Goal: Transaction & Acquisition: Purchase product/service

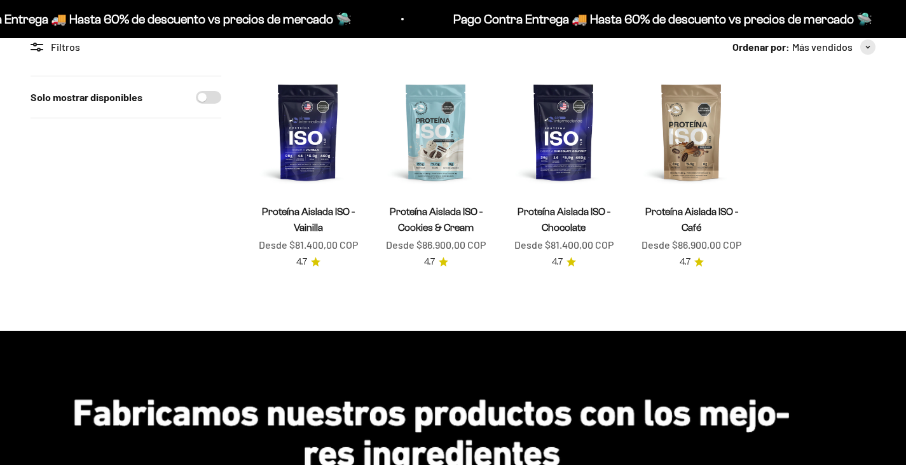
scroll to position [64, 0]
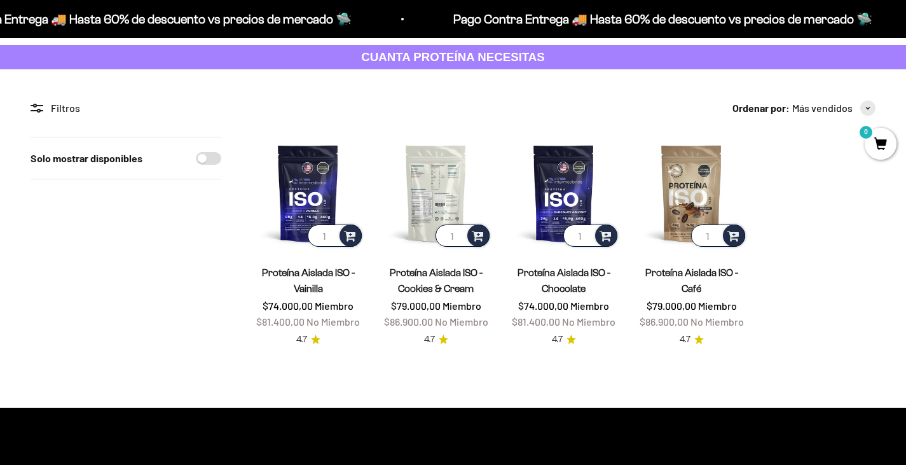
click at [426, 184] on img at bounding box center [436, 193] width 113 height 113
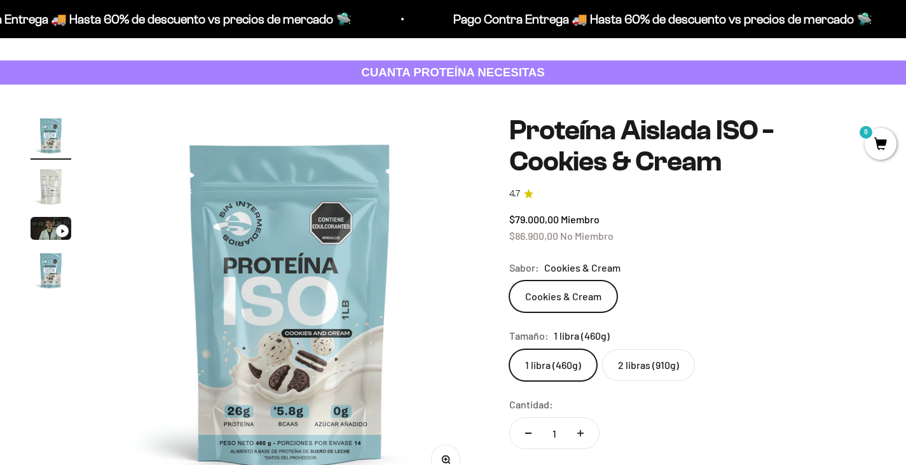
scroll to position [64, 0]
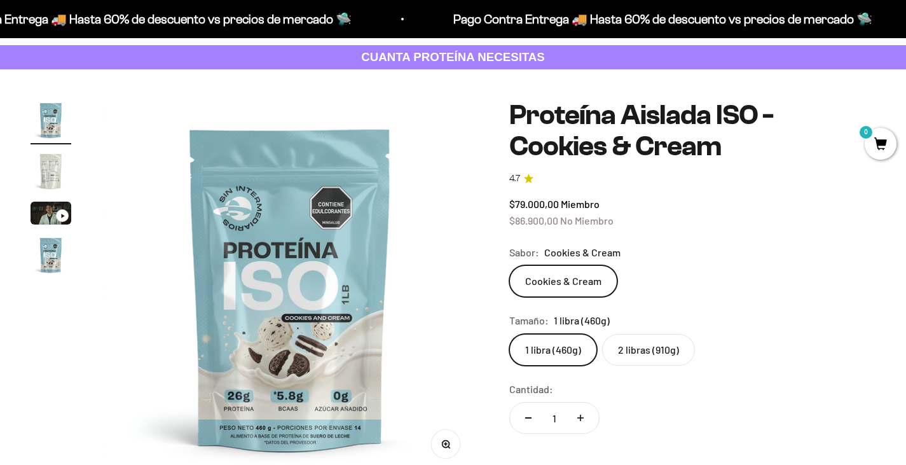
click at [652, 344] on label "2 libras (910g)" at bounding box center [648, 350] width 93 height 32
click at [509, 334] on input "2 libras (910g)" at bounding box center [509, 333] width 1 height 1
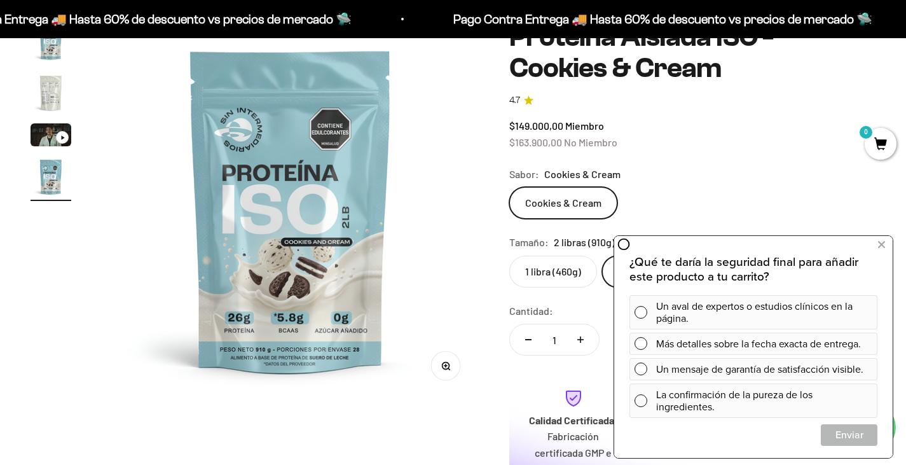
scroll to position [127, 0]
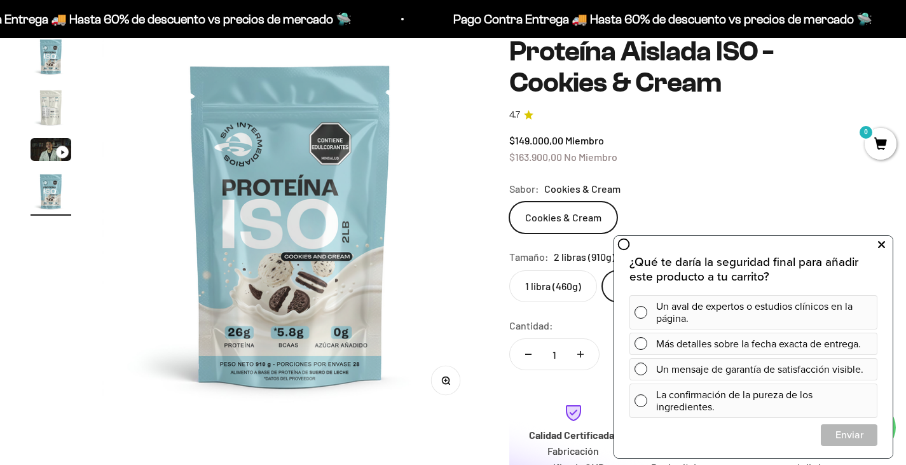
click at [878, 245] on icon at bounding box center [881, 245] width 7 height 17
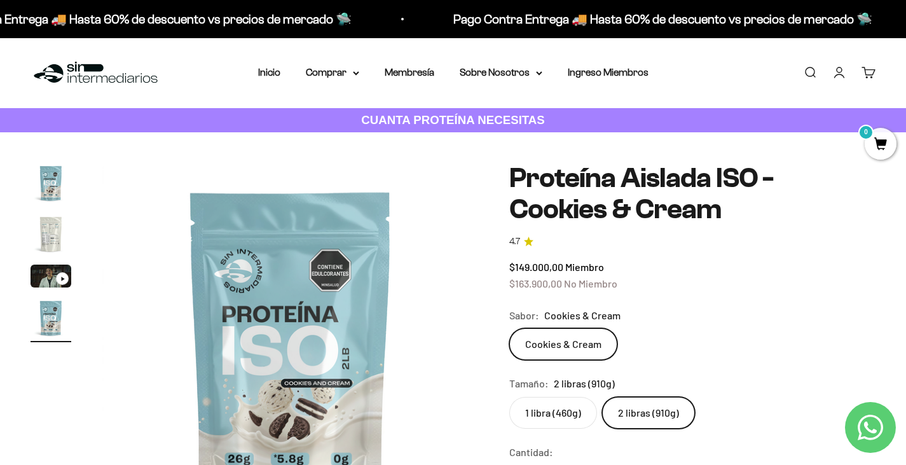
scroll to position [0, 0]
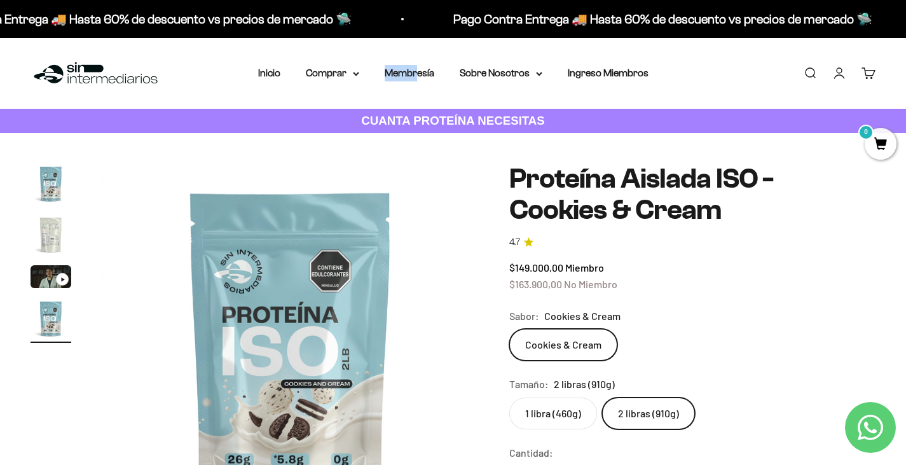
click at [419, 64] on div "Menú Buscar Inicio Comprar Proteínas Ver Todos Whey Iso Vegan Pancakes Pre-Entr…" at bounding box center [453, 73] width 906 height 71
click at [420, 66] on li "Membresía" at bounding box center [410, 73] width 50 height 17
click at [430, 77] on link "Membresía" at bounding box center [410, 72] width 50 height 11
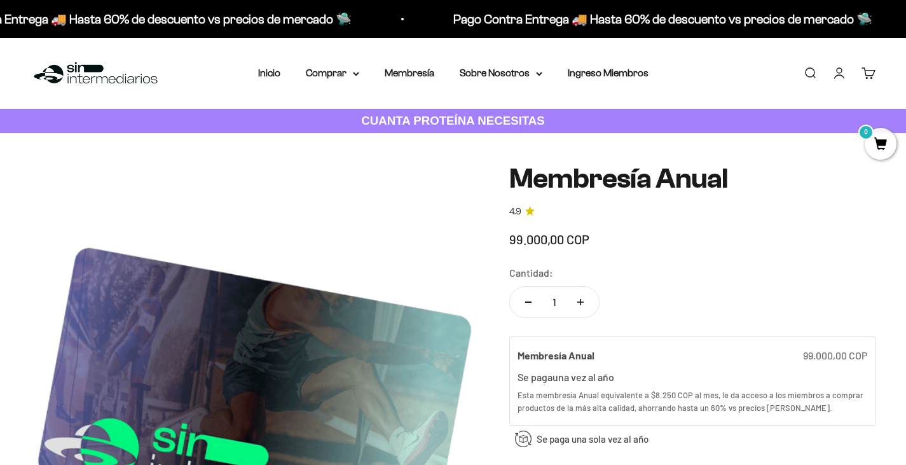
click at [566, 181] on h1 "Membresía Anual" at bounding box center [692, 178] width 366 height 31
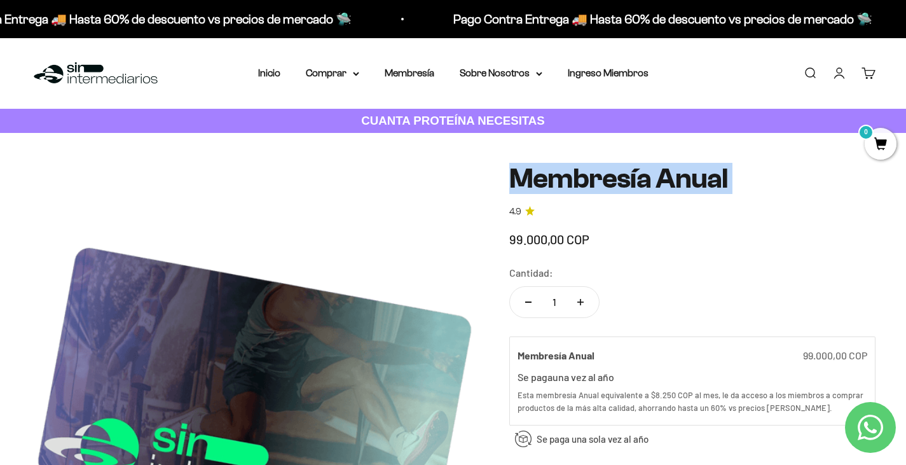
click at [566, 181] on h1 "Membresía Anual" at bounding box center [692, 178] width 366 height 31
click at [338, 72] on summary "Comprar" at bounding box center [332, 73] width 53 height 17
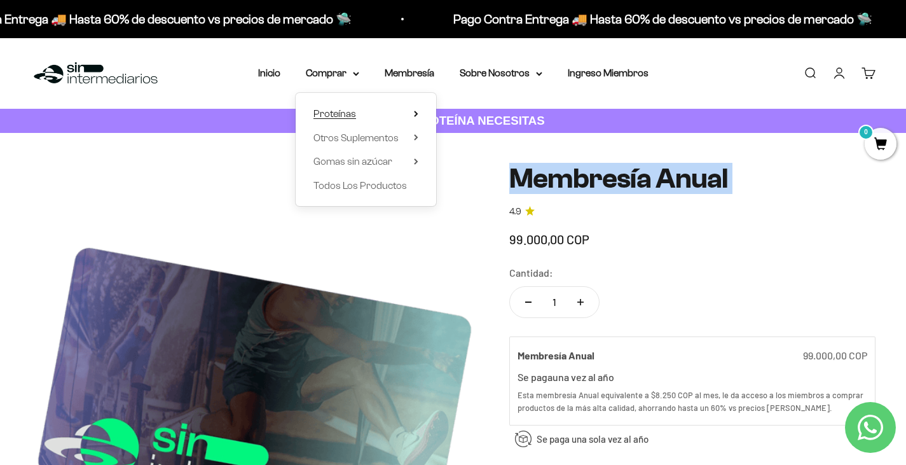
click at [339, 115] on span "Proteínas" at bounding box center [334, 113] width 43 height 11
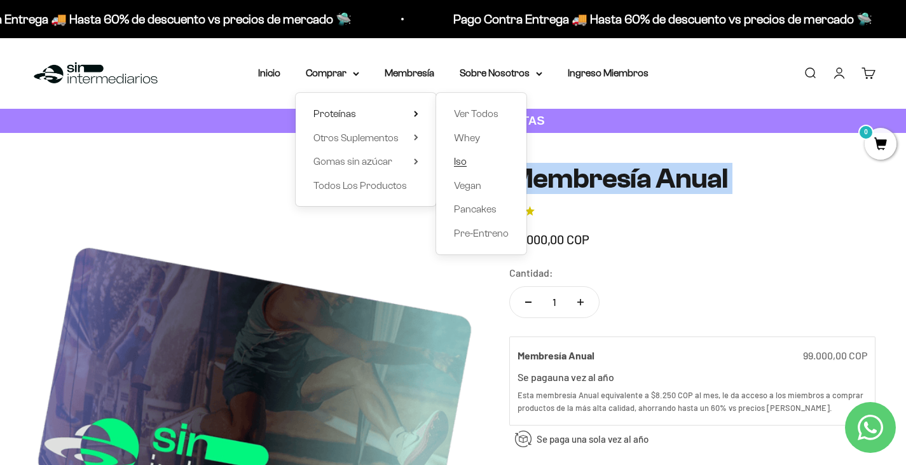
click at [464, 161] on span "Iso" at bounding box center [460, 161] width 13 height 11
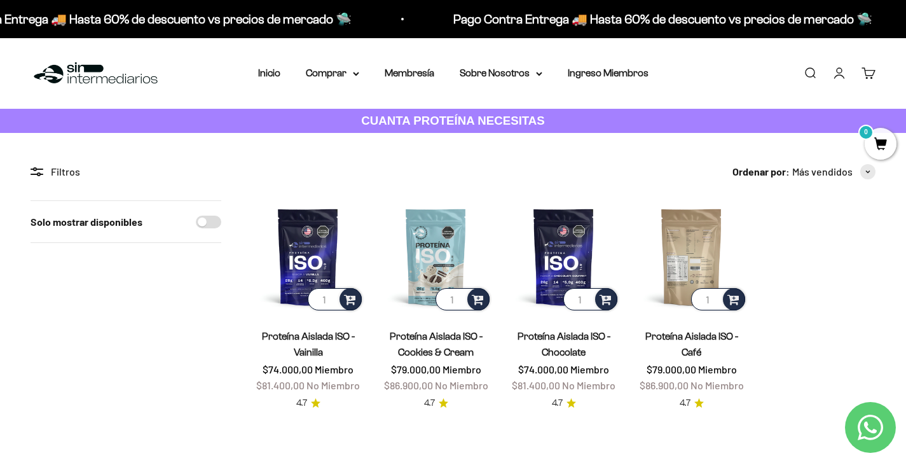
click at [714, 249] on img at bounding box center [691, 256] width 113 height 113
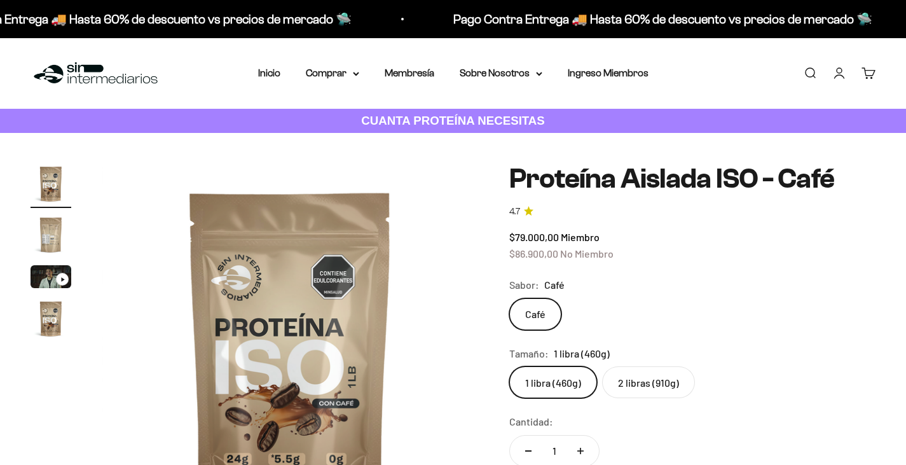
click at [652, 388] on label "2 libras (910g)" at bounding box center [648, 382] width 93 height 32
click at [509, 366] on input "2 libras (910g)" at bounding box center [509, 366] width 1 height 1
radio input "true"
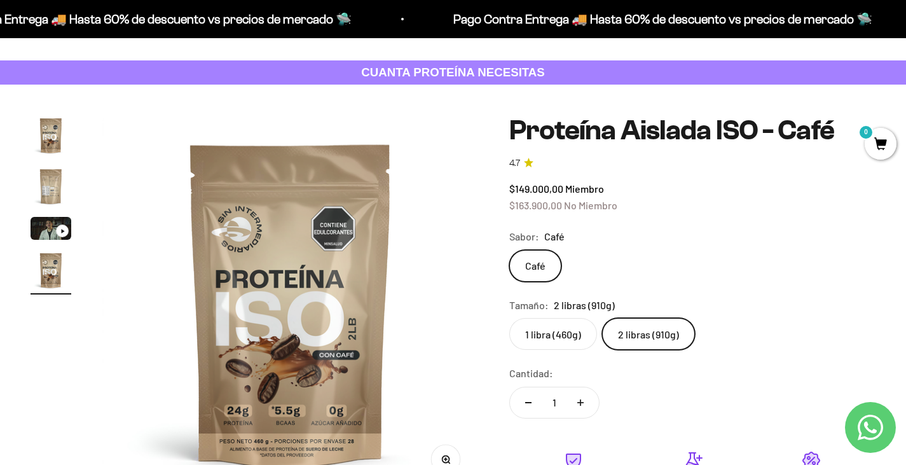
scroll to position [64, 0]
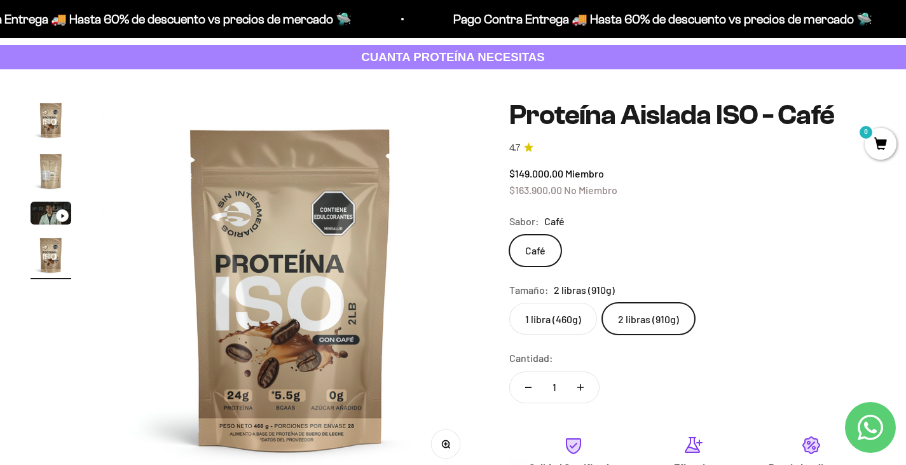
click at [63, 145] on page-dots at bounding box center [51, 189] width 41 height 179
click at [53, 163] on img "Ir al artículo 2" at bounding box center [51, 171] width 41 height 41
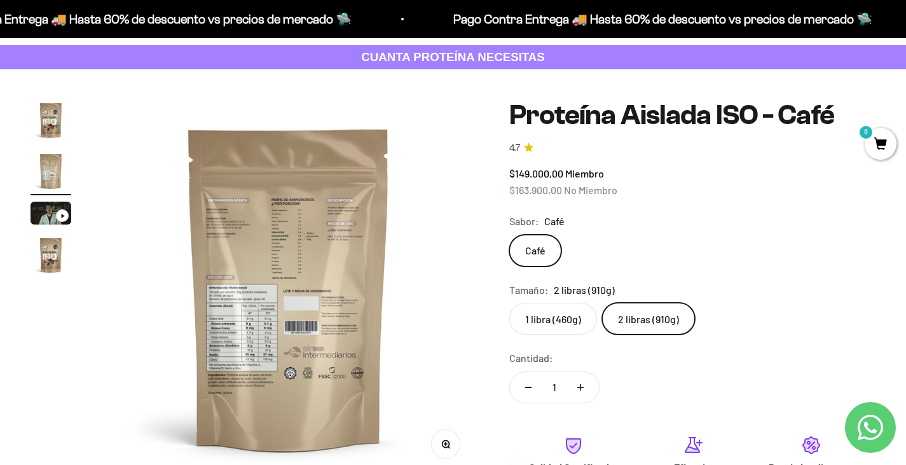
scroll to position [0, 392]
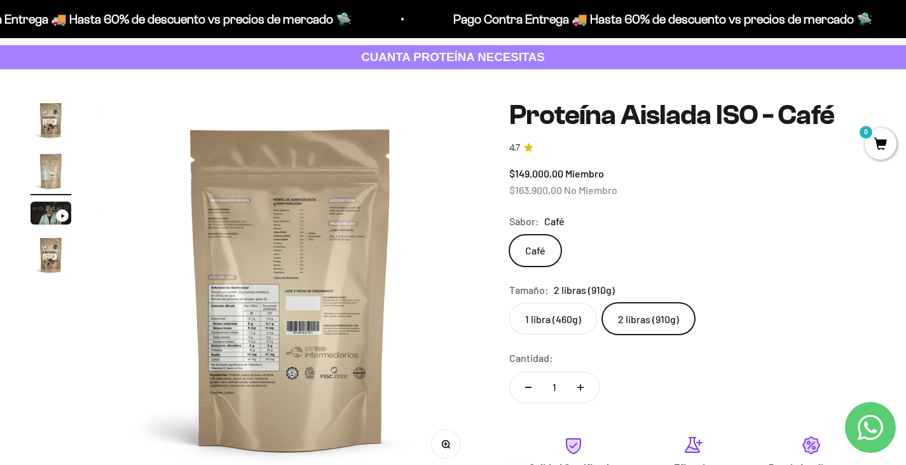
click at [213, 218] on img at bounding box center [290, 288] width 377 height 377
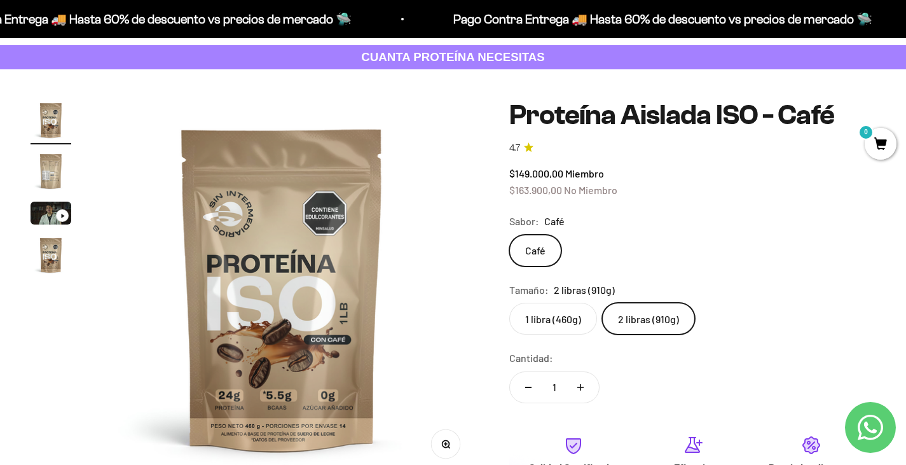
scroll to position [0, 0]
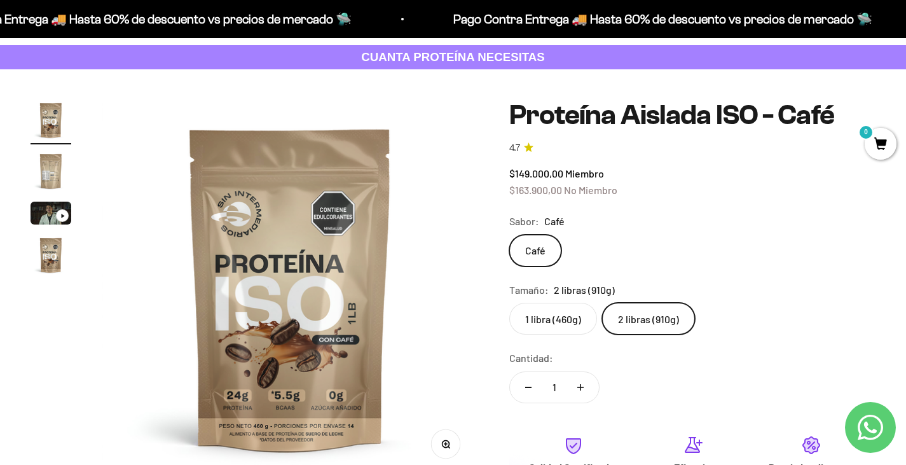
click at [36, 166] on img "Ir al artículo 2" at bounding box center [51, 171] width 41 height 41
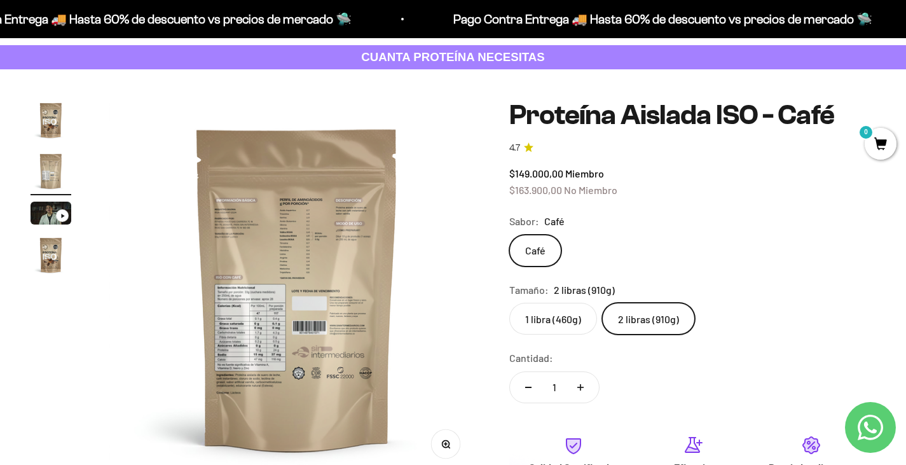
scroll to position [0, 392]
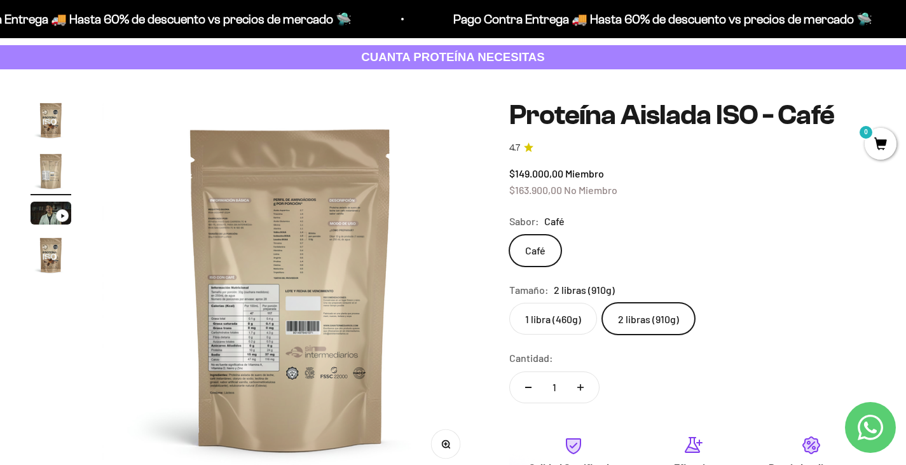
click at [444, 445] on icon "button" at bounding box center [445, 443] width 9 height 9
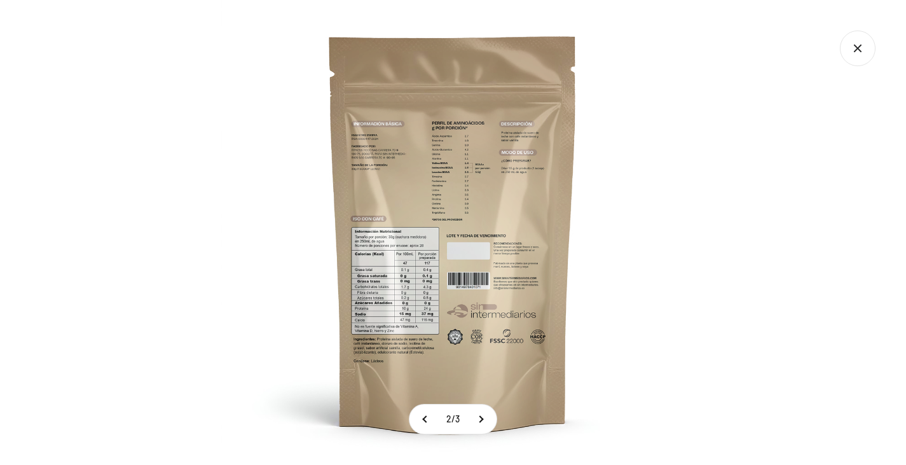
click at [853, 55] on icon "Cerrar galería" at bounding box center [858, 49] width 36 height 36
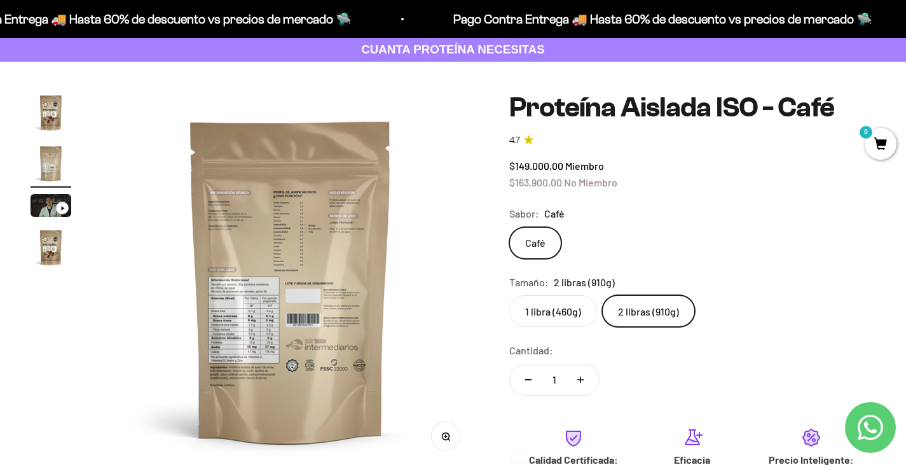
scroll to position [64, 0]
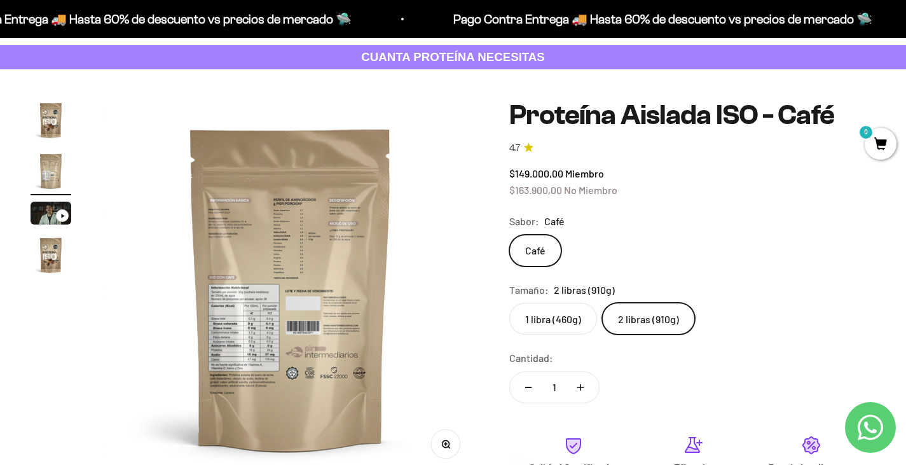
click at [32, 169] on img "Ir al artículo 2" at bounding box center [51, 171] width 41 height 41
click at [53, 114] on img "Ir al artículo 1" at bounding box center [51, 120] width 41 height 41
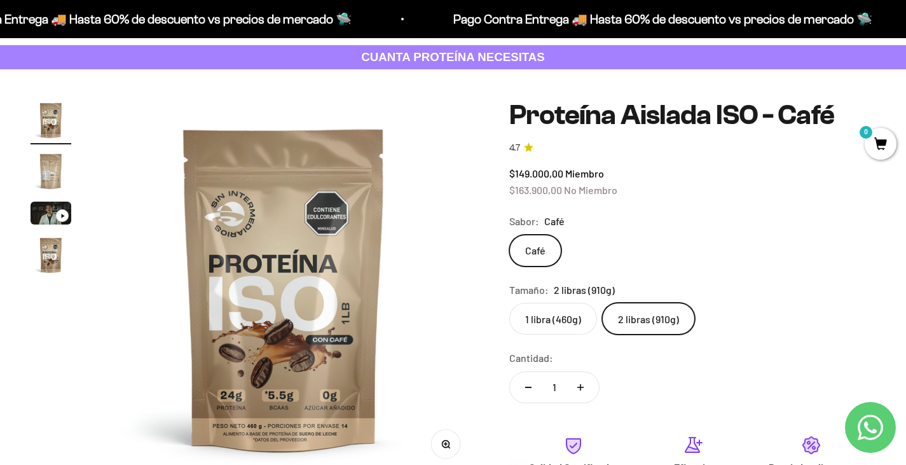
scroll to position [0, 0]
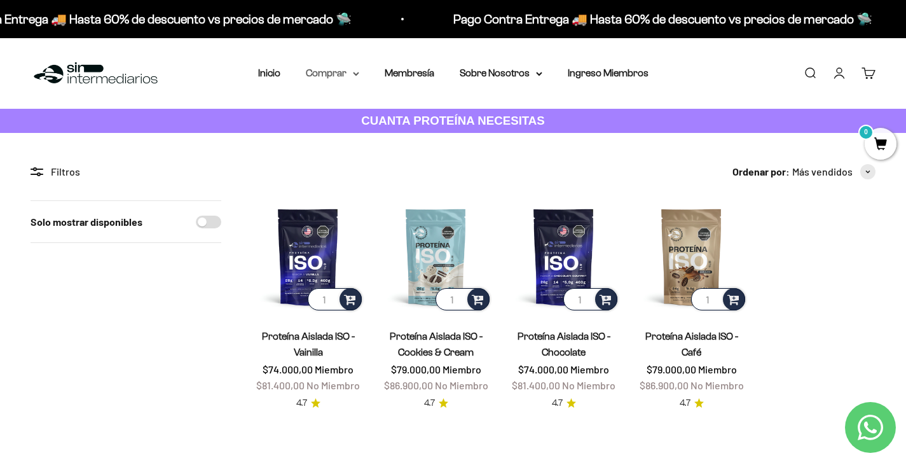
click at [320, 72] on summary "Comprar" at bounding box center [332, 73] width 53 height 17
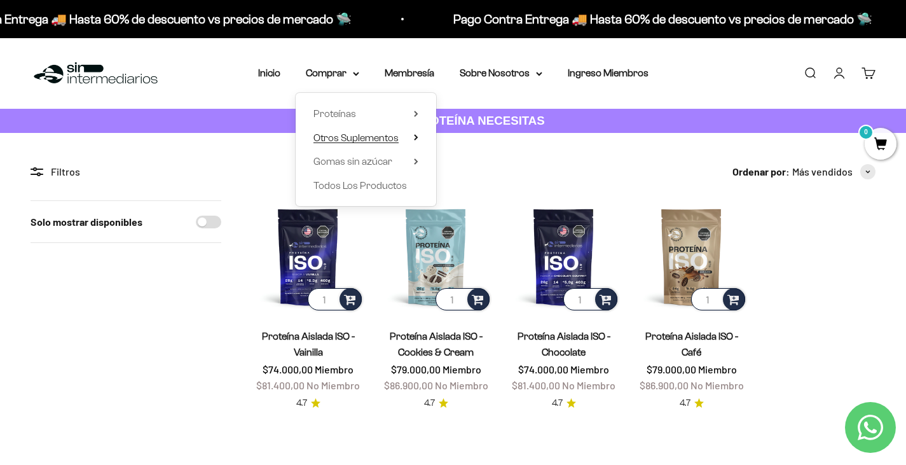
click at [339, 142] on span "Otros Suplementos" at bounding box center [355, 137] width 85 height 11
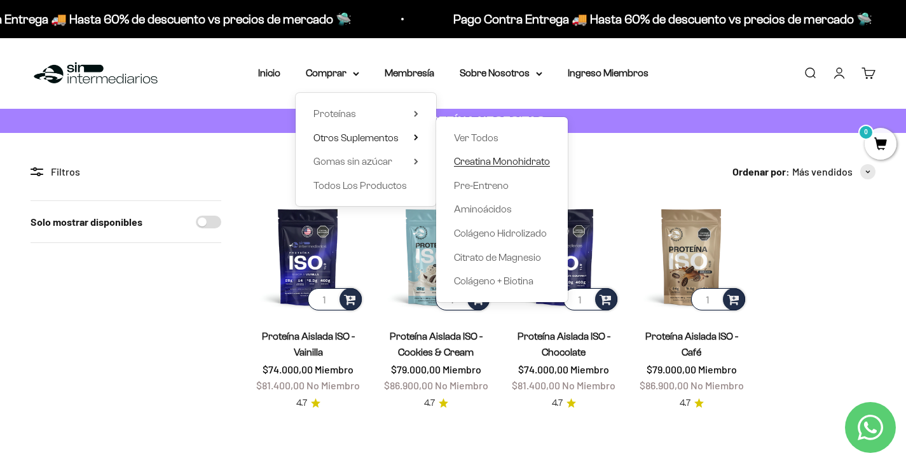
click at [496, 162] on span "Creatina Monohidrato" at bounding box center [502, 161] width 96 height 11
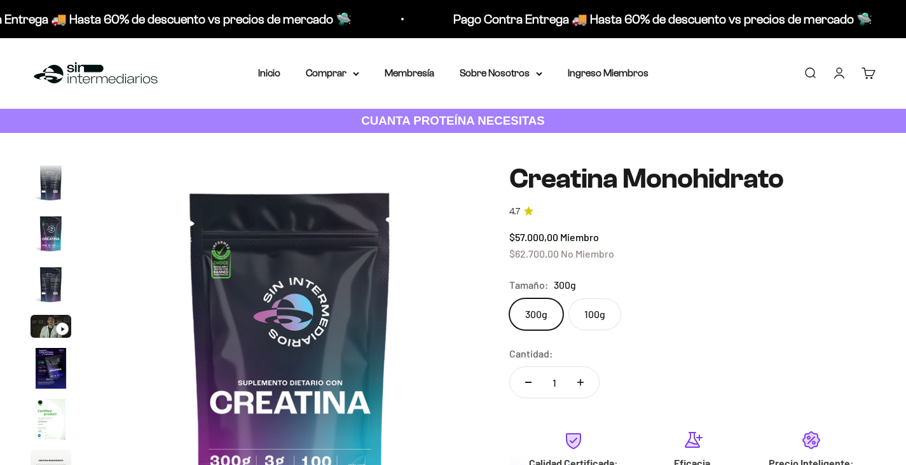
scroll to position [127, 0]
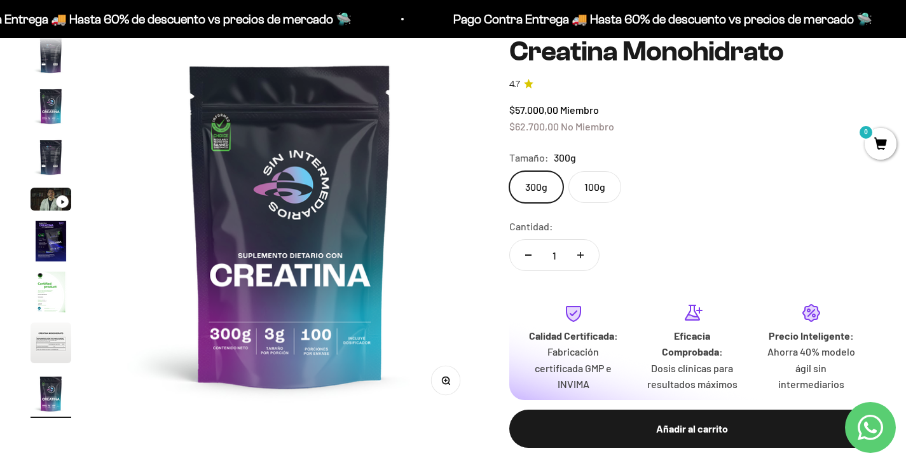
click at [53, 246] on img "Ir al artículo 6" at bounding box center [51, 241] width 41 height 41
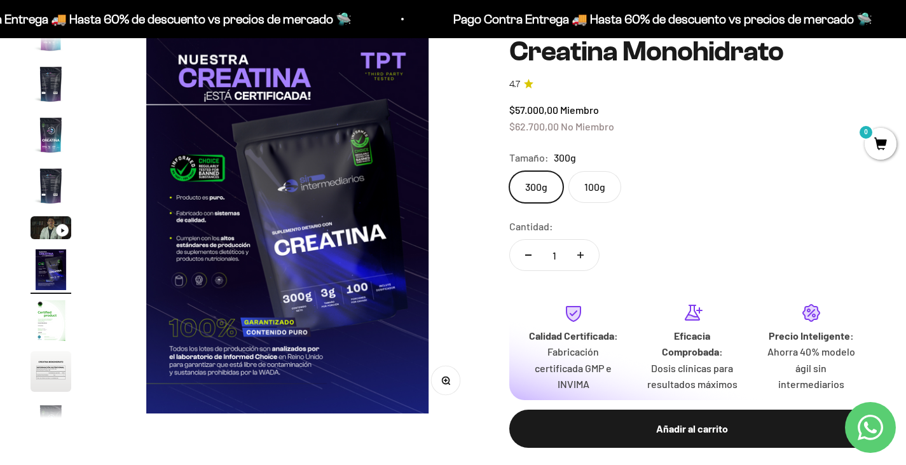
scroll to position [0, 1959]
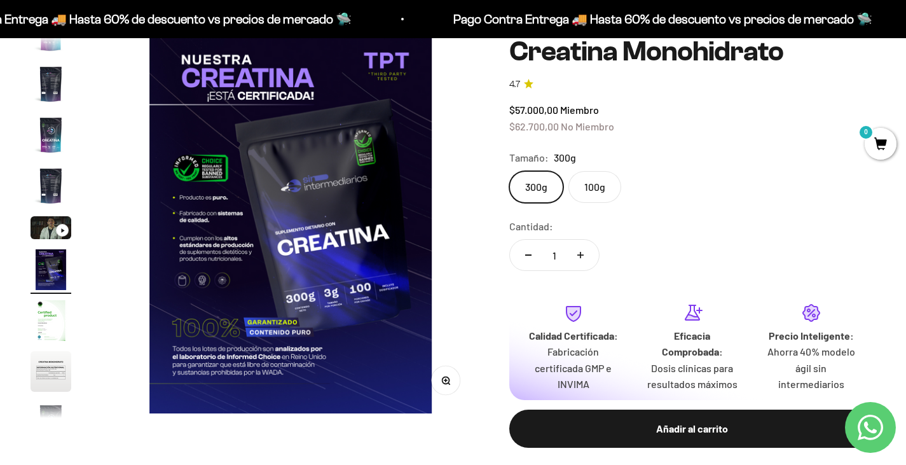
click at [51, 100] on img "Ir al artículo 2" at bounding box center [51, 84] width 41 height 41
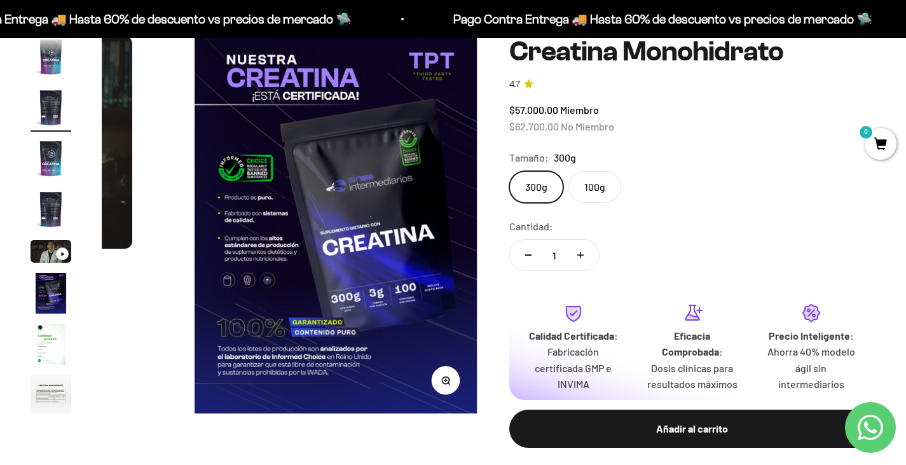
scroll to position [0, 0]
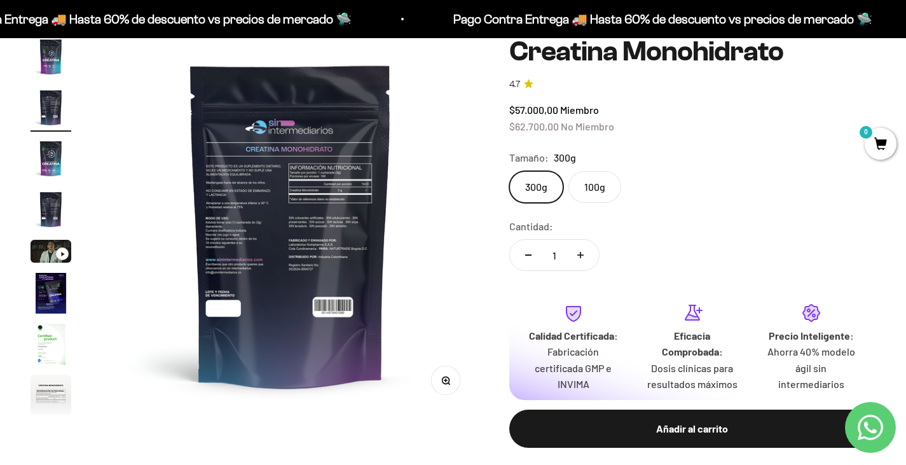
click at [52, 220] on img "Ir al artículo 4" at bounding box center [51, 209] width 41 height 41
click at [53, 157] on img "Ir al artículo 3" at bounding box center [51, 158] width 41 height 41
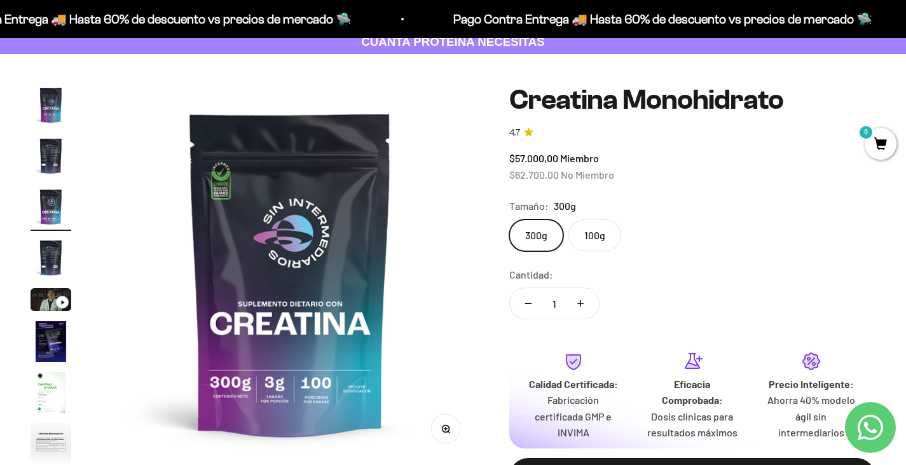
scroll to position [64, 0]
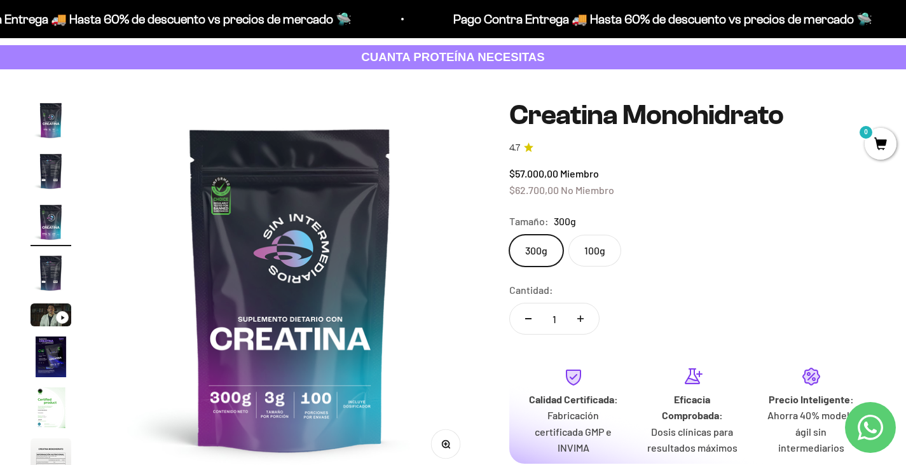
click at [53, 145] on page-dots at bounding box center [51, 290] width 41 height 381
click at [55, 124] on img "Ir al artículo 1" at bounding box center [51, 120] width 41 height 41
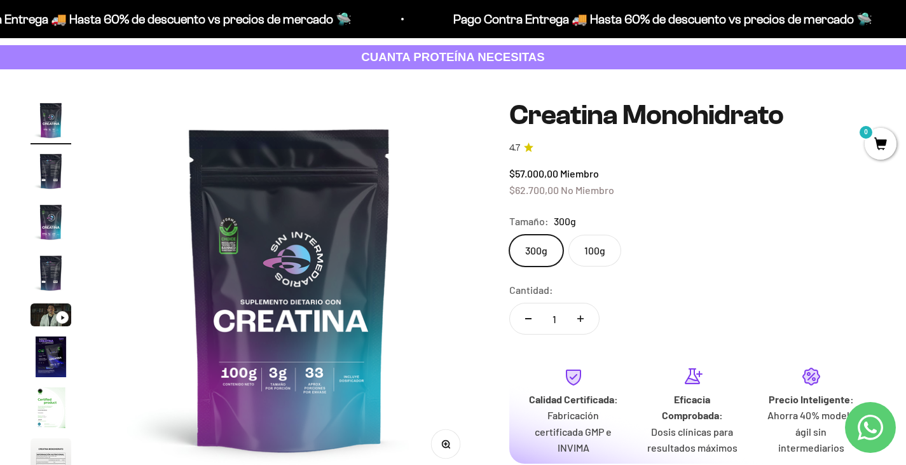
scroll to position [0, 0]
click at [48, 161] on img "Ir al artículo 2" at bounding box center [51, 171] width 41 height 41
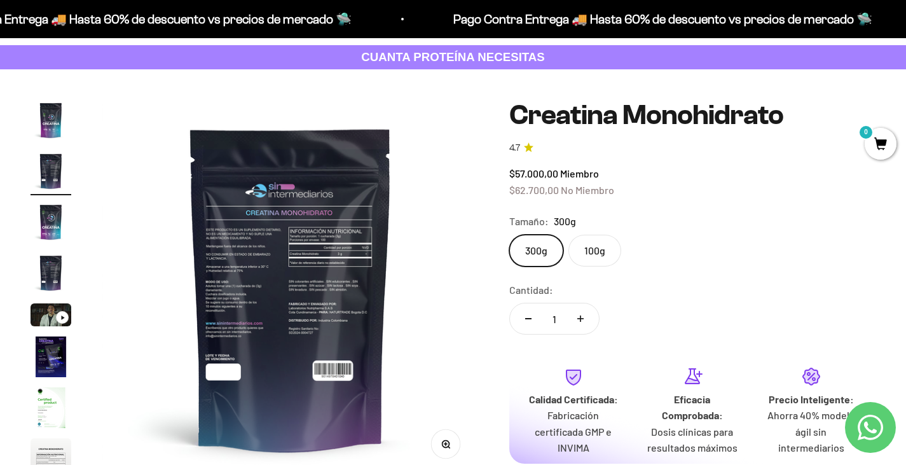
click at [49, 223] on img "Ir al artículo 3" at bounding box center [51, 222] width 41 height 41
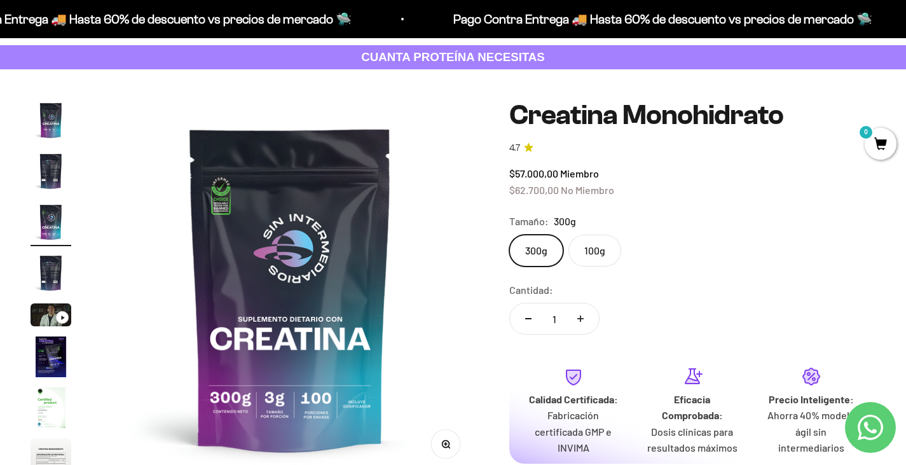
click at [49, 261] on img "Ir al artículo 4" at bounding box center [51, 272] width 41 height 41
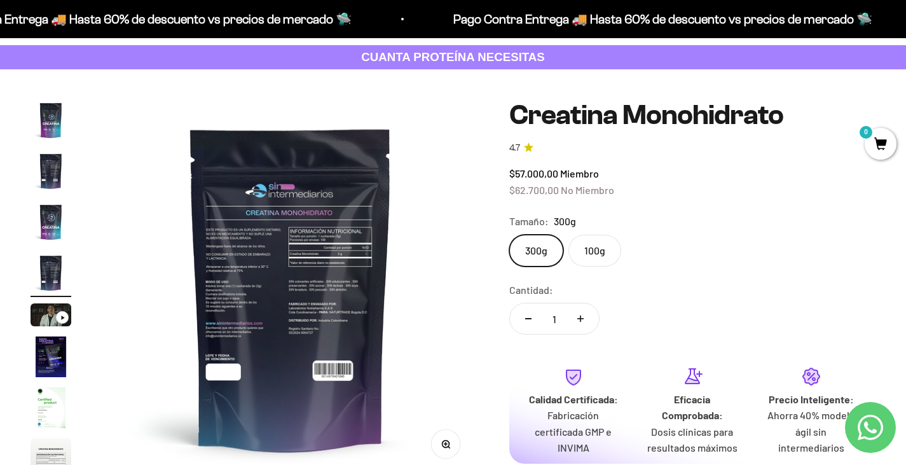
click at [49, 315] on img "Ir al artículo 5" at bounding box center [51, 314] width 41 height 23
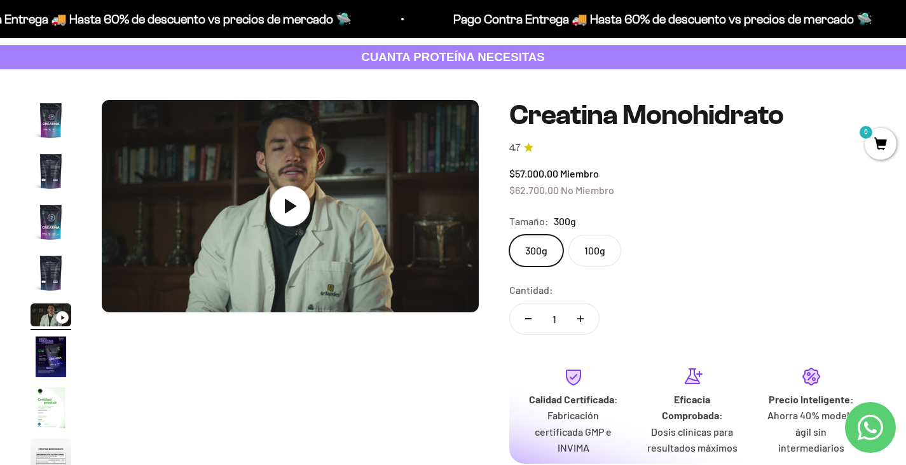
click at [46, 272] on img "Ir al artículo 4" at bounding box center [51, 272] width 41 height 41
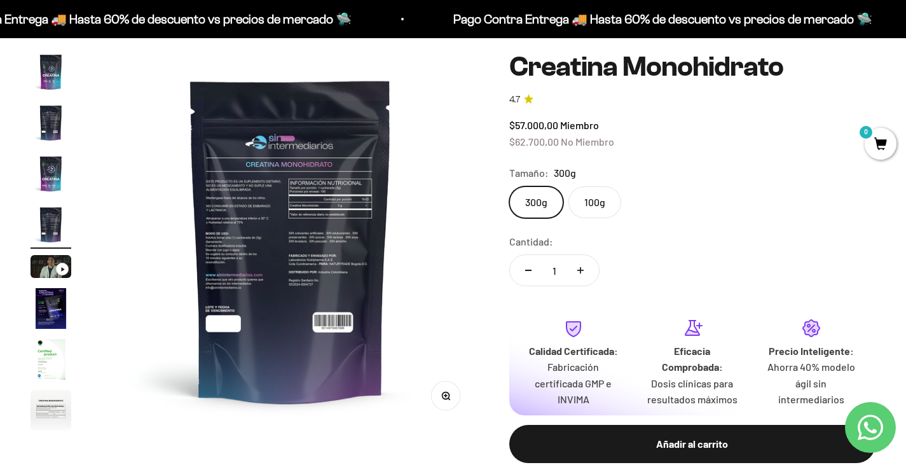
scroll to position [127, 0]
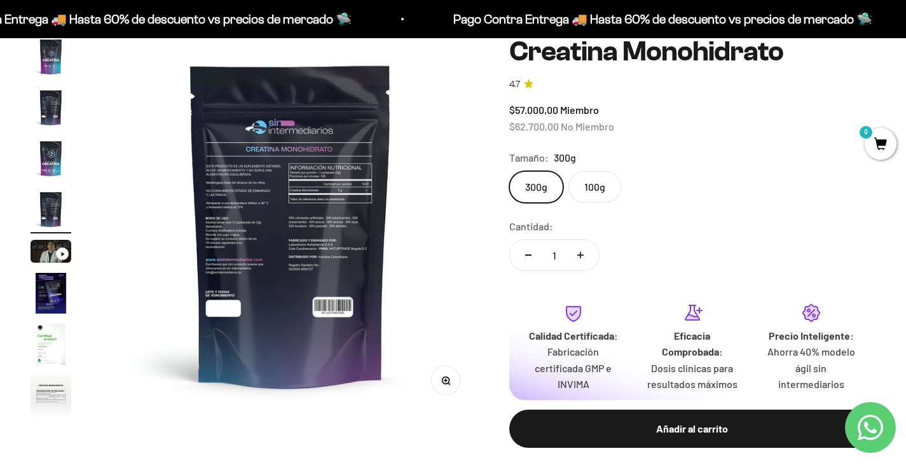
click at [444, 380] on icon "button" at bounding box center [444, 379] width 3 height 3
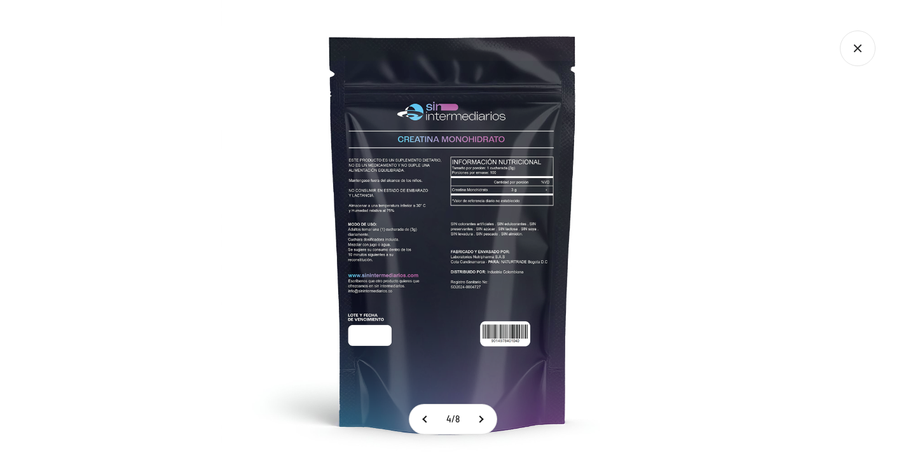
click at [854, 57] on icon "Cerrar galería" at bounding box center [858, 49] width 36 height 36
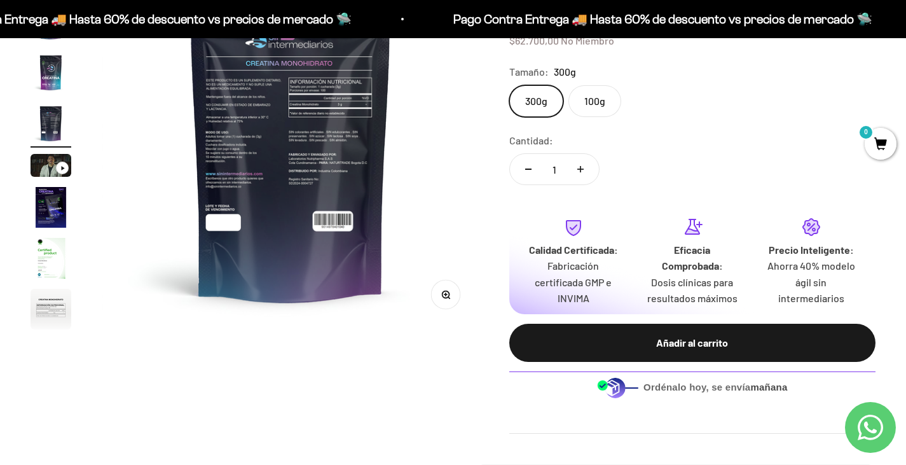
scroll to position [509, 0]
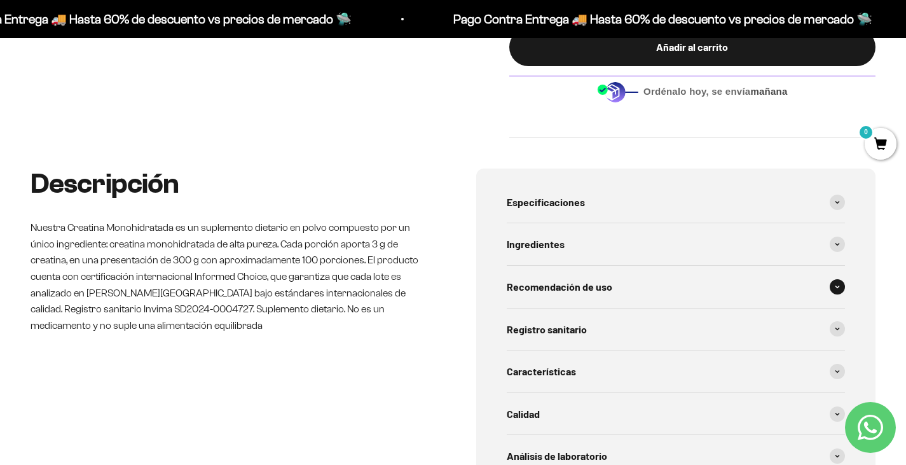
click at [559, 287] on span "Recomendación de uso" at bounding box center [560, 286] width 106 height 17
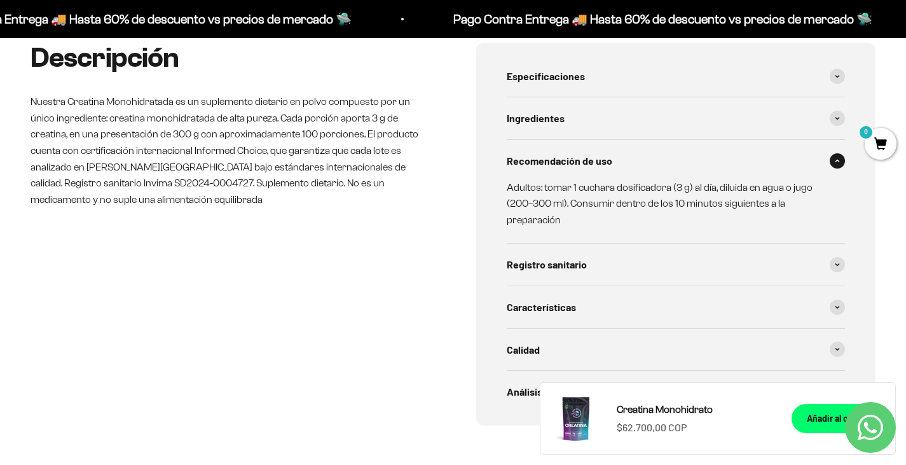
scroll to position [636, 0]
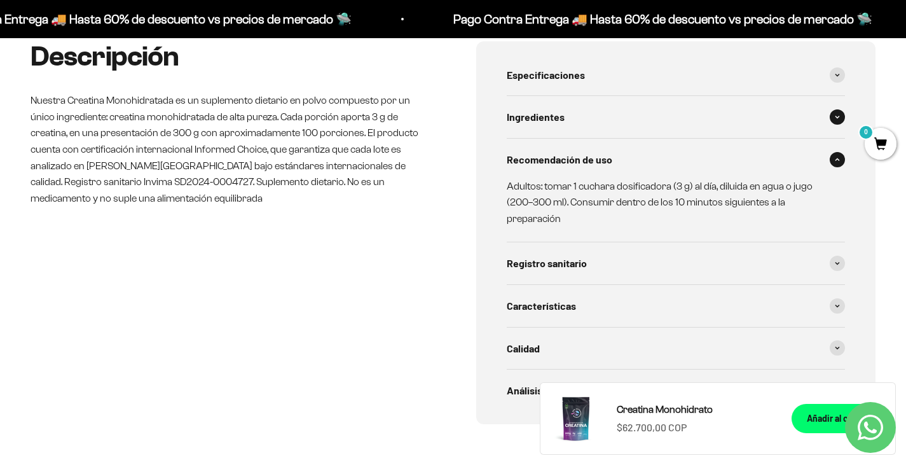
click at [566, 106] on div "Ingredientes" at bounding box center [676, 117] width 339 height 42
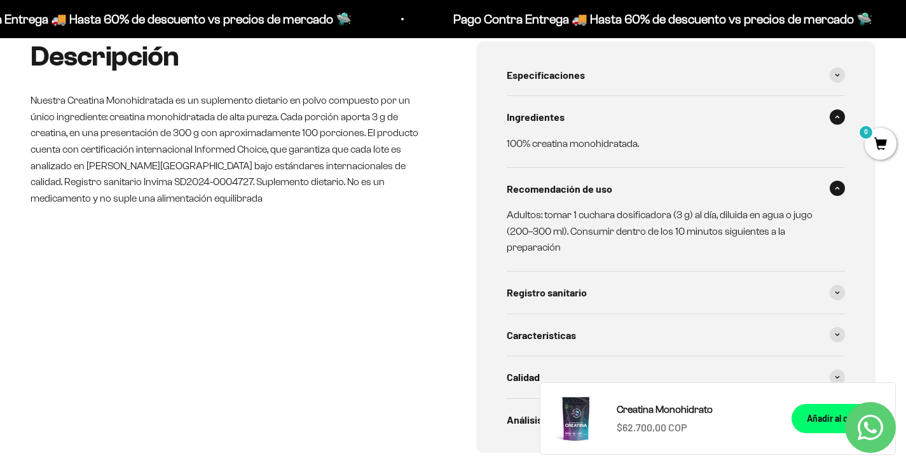
click at [570, 117] on div "Ingredientes" at bounding box center [676, 117] width 339 height 42
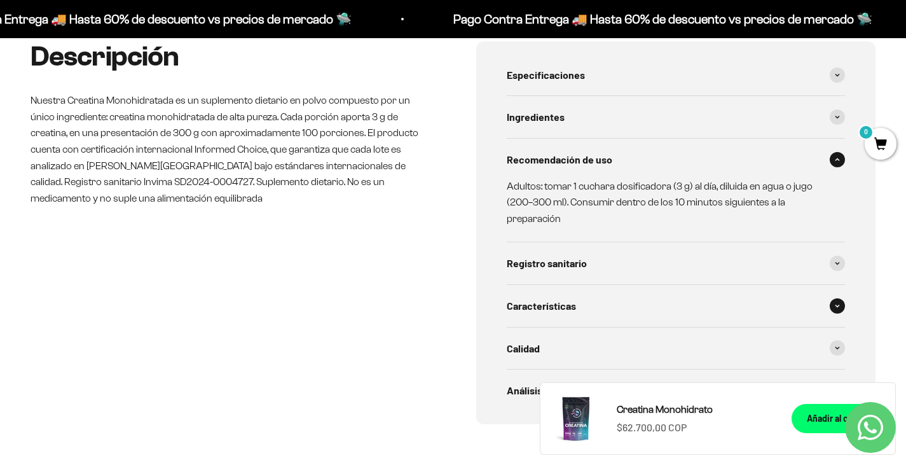
click at [563, 311] on span "Características" at bounding box center [541, 306] width 69 height 17
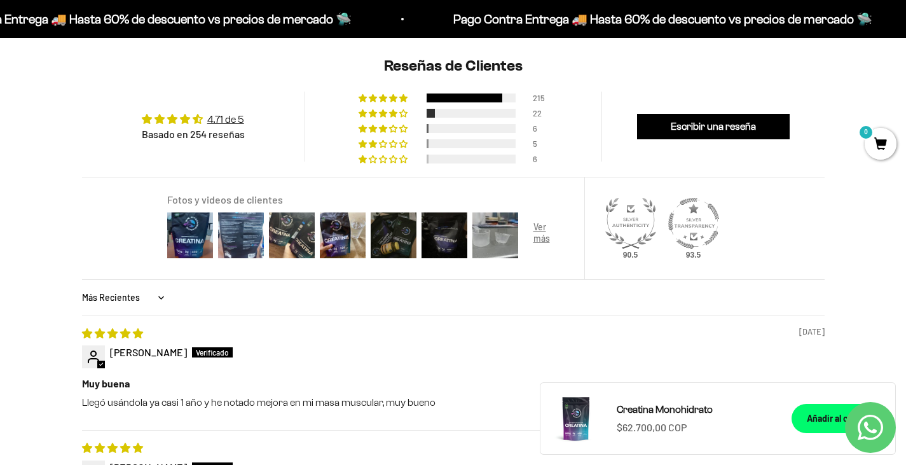
scroll to position [1272, 0]
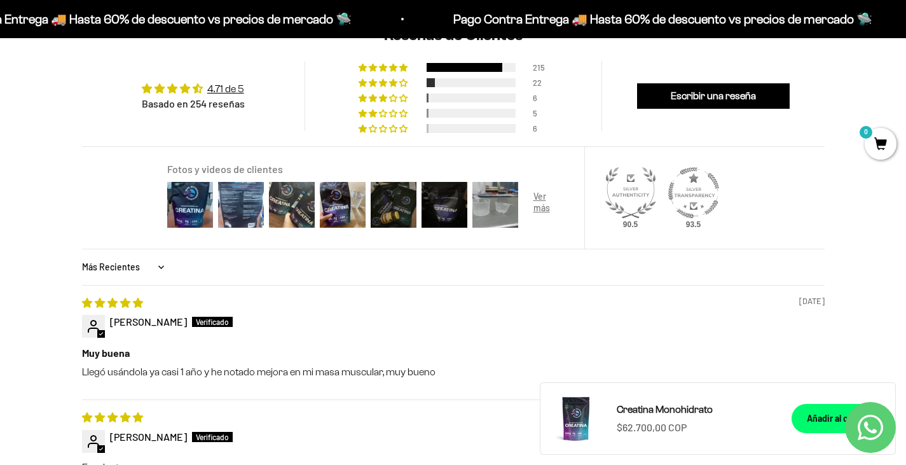
click at [182, 374] on p "Llegó usándola ya casi 1 año y he notado mejora en mi masa muscular, muy bueno" at bounding box center [453, 372] width 743 height 14
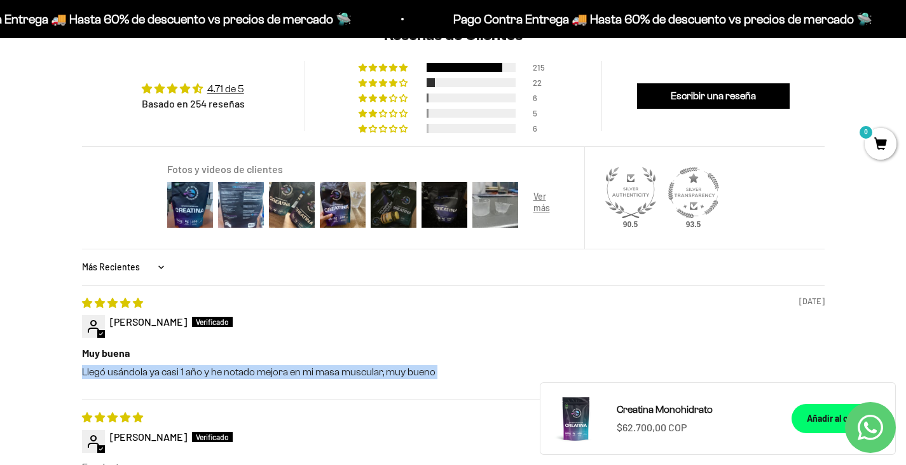
click at [182, 374] on p "Llegó usándola ya casi 1 año y he notado mejora en mi masa muscular, muy bueno" at bounding box center [453, 372] width 743 height 14
click at [208, 370] on p "Llegó usándola ya casi 1 año y he notado mejora en mi masa muscular, muy bueno" at bounding box center [453, 372] width 743 height 14
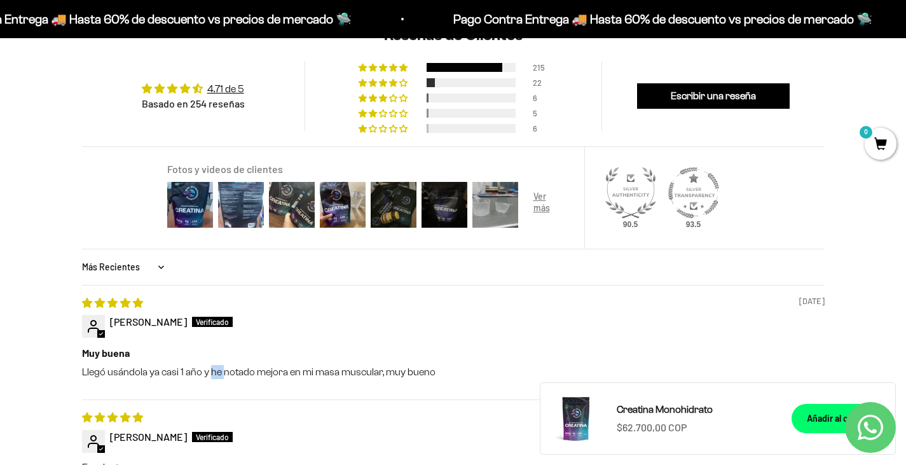
click at [208, 370] on p "Llegó usándola ya casi 1 año y he notado mejora en mi masa muscular, muy bueno" at bounding box center [453, 372] width 743 height 14
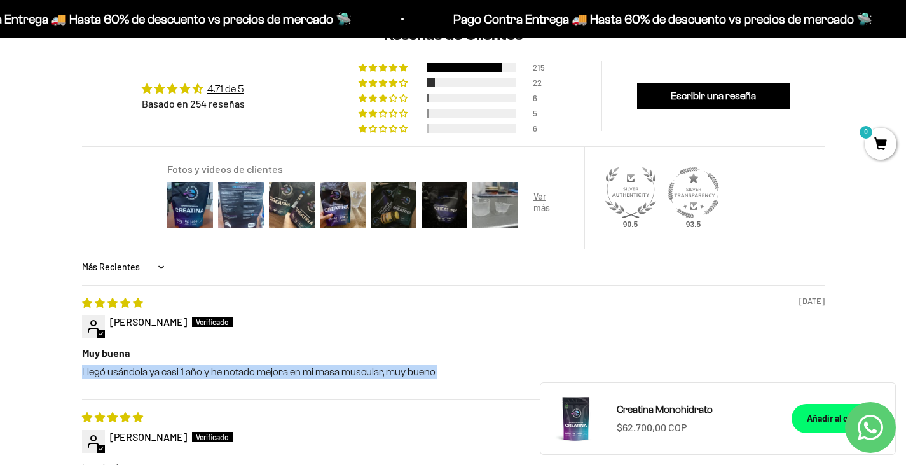
click at [208, 370] on p "Llegó usándola ya casi 1 año y he notado mejora en mi masa muscular, muy bueno" at bounding box center [453, 372] width 743 height 14
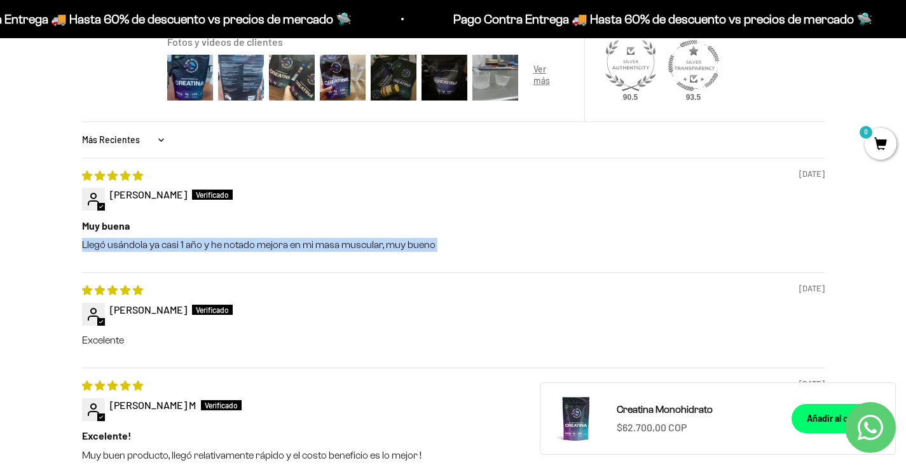
click at [218, 248] on p "Llegó usándola ya casi 1 año y he notado mejora en mi masa muscular, muy bueno" at bounding box center [453, 245] width 743 height 14
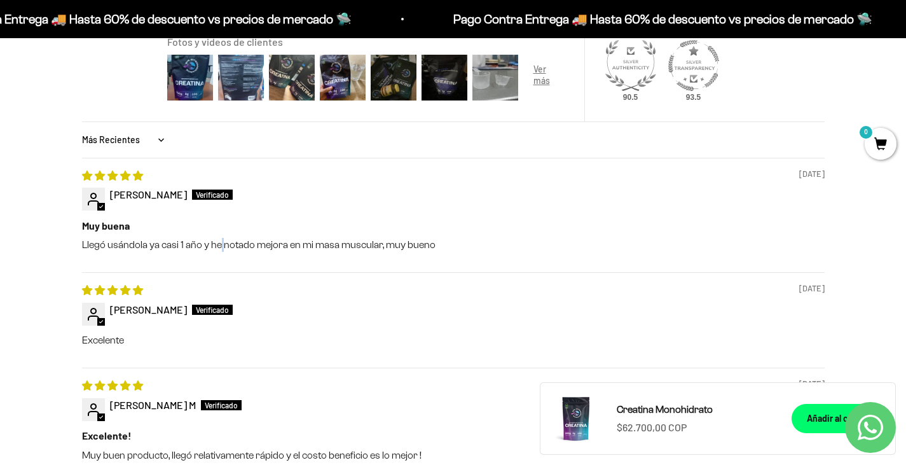
click at [218, 248] on p "Llegó usándola ya casi 1 año y he notado mejora en mi masa muscular, muy bueno" at bounding box center [453, 245] width 743 height 14
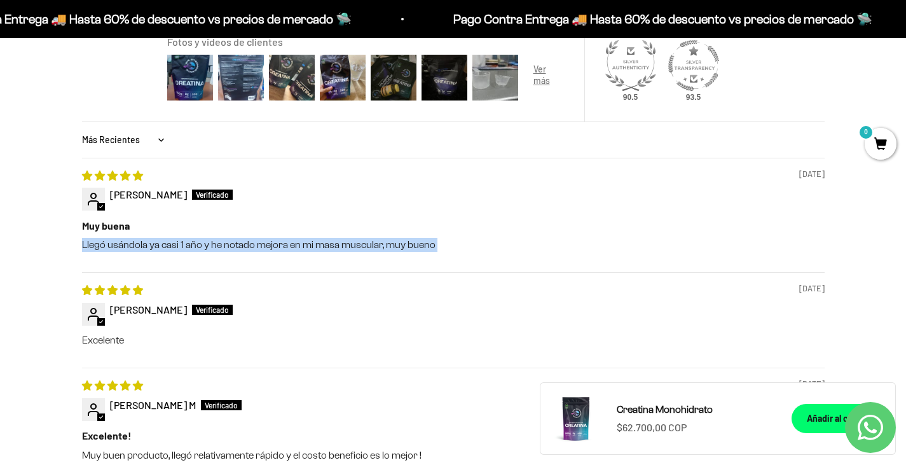
click at [218, 248] on p "Llegó usándola ya casi 1 año y he notado mejora en mi masa muscular, muy bueno" at bounding box center [453, 245] width 743 height 14
click at [234, 248] on p "Llegó usándola ya casi 1 año y he notado mejora en mi masa muscular, muy bueno" at bounding box center [453, 245] width 743 height 14
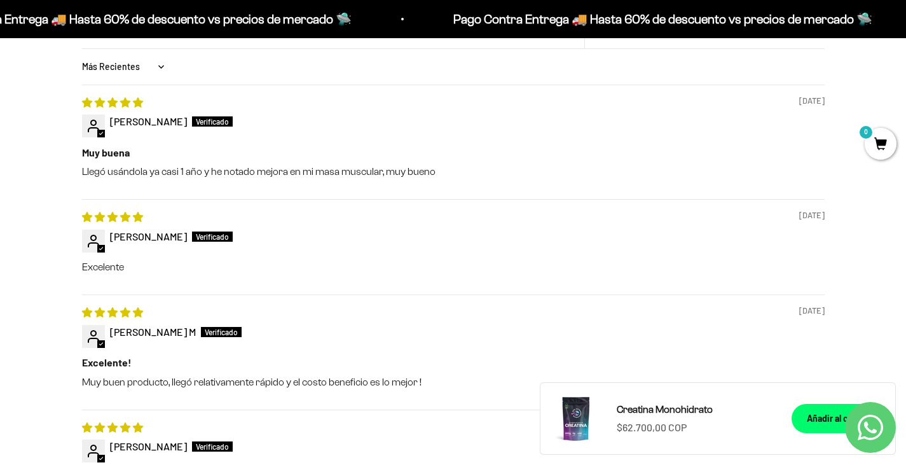
scroll to position [1526, 0]
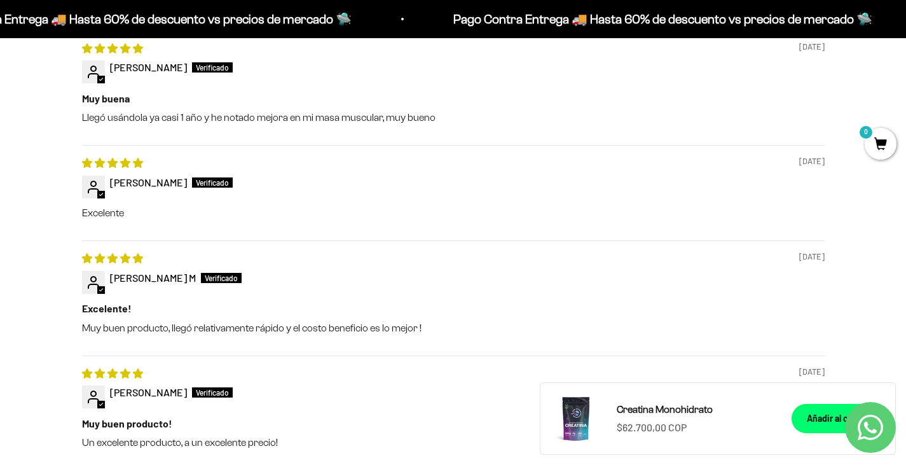
click at [246, 326] on p "Muy buen producto, llegó relativamente rápido y el costo beneficio es lo mejor !" at bounding box center [453, 328] width 743 height 14
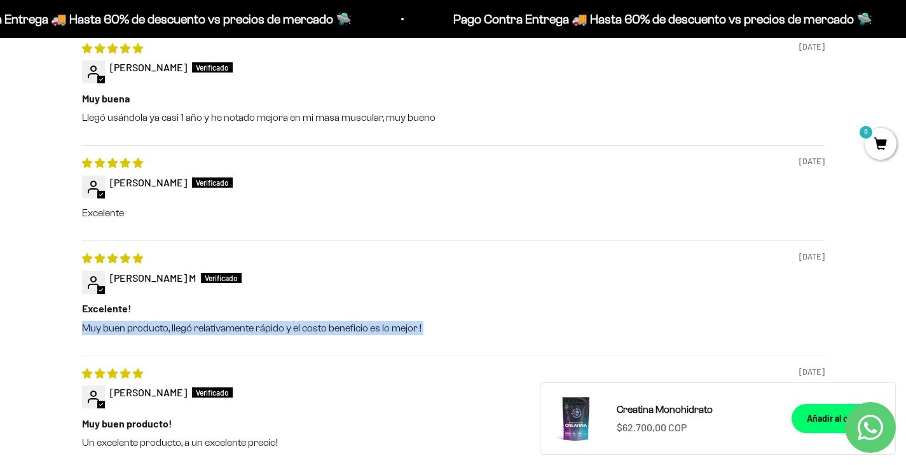
click at [246, 326] on p "Muy buen producto, llegó relativamente rápido y el costo beneficio es lo mejor !" at bounding box center [453, 328] width 743 height 14
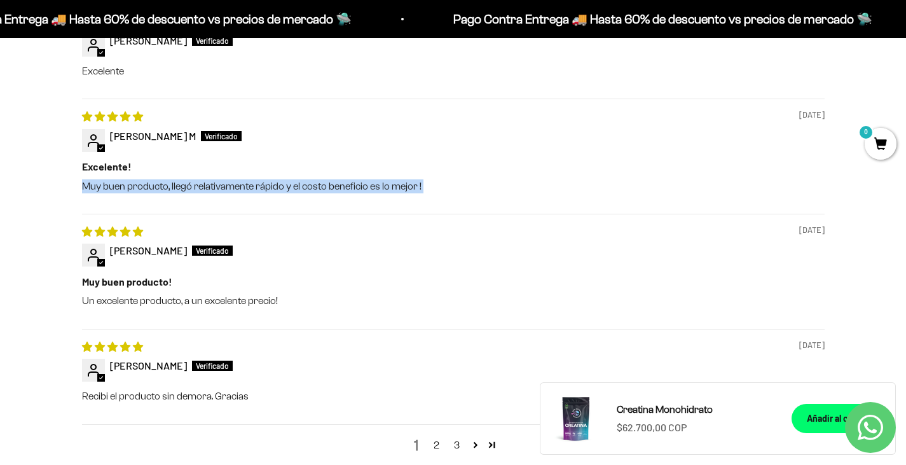
scroll to position [1717, 0]
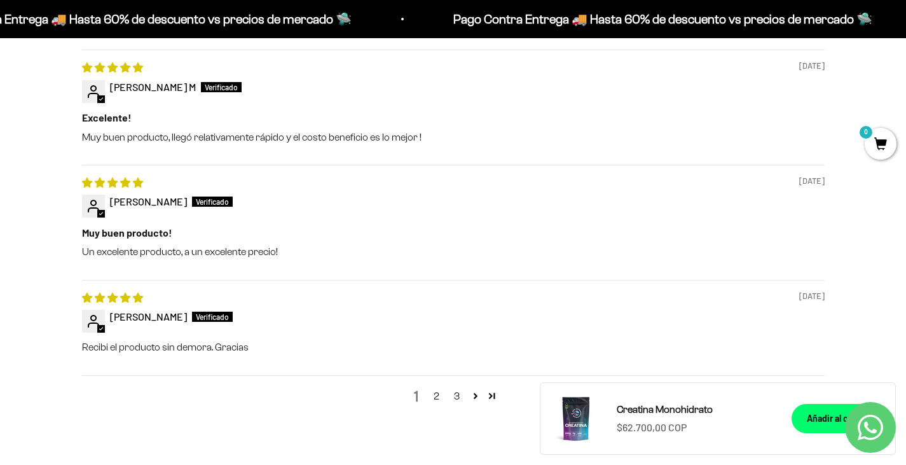
click at [217, 257] on p "Un excelente producto, a un excelente precio!" at bounding box center [453, 252] width 743 height 14
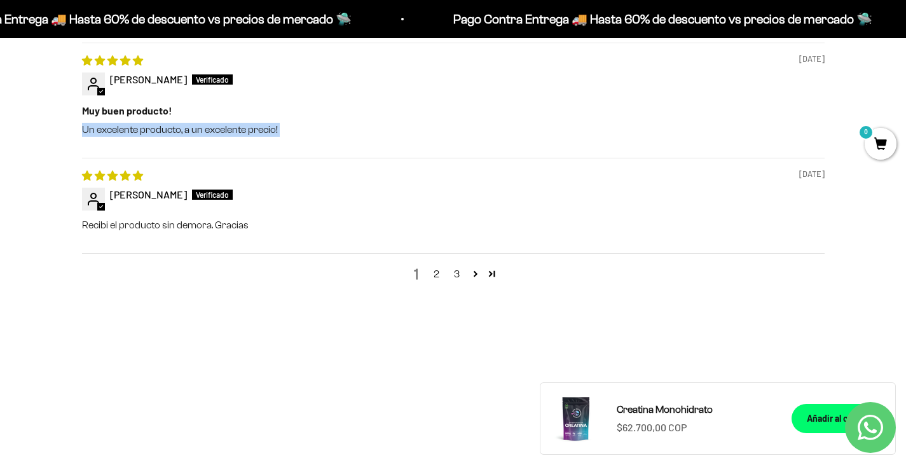
scroll to position [1844, 0]
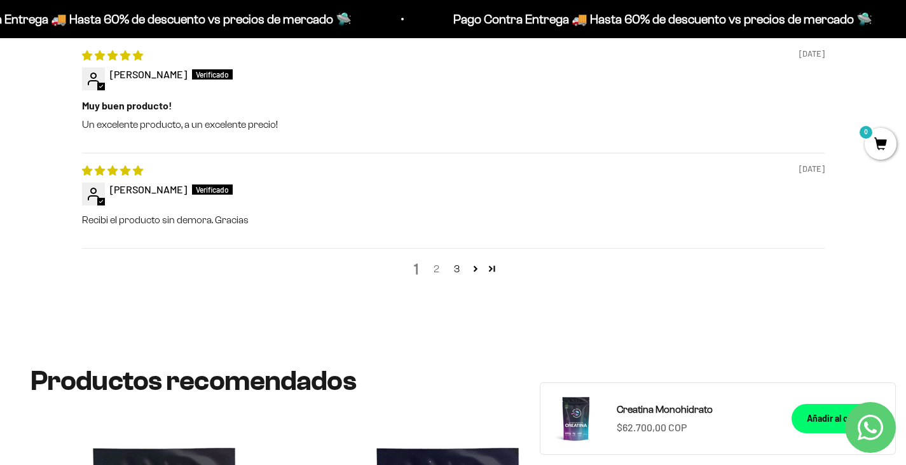
click at [438, 275] on link "2" at bounding box center [437, 268] width 20 height 15
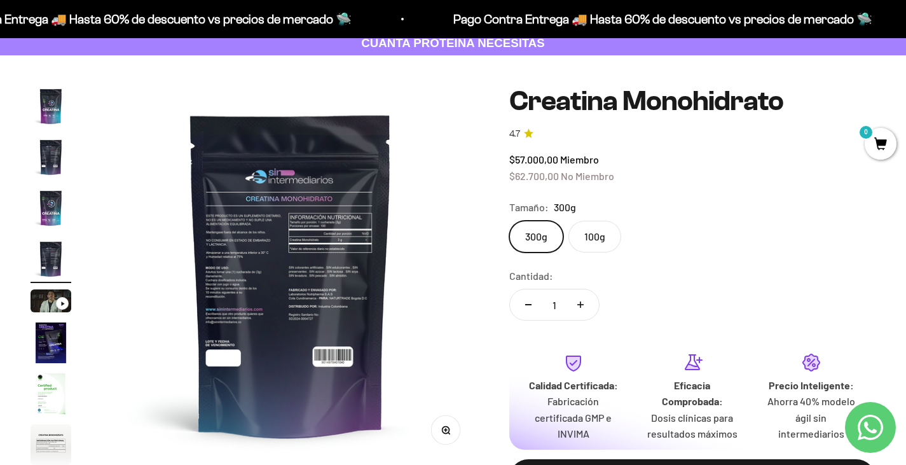
scroll to position [141, 0]
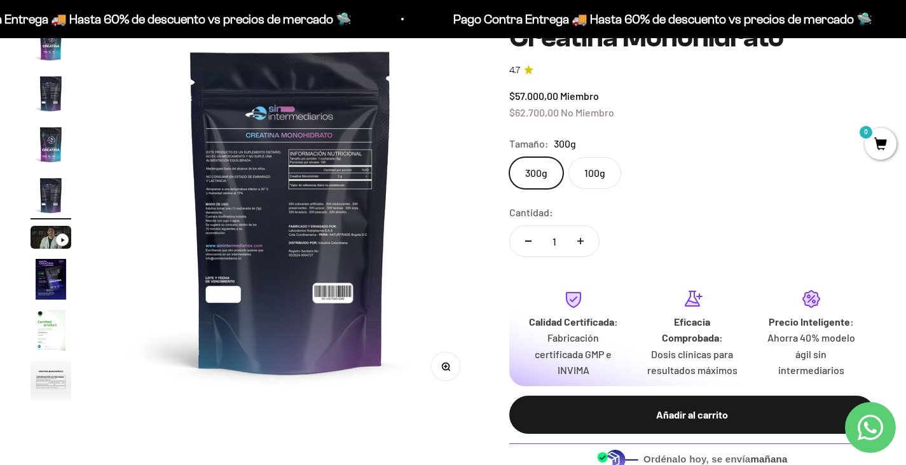
click at [44, 147] on img "Ir al artículo 3" at bounding box center [51, 144] width 41 height 41
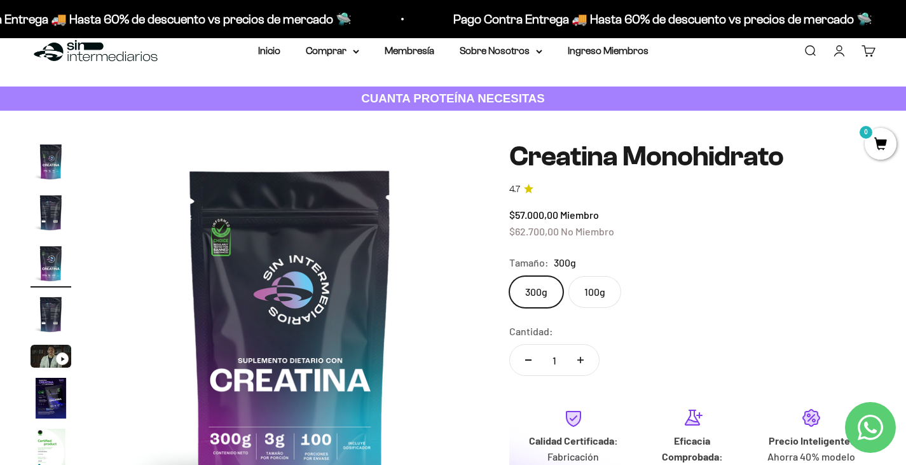
scroll to position [0, 0]
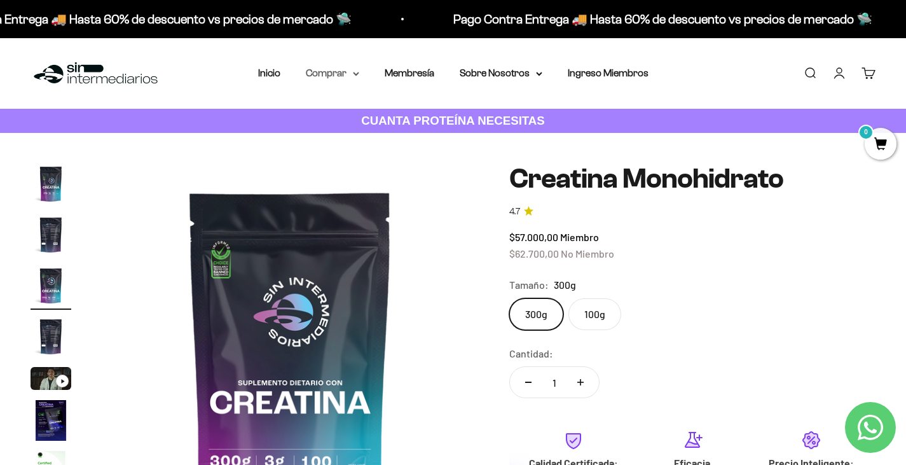
click at [319, 78] on summary "Comprar" at bounding box center [332, 73] width 53 height 17
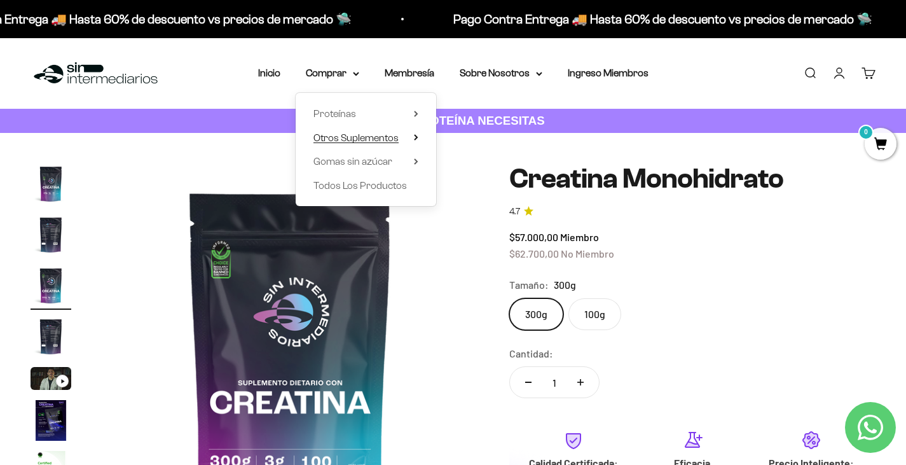
click at [370, 141] on span "Otros Suplementos" at bounding box center [355, 137] width 85 height 11
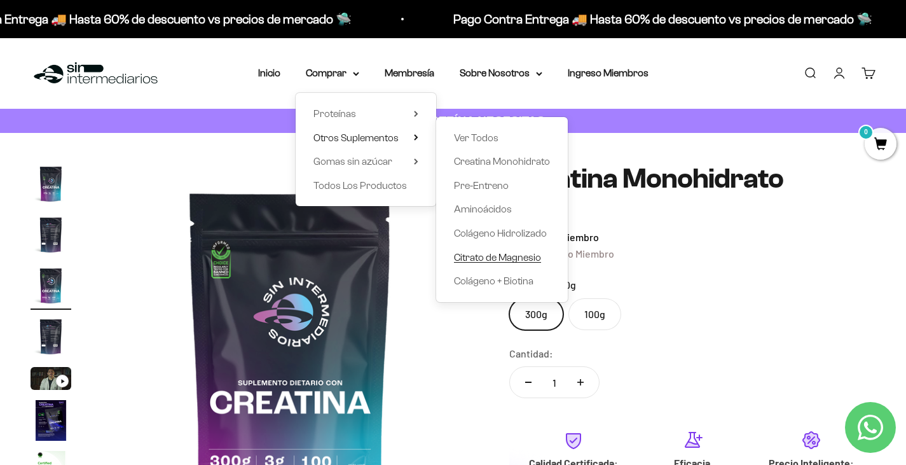
click at [486, 260] on span "Citrato de Magnesio" at bounding box center [497, 257] width 87 height 11
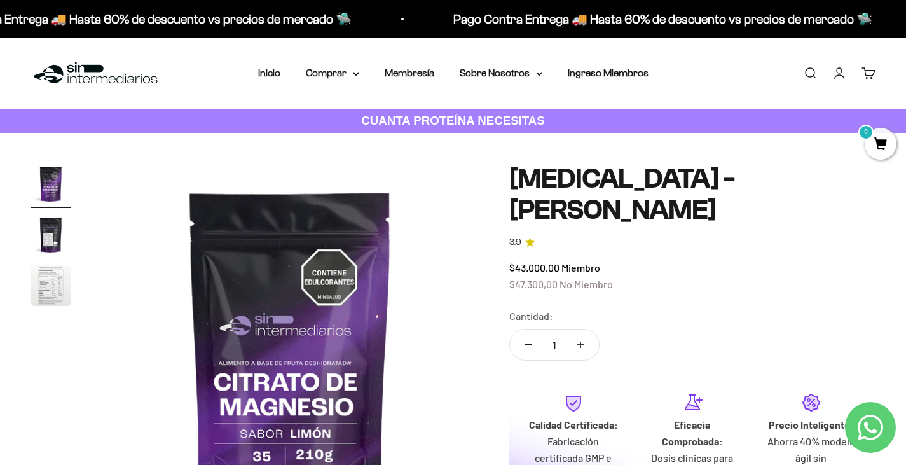
click at [42, 228] on img "Ir al artículo 2" at bounding box center [51, 234] width 41 height 41
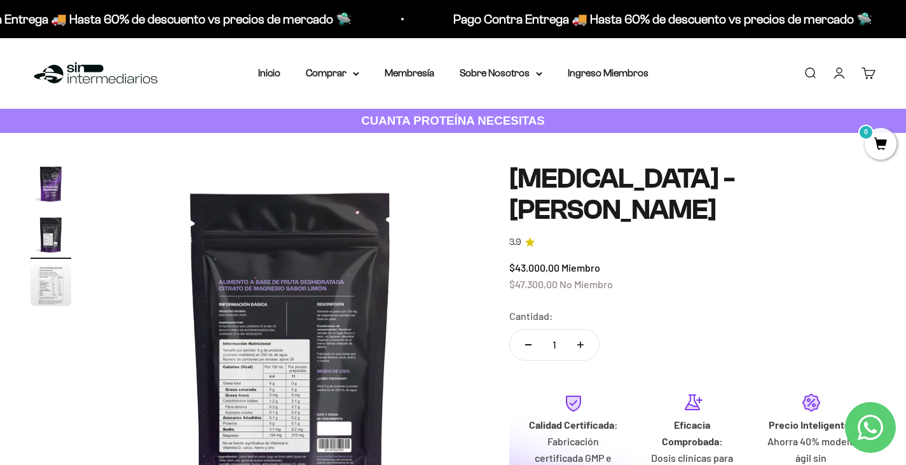
click at [67, 294] on img "Ir al artículo 3" at bounding box center [51, 285] width 41 height 41
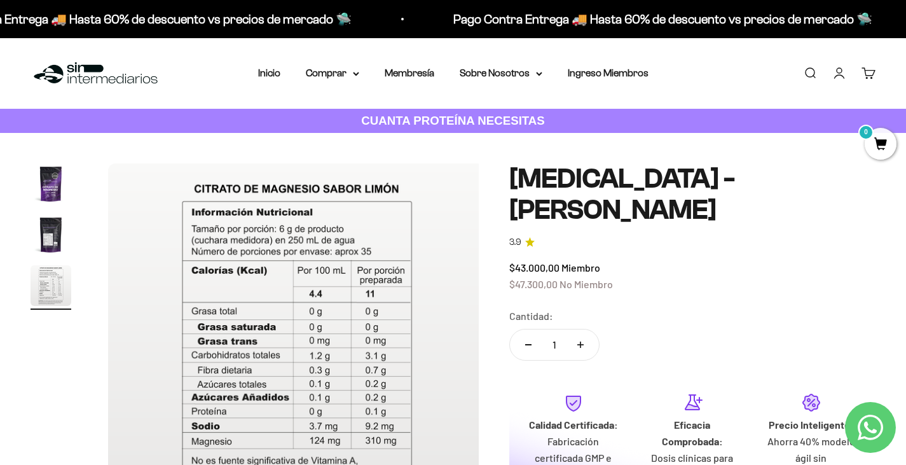
scroll to position [0, 784]
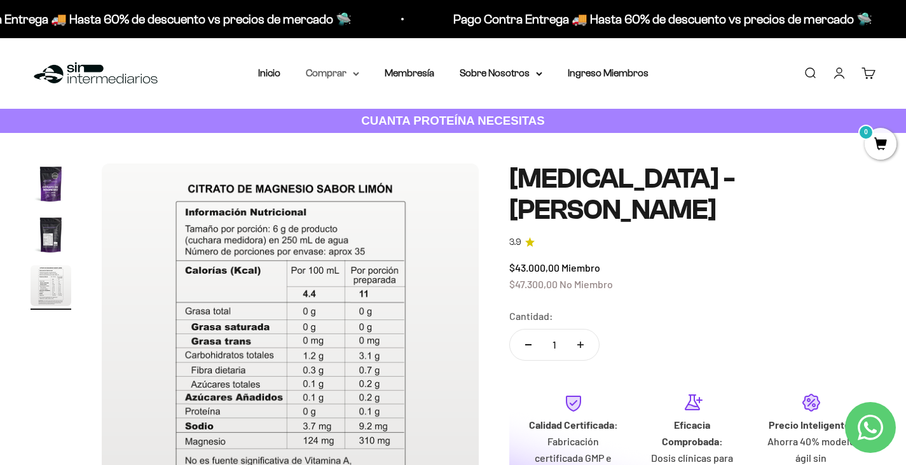
click at [331, 74] on summary "Comprar" at bounding box center [332, 73] width 53 height 17
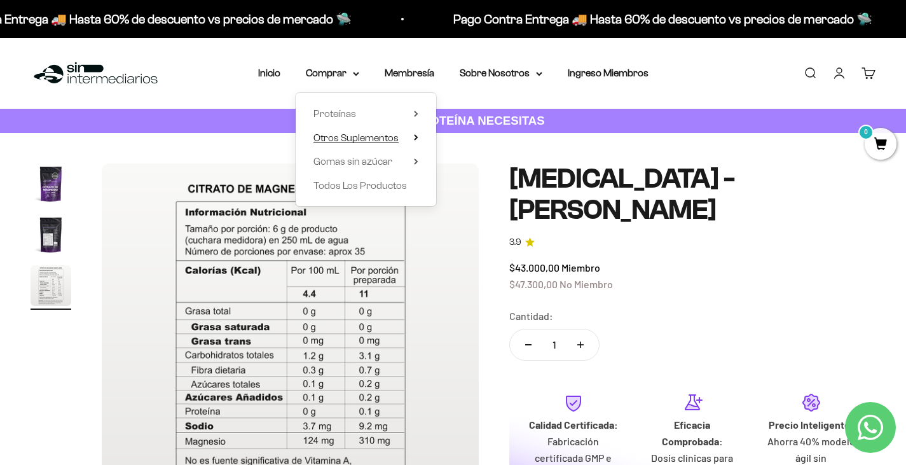
click at [371, 136] on span "Otros Suplementos" at bounding box center [355, 137] width 85 height 11
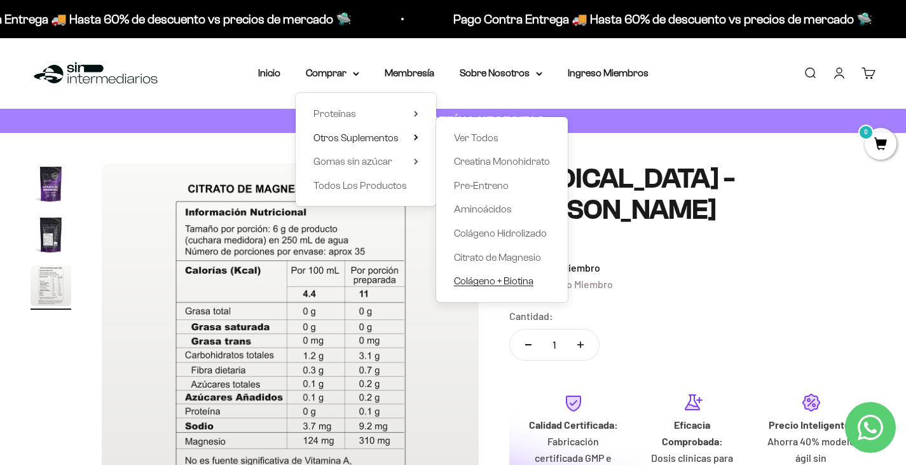
click at [484, 284] on span "Colágeno + Biotina" at bounding box center [493, 280] width 79 height 11
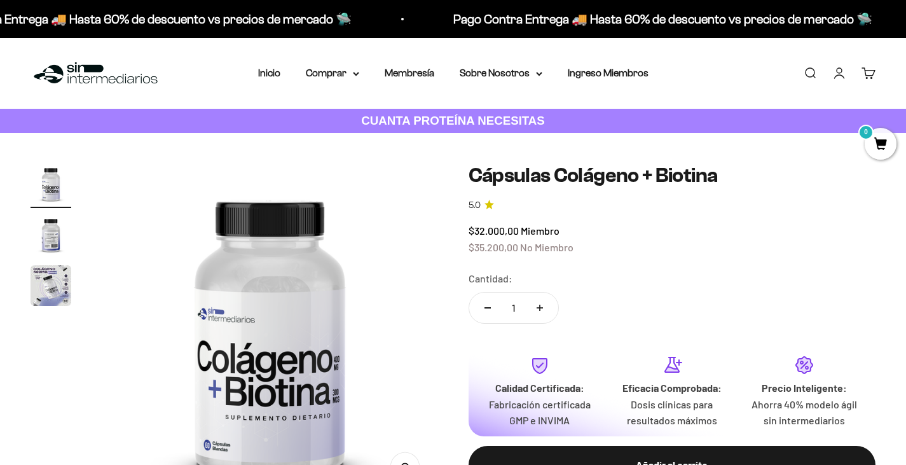
click at [47, 237] on img "Ir al artículo 2" at bounding box center [51, 234] width 41 height 41
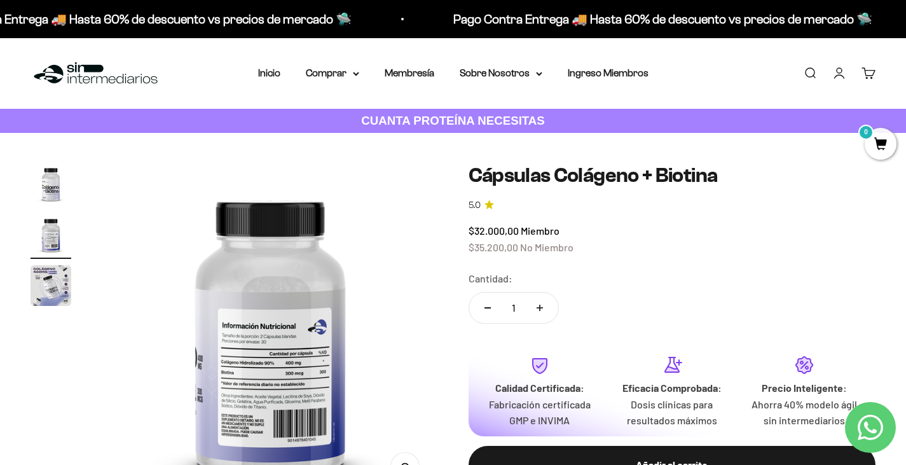
click at [50, 275] on img "Ir al artículo 3" at bounding box center [51, 285] width 41 height 41
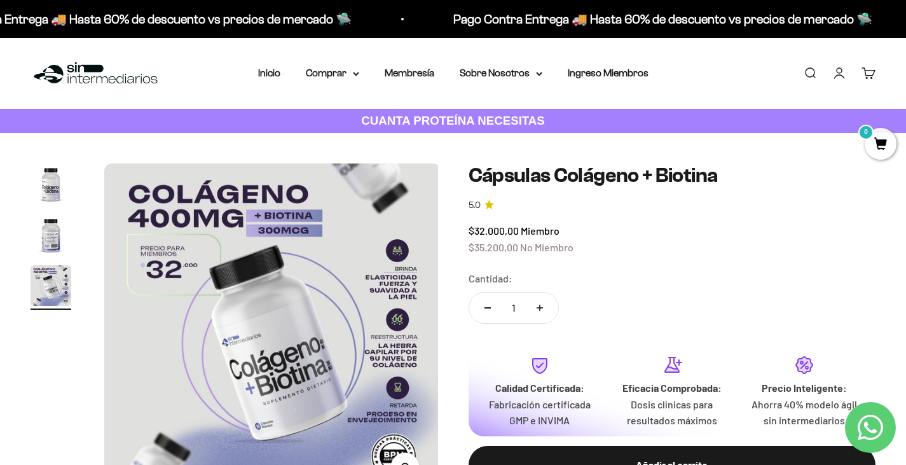
scroll to position [0, 703]
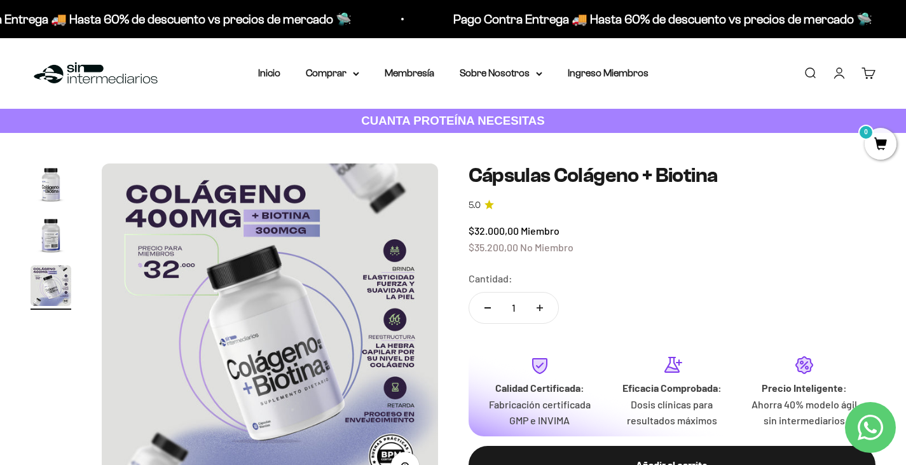
click at [50, 187] on img "Ir al artículo 1" at bounding box center [51, 183] width 41 height 41
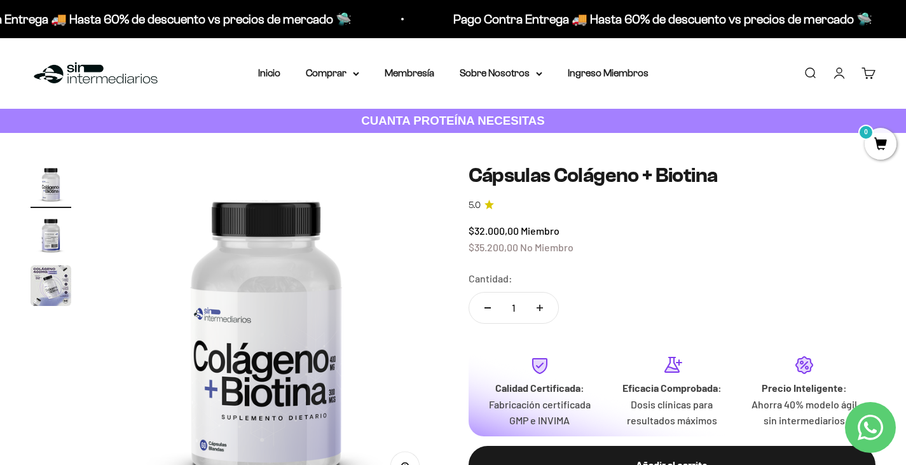
scroll to position [0, 0]
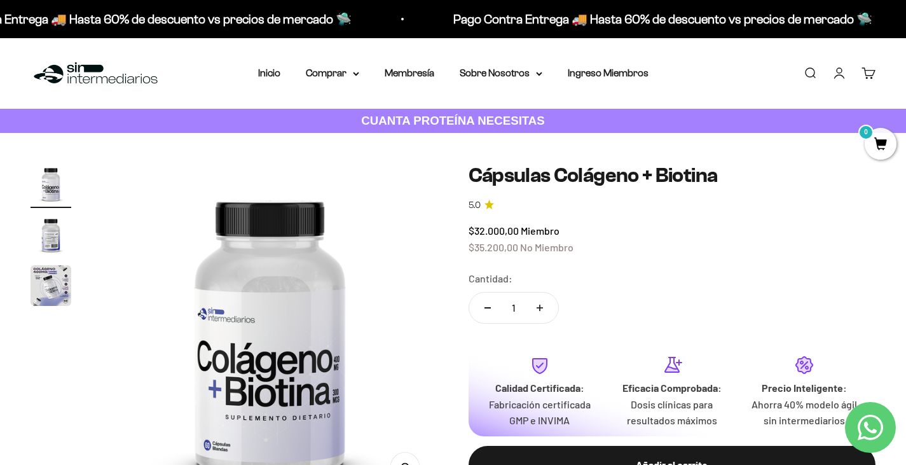
click at [46, 263] on page-dots at bounding box center [51, 236] width 41 height 146
click at [43, 232] on img "Ir al artículo 2" at bounding box center [51, 234] width 41 height 41
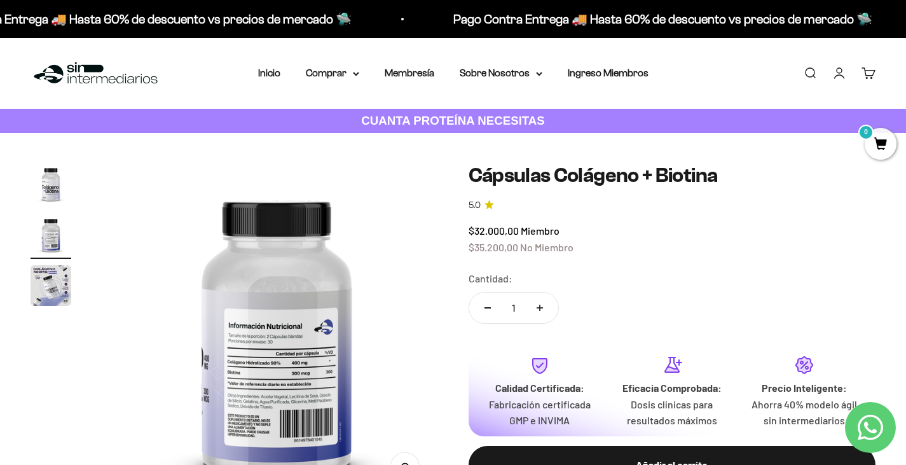
scroll to position [0, 351]
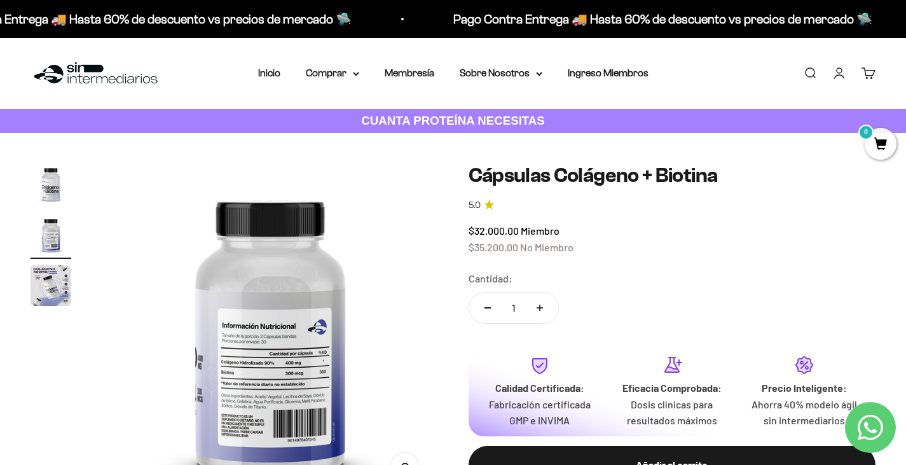
click at [57, 285] on img "Ir al artículo 3" at bounding box center [51, 285] width 41 height 41
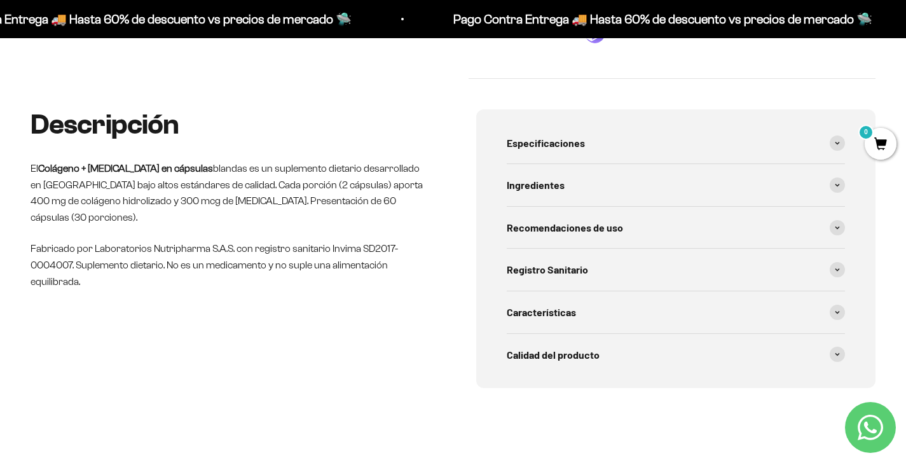
scroll to position [509, 0]
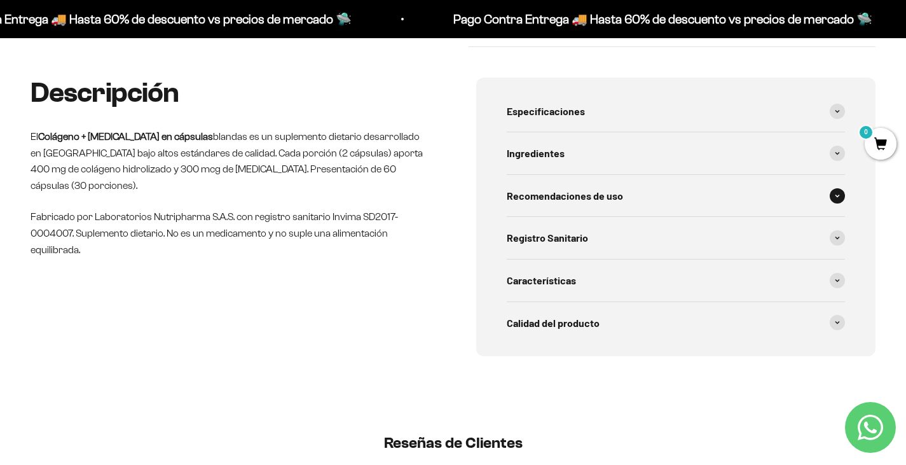
click at [547, 203] on span "Recomendaciones de uso" at bounding box center [565, 196] width 116 height 17
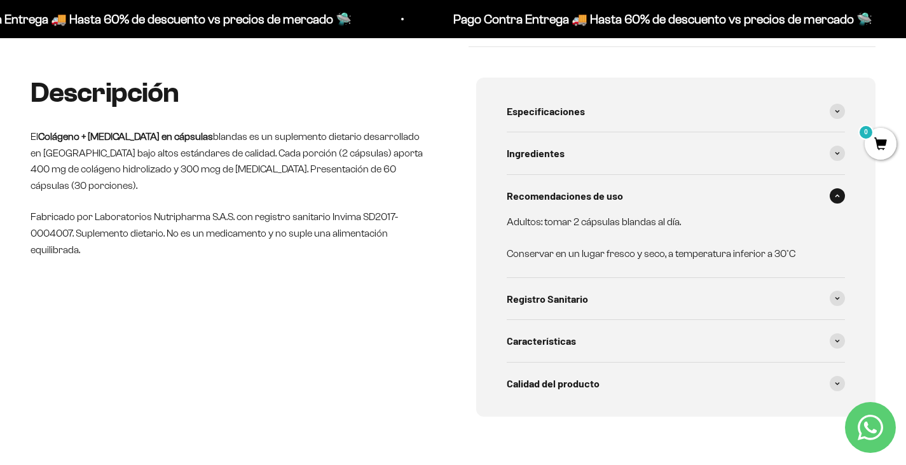
click at [549, 223] on p "Adultos: tomar 2 cápsulas blandas al día." at bounding box center [669, 222] width 324 height 17
click at [561, 195] on span "Recomendaciones de uso" at bounding box center [565, 196] width 116 height 17
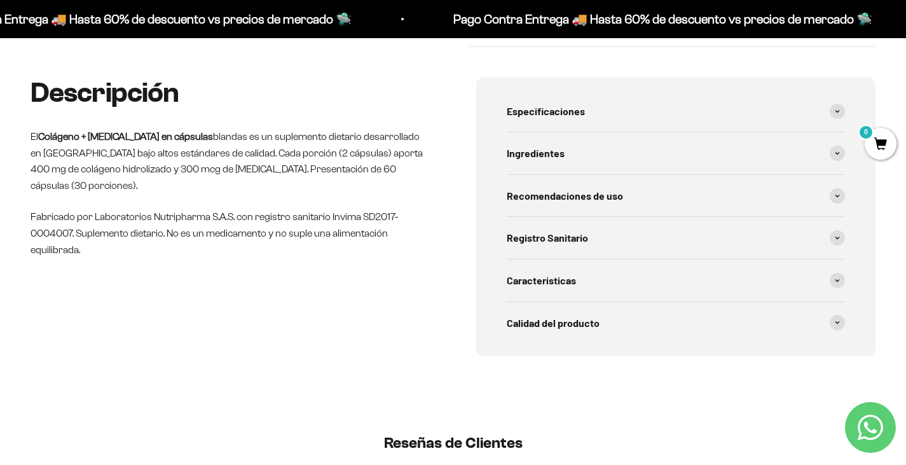
click at [223, 157] on p "El Colágeno + Biotina en cápsulas blandas es un suplemento dietario desarrollad…" at bounding box center [231, 160] width 400 height 65
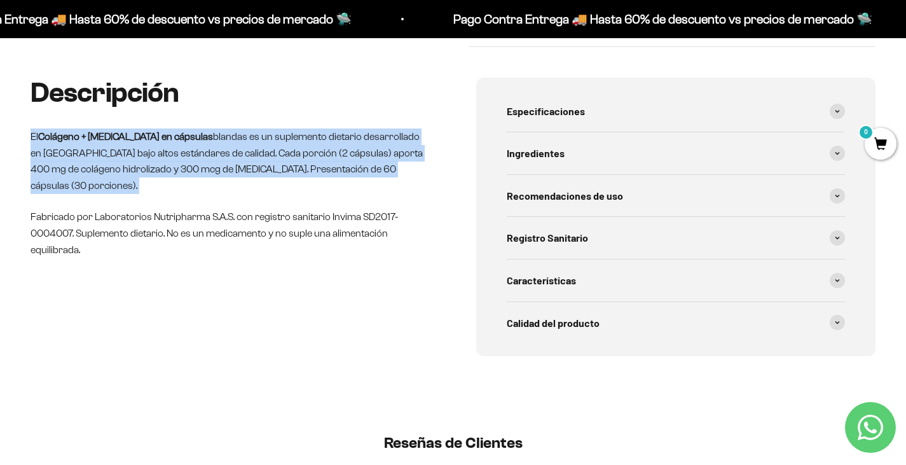
click at [223, 157] on p "El Colágeno + Biotina en cápsulas blandas es un suplemento dietario desarrollad…" at bounding box center [231, 160] width 400 height 65
click at [224, 157] on p "El Colágeno + Biotina en cápsulas blandas es un suplemento dietario desarrollad…" at bounding box center [231, 160] width 400 height 65
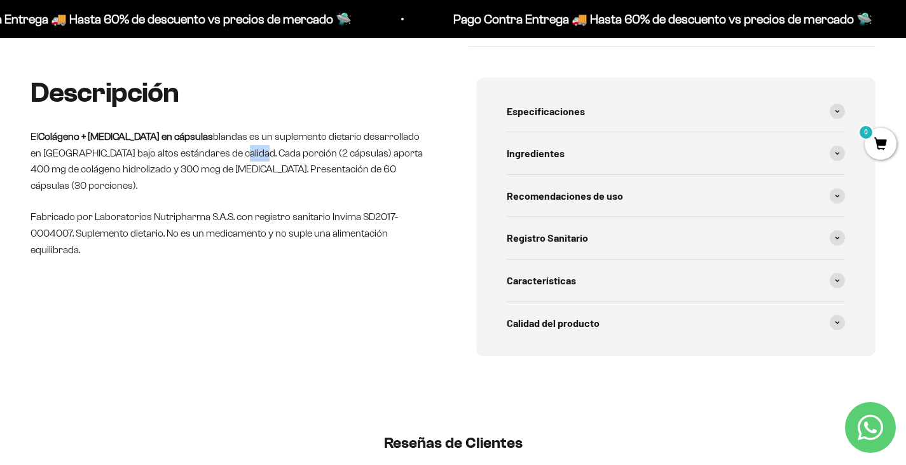
click at [224, 157] on p "El Colágeno + Biotina en cápsulas blandas es un suplemento dietario desarrollad…" at bounding box center [231, 160] width 400 height 65
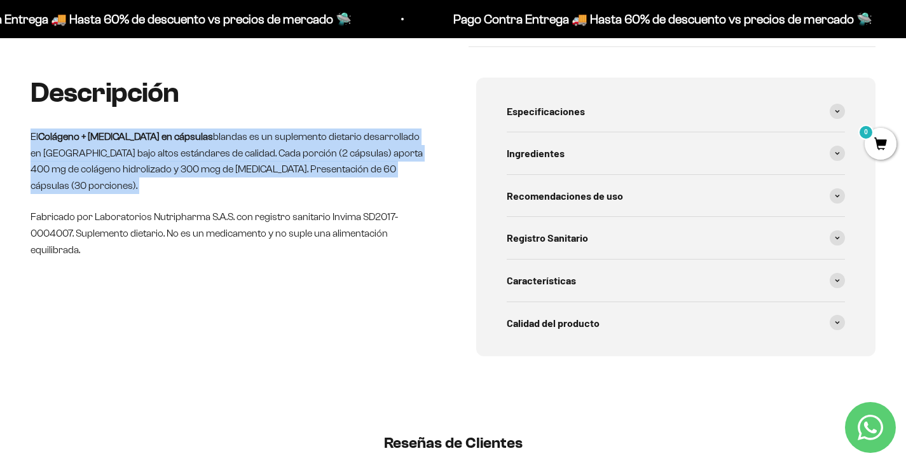
click at [224, 157] on p "El Colágeno + Biotina en cápsulas blandas es un suplemento dietario desarrollad…" at bounding box center [231, 160] width 400 height 65
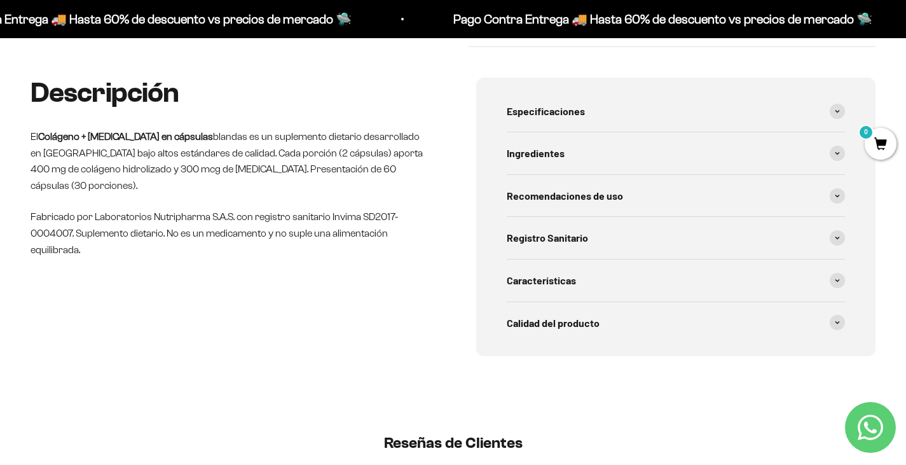
click at [219, 209] on p "Fabricado por Laboratorios Nutripharma S.A.S. con registro sanitario Invima SD2…" at bounding box center [231, 233] width 400 height 49
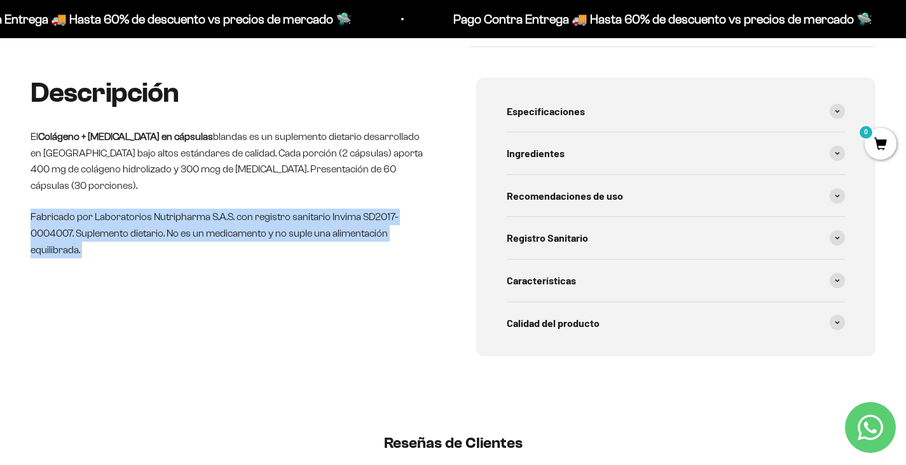
click at [219, 209] on p "Fabricado por Laboratorios Nutripharma S.A.S. con registro sanitario Invima SD2…" at bounding box center [231, 233] width 400 height 49
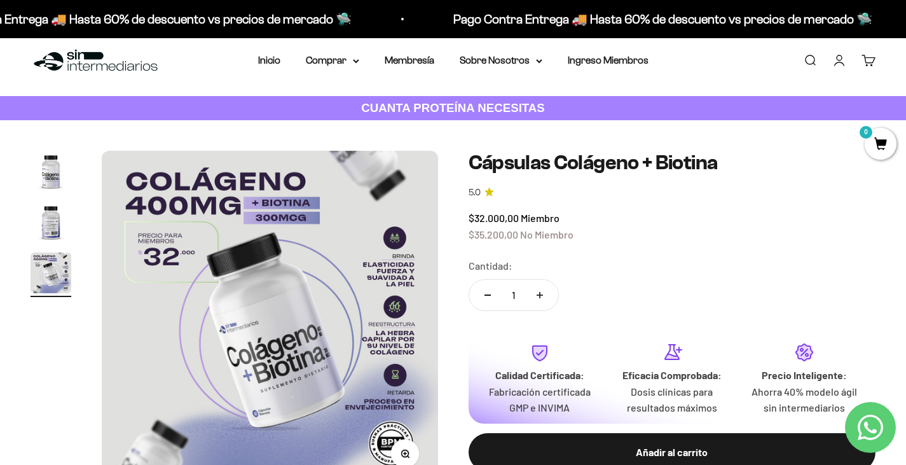
scroll to position [0, 0]
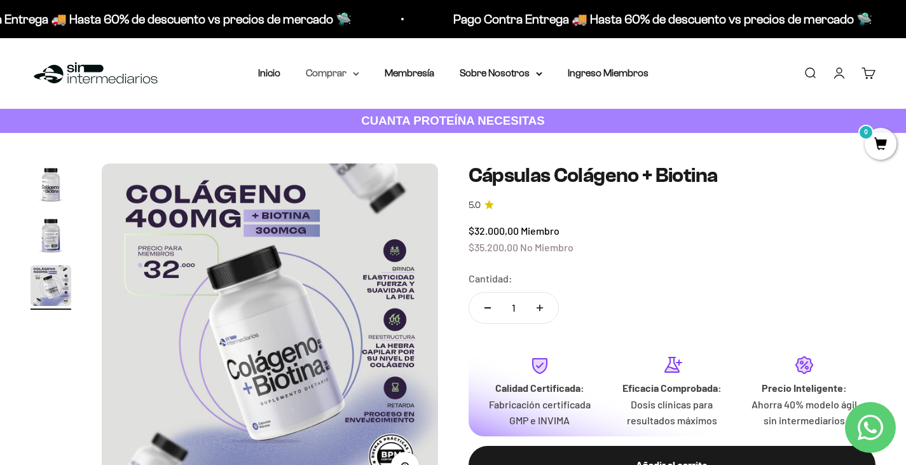
click at [335, 72] on summary "Comprar" at bounding box center [332, 73] width 53 height 17
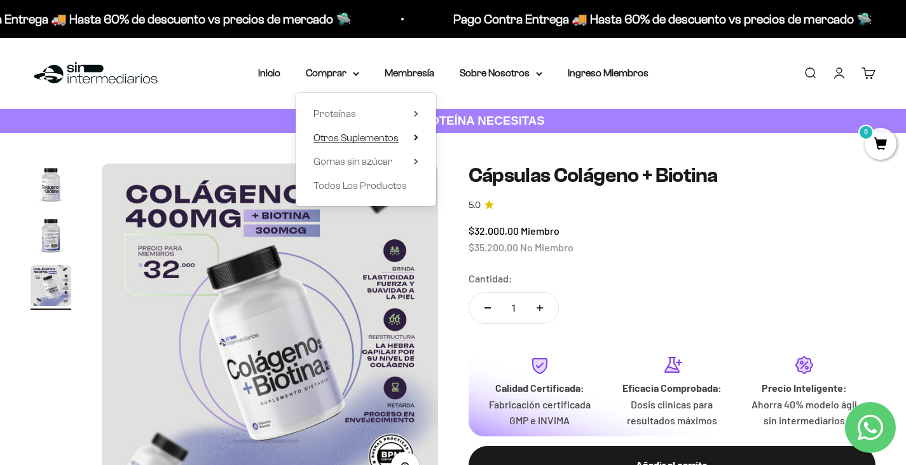
click at [370, 137] on span "Otros Suplementos" at bounding box center [355, 137] width 85 height 11
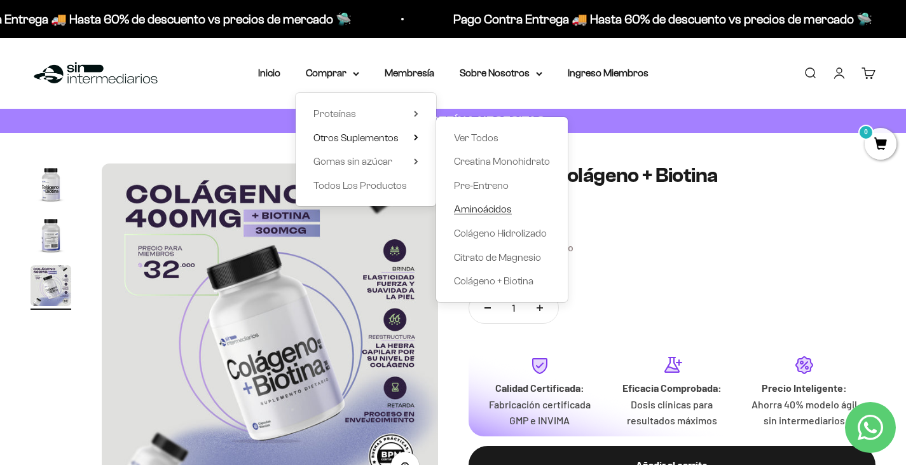
click at [487, 211] on span "Aminoácidos" at bounding box center [483, 208] width 58 height 11
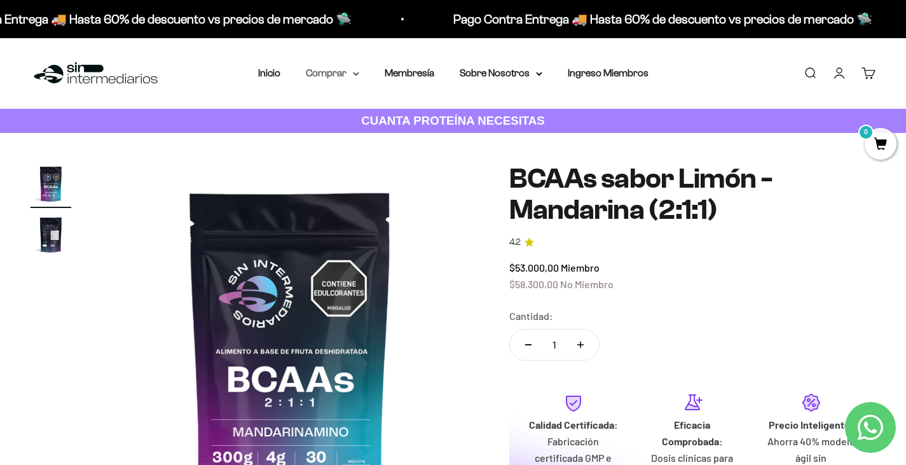
click at [327, 67] on summary "Comprar" at bounding box center [332, 73] width 53 height 17
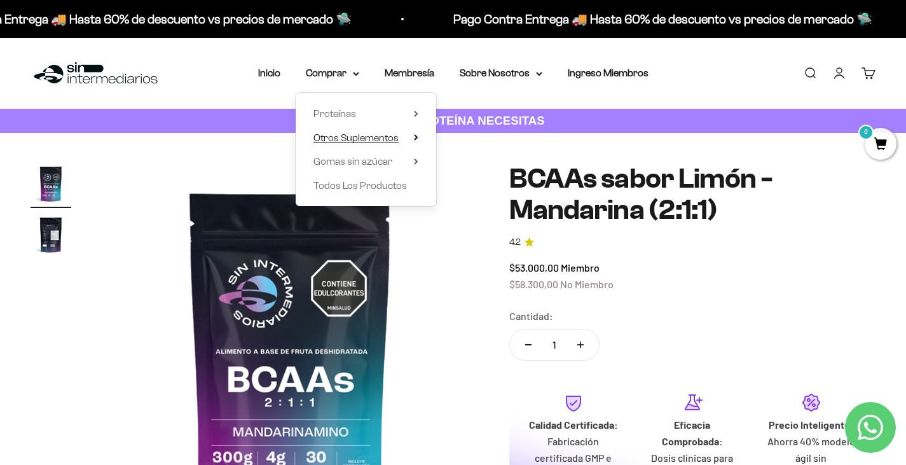
click at [376, 139] on span "Otros Suplementos" at bounding box center [355, 137] width 85 height 11
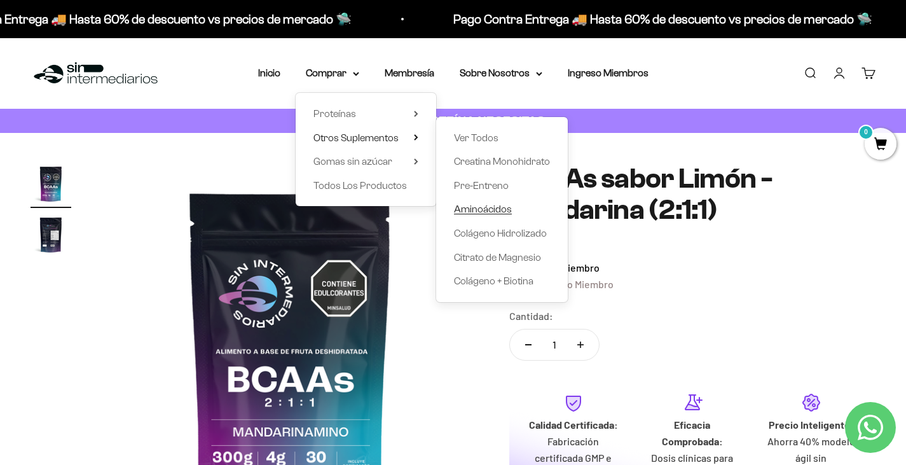
click at [471, 209] on span "Aminoácidos" at bounding box center [483, 208] width 58 height 11
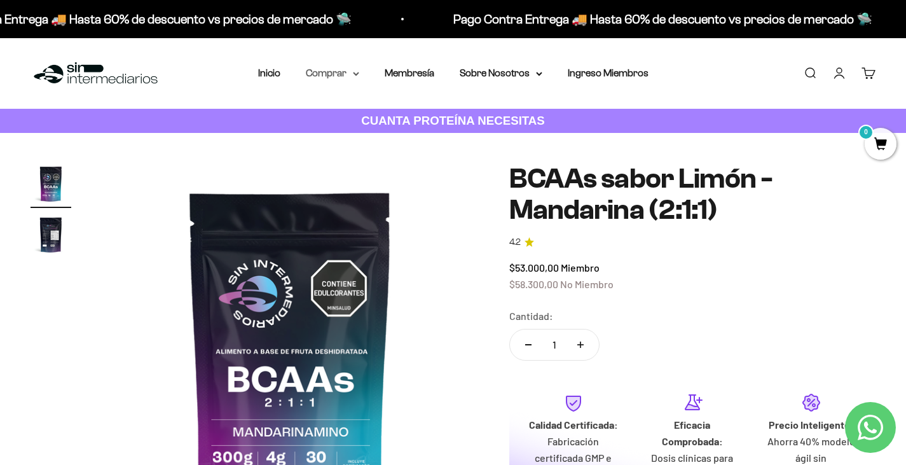
click at [334, 67] on summary "Comprar" at bounding box center [332, 73] width 53 height 17
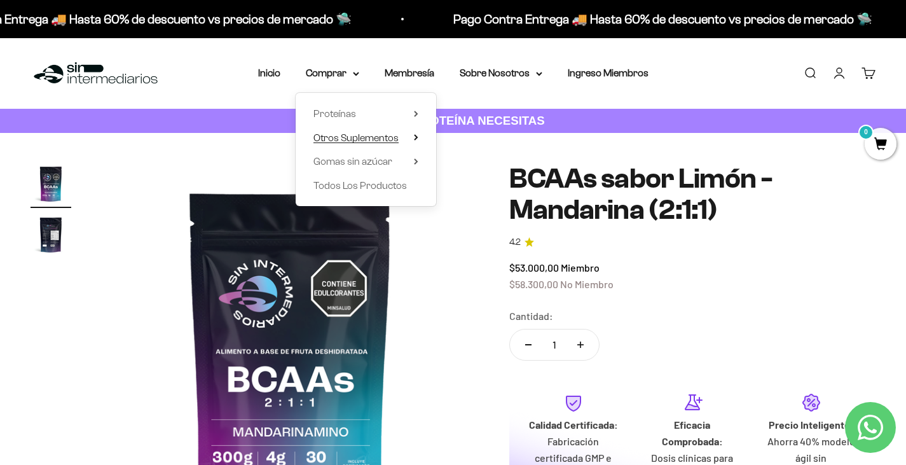
click at [367, 141] on span "Otros Suplementos" at bounding box center [355, 137] width 85 height 11
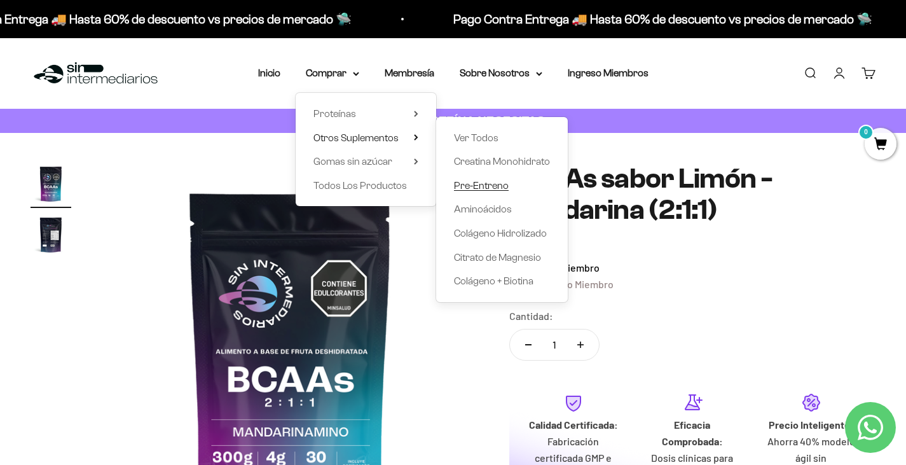
click at [474, 184] on span "Pre-Entreno" at bounding box center [481, 185] width 55 height 11
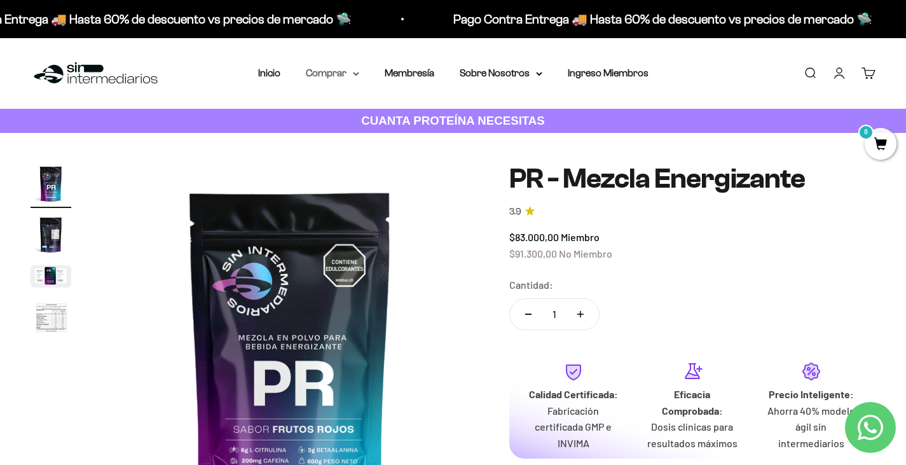
click at [345, 74] on summary "Comprar" at bounding box center [332, 73] width 53 height 17
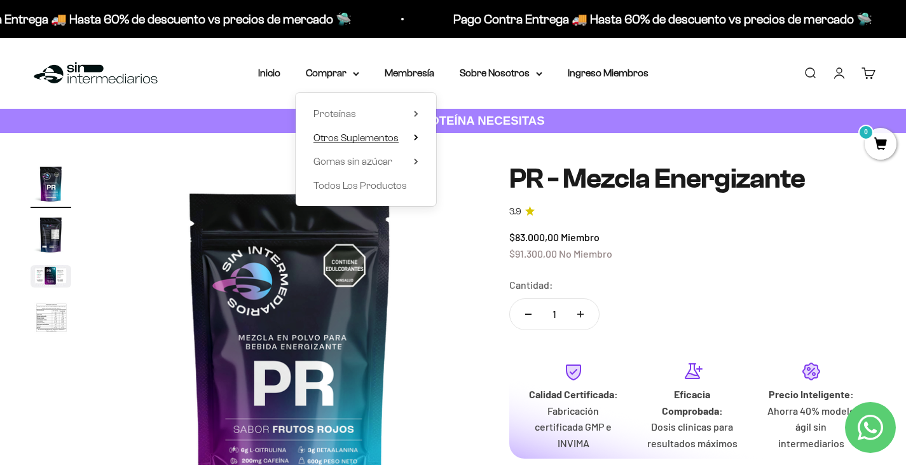
click at [367, 130] on span "Otros Suplementos" at bounding box center [355, 138] width 85 height 17
click at [327, 111] on span "Proteínas" at bounding box center [334, 113] width 43 height 11
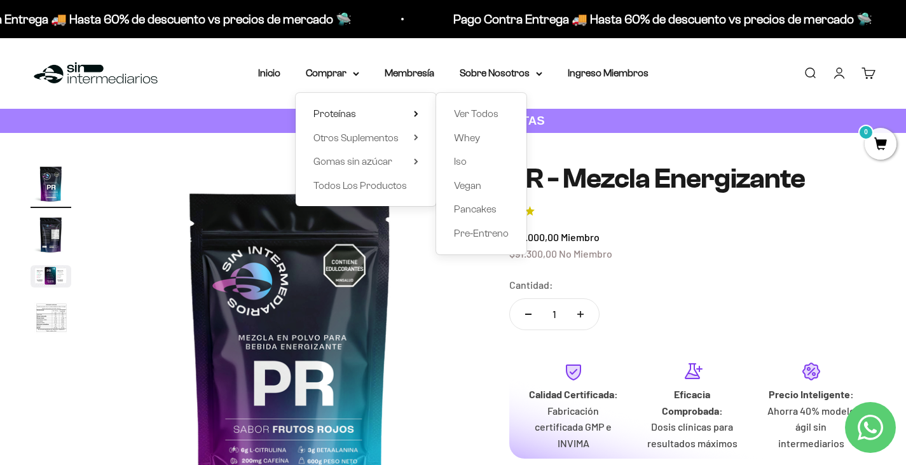
click at [453, 158] on div "Ver Todos Whey Iso Vegan Pancakes Pre-Entreno" at bounding box center [481, 173] width 90 height 161
click at [462, 162] on span "Iso" at bounding box center [460, 161] width 13 height 11
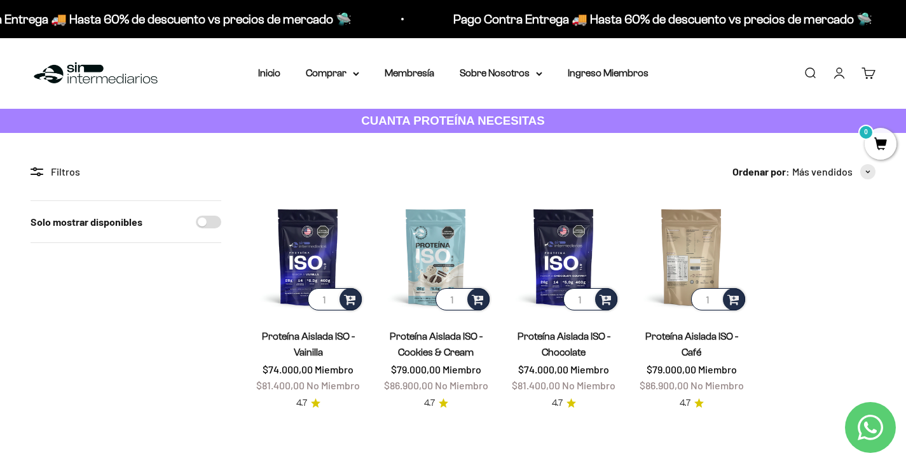
click at [678, 250] on img at bounding box center [691, 256] width 113 height 113
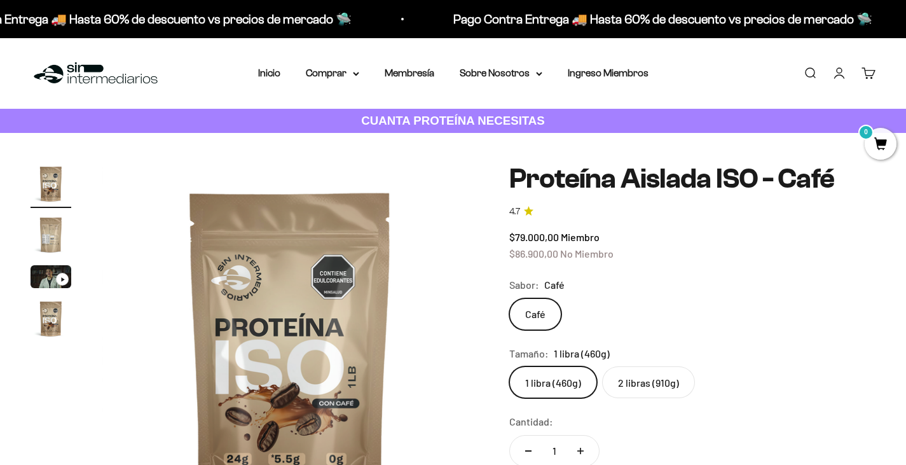
click at [653, 378] on label "2 libras (910g)" at bounding box center [648, 382] width 93 height 32
click at [509, 366] on input "2 libras (910g)" at bounding box center [509, 366] width 1 height 1
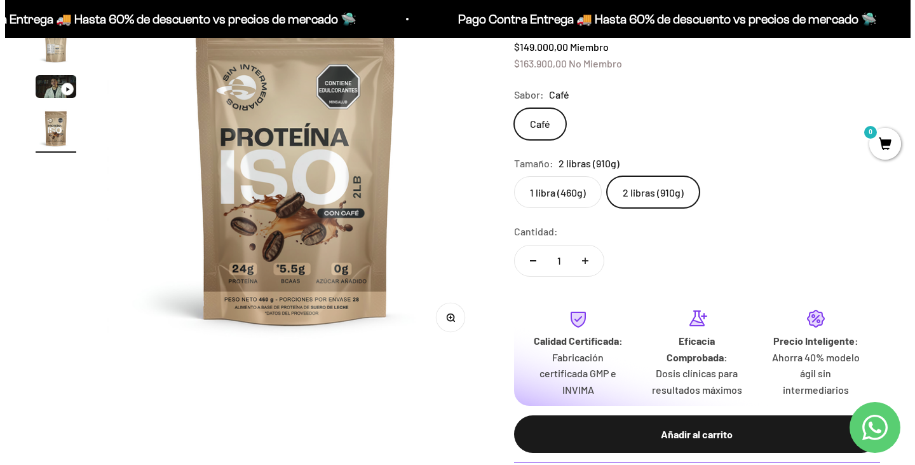
scroll to position [191, 0]
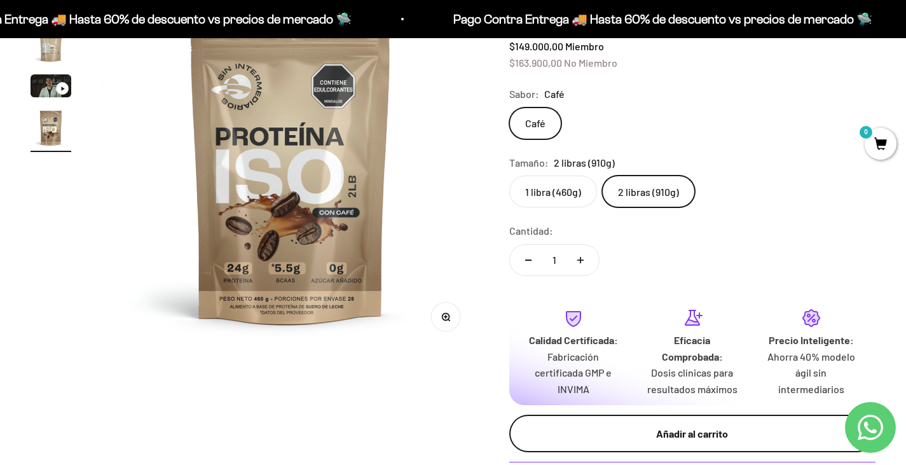
click at [627, 436] on div "Añadir al carrito" at bounding box center [692, 433] width 315 height 17
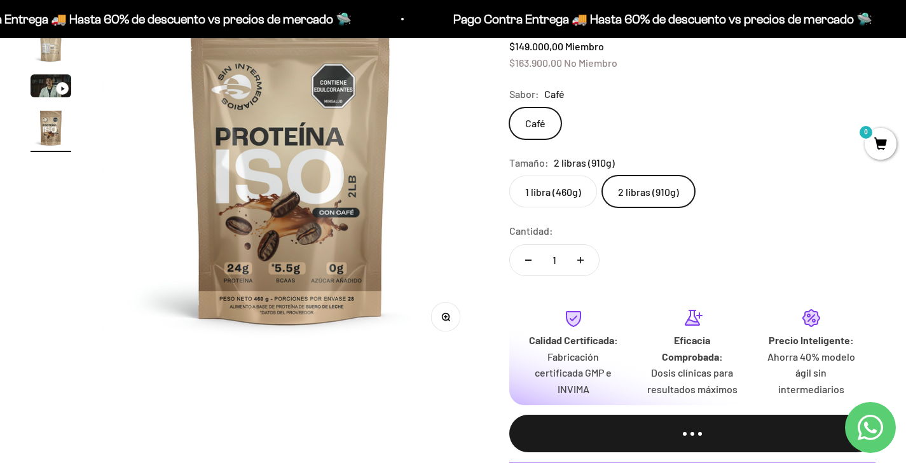
scroll to position [0, 1191]
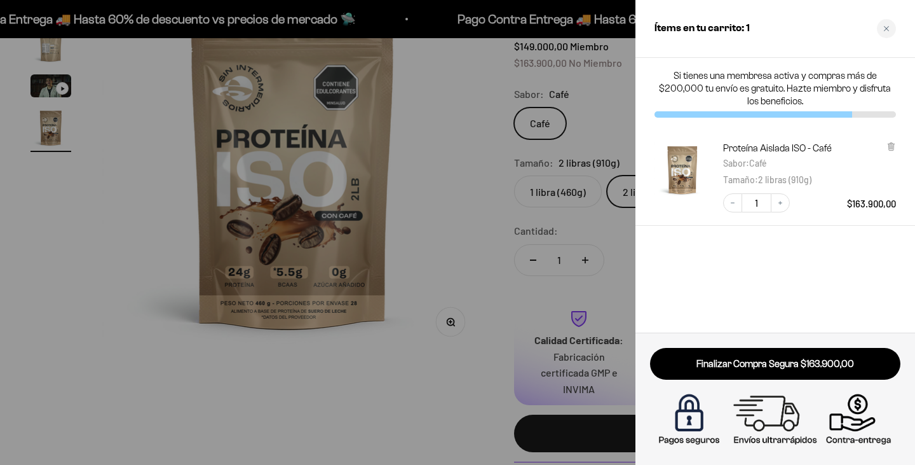
click at [437, 205] on div at bounding box center [457, 232] width 915 height 465
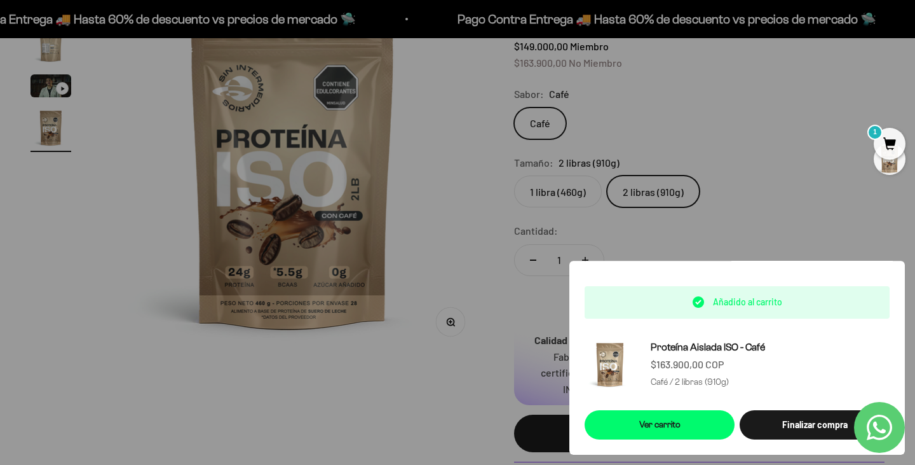
click at [451, 252] on div at bounding box center [457, 232] width 915 height 465
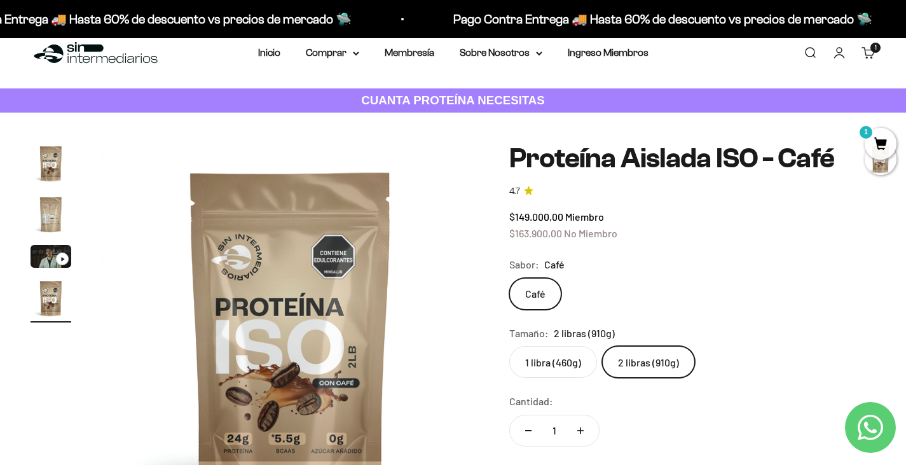
scroll to position [0, 0]
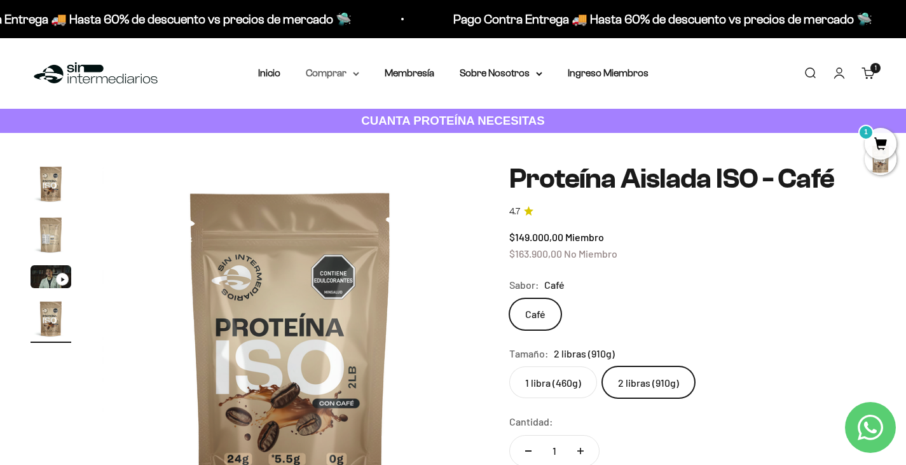
click at [345, 71] on summary "Comprar" at bounding box center [332, 73] width 53 height 17
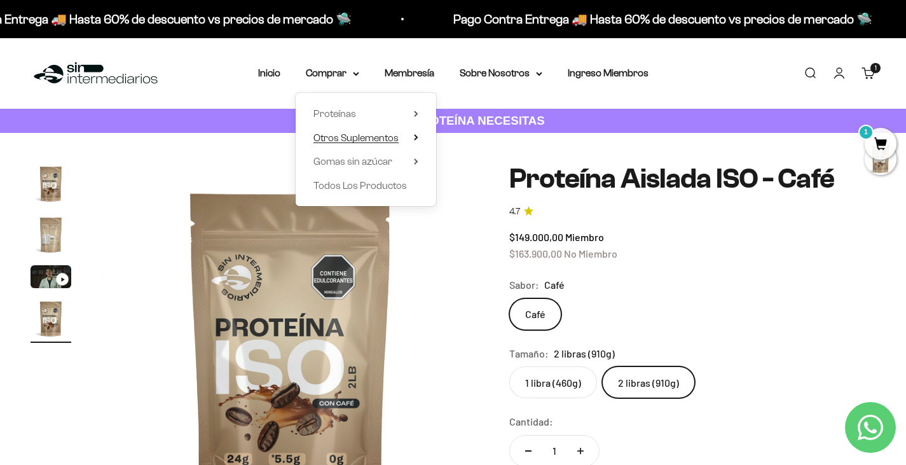
click at [354, 134] on span "Otros Suplementos" at bounding box center [355, 137] width 85 height 11
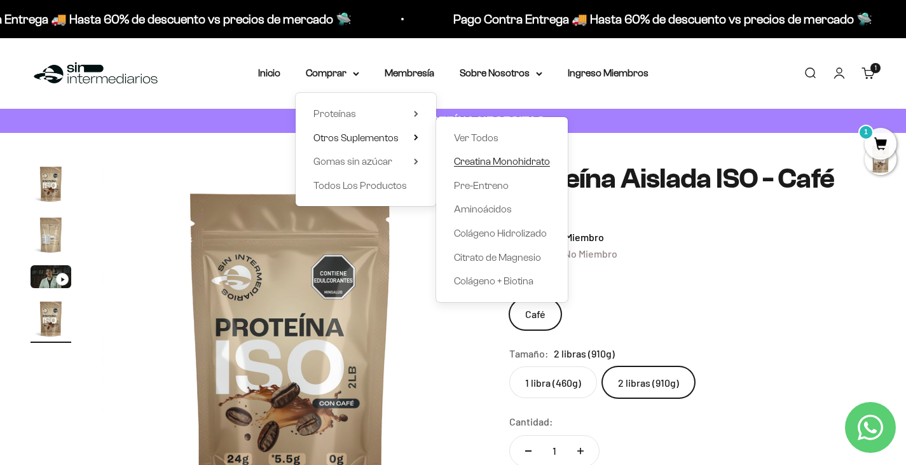
click at [477, 167] on span "Creatina Monohidrato" at bounding box center [502, 161] width 96 height 11
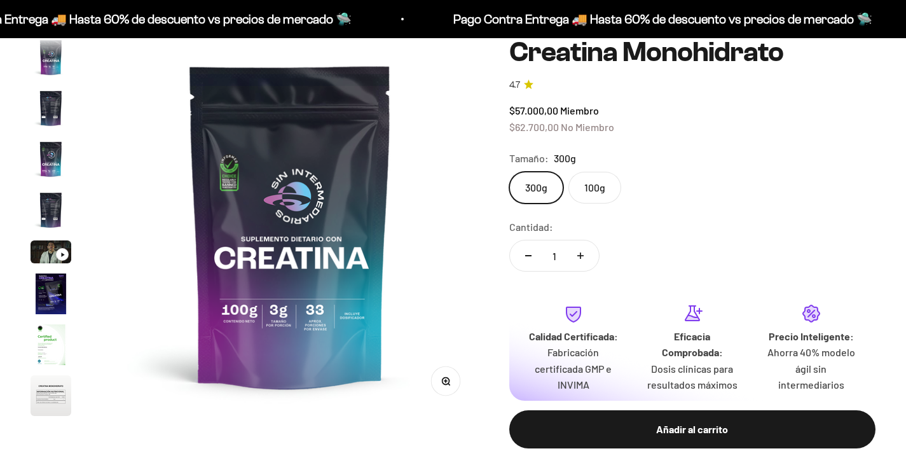
scroll to position [52, 0]
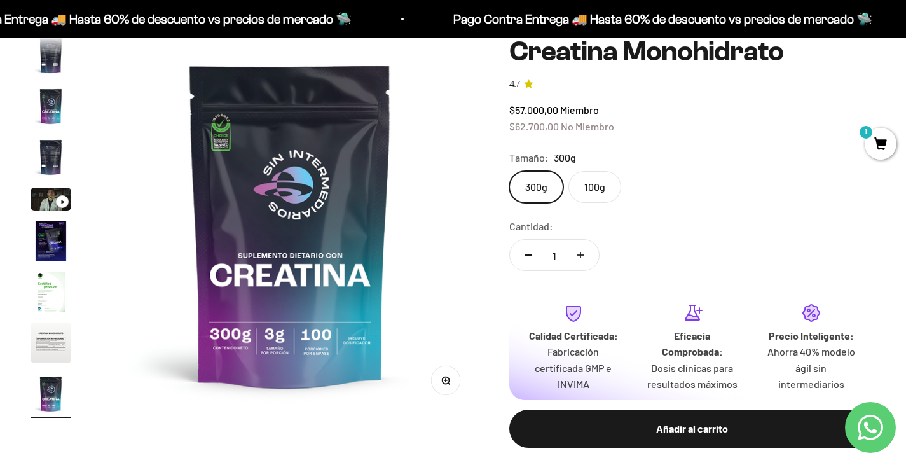
click at [597, 190] on label "100g" at bounding box center [594, 187] width 53 height 32
click at [509, 171] on input "100g" at bounding box center [509, 170] width 1 height 1
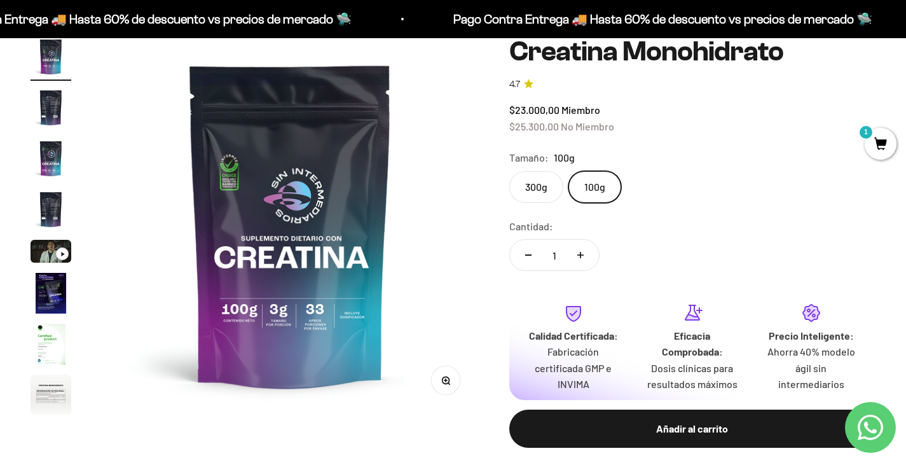
click at [525, 197] on label "300g" at bounding box center [536, 187] width 54 height 32
click at [509, 171] on input "300g" at bounding box center [509, 170] width 1 height 1
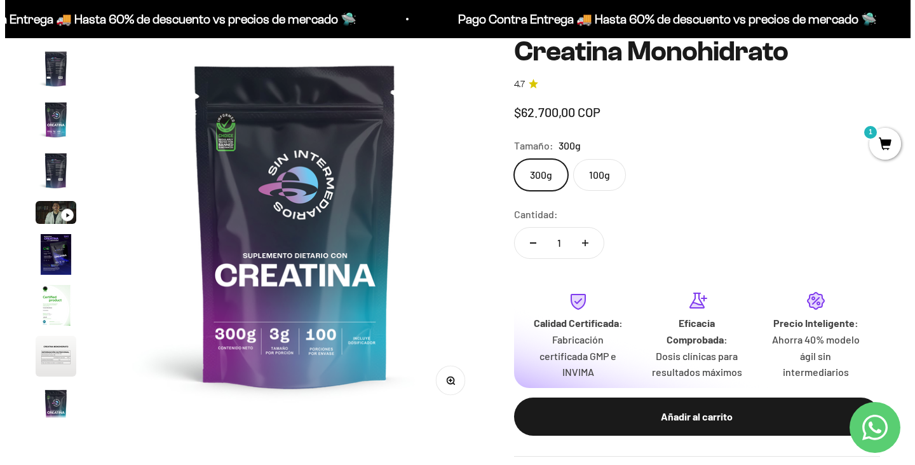
scroll to position [52, 0]
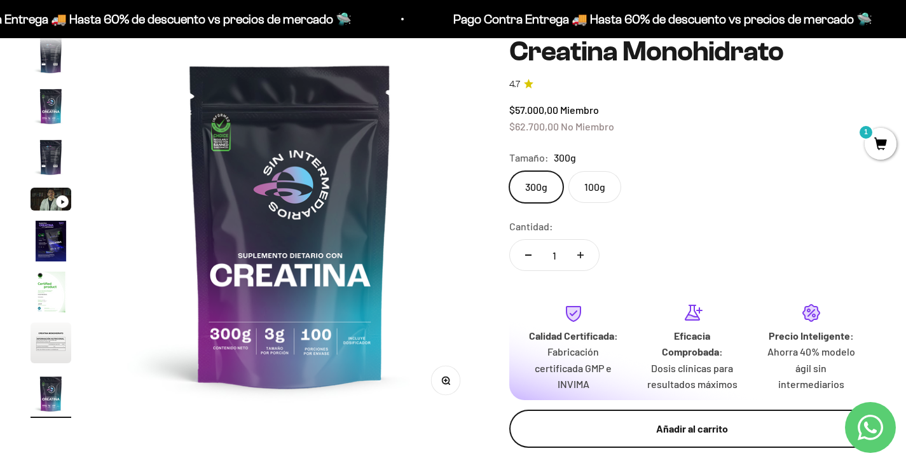
click at [650, 427] on div "Añadir al carrito" at bounding box center [692, 428] width 315 height 17
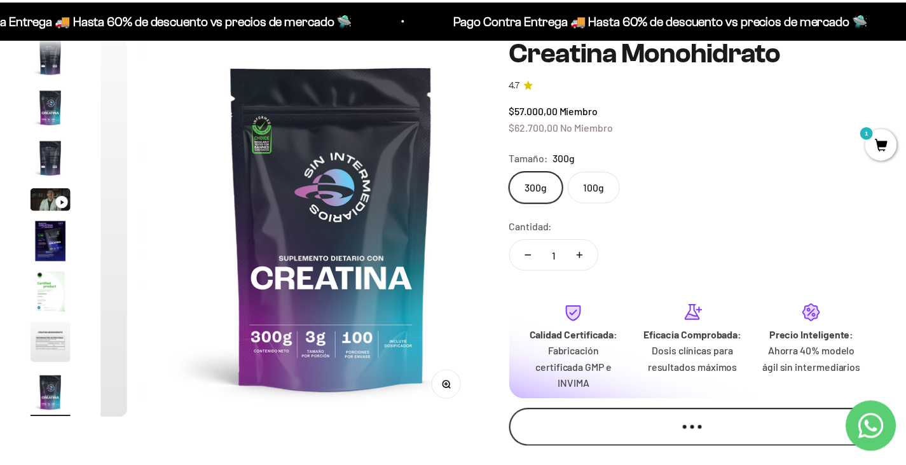
scroll to position [0, 3178]
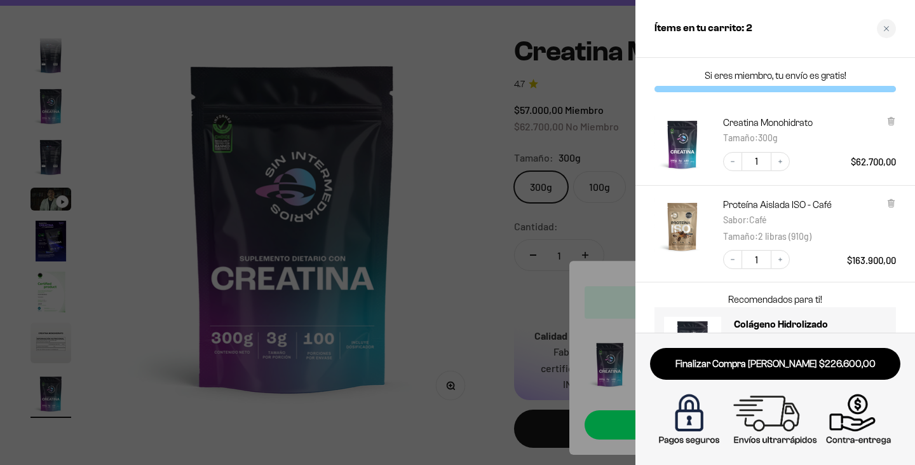
click at [368, 63] on div at bounding box center [457, 232] width 915 height 465
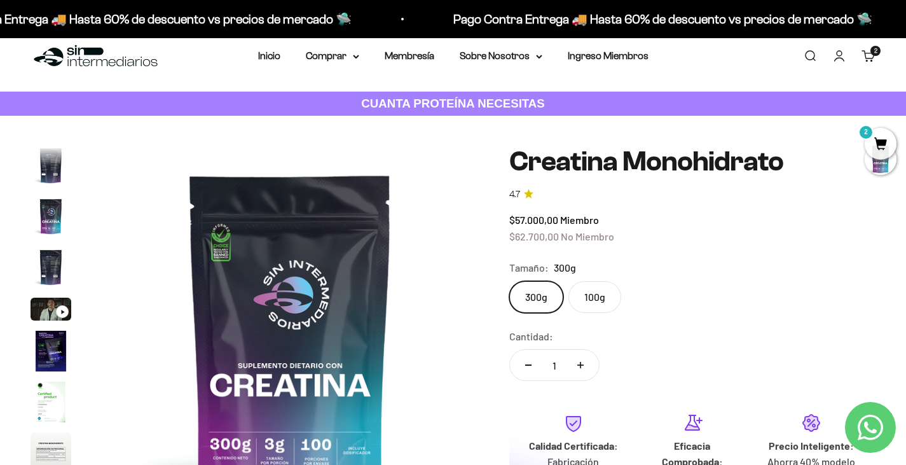
scroll to position [0, 0]
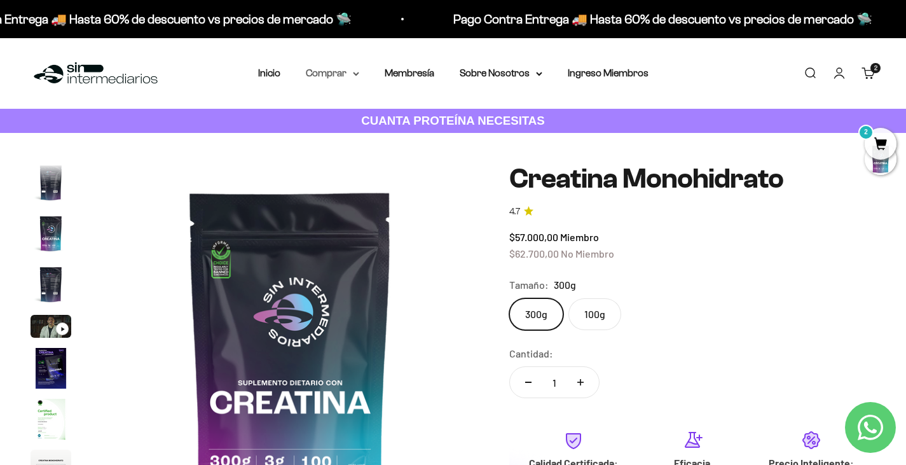
click at [352, 76] on summary "Comprar" at bounding box center [332, 73] width 53 height 17
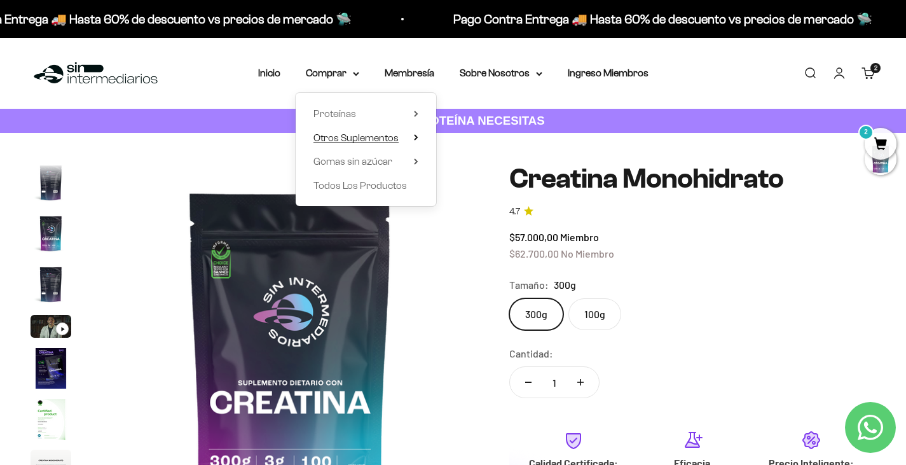
click at [391, 143] on span "Otros Suplementos" at bounding box center [355, 137] width 85 height 11
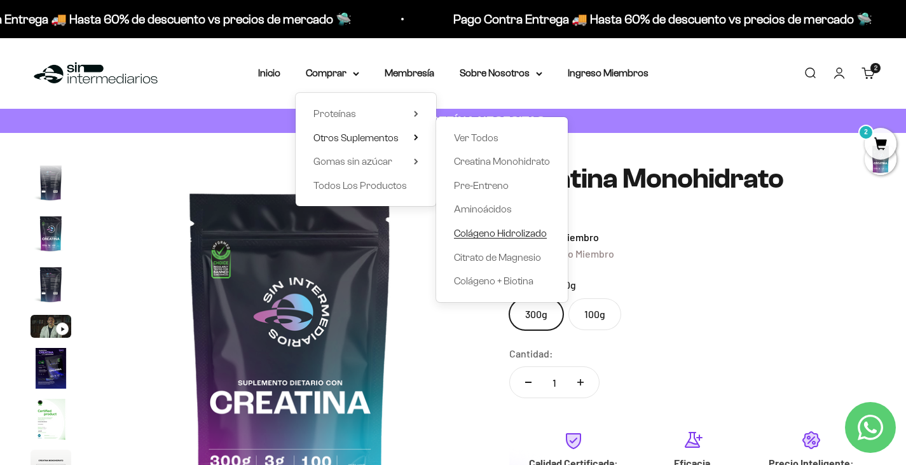
click at [472, 235] on span "Colágeno Hidrolizado" at bounding box center [500, 233] width 93 height 11
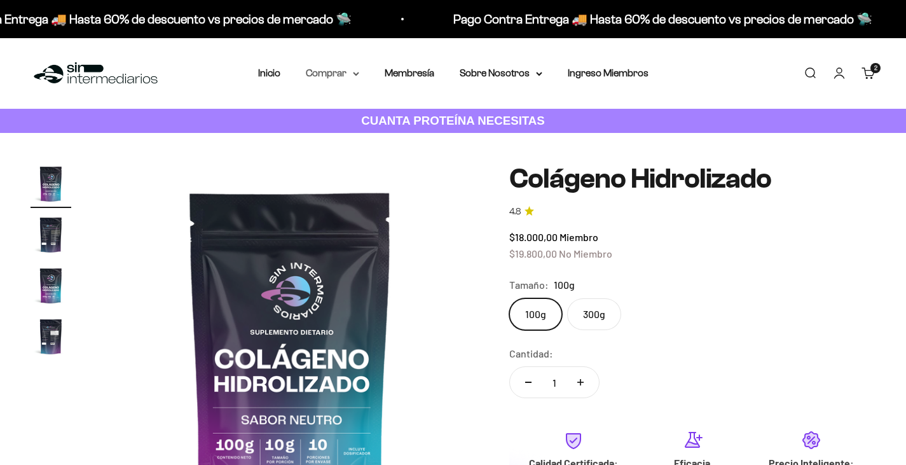
click at [322, 69] on summary "Comprar" at bounding box center [332, 73] width 53 height 17
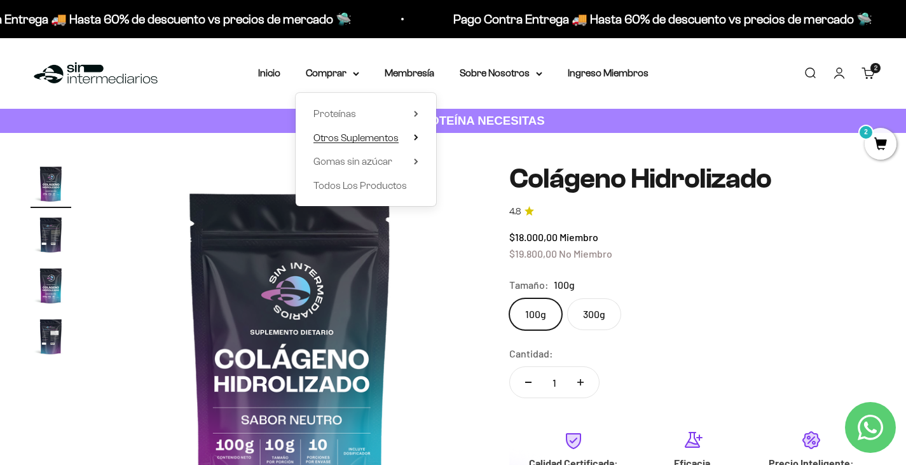
click at [378, 137] on span "Otros Suplementos" at bounding box center [355, 137] width 85 height 11
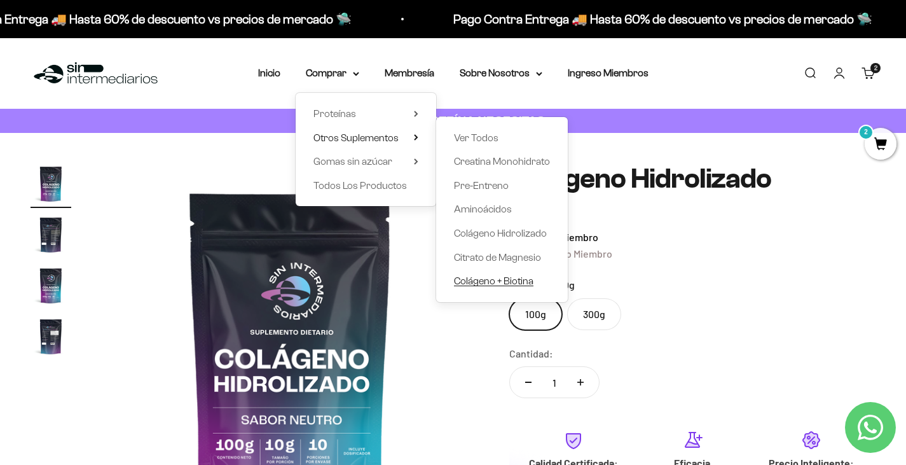
click at [482, 286] on span "Colágeno + Biotina" at bounding box center [493, 280] width 79 height 11
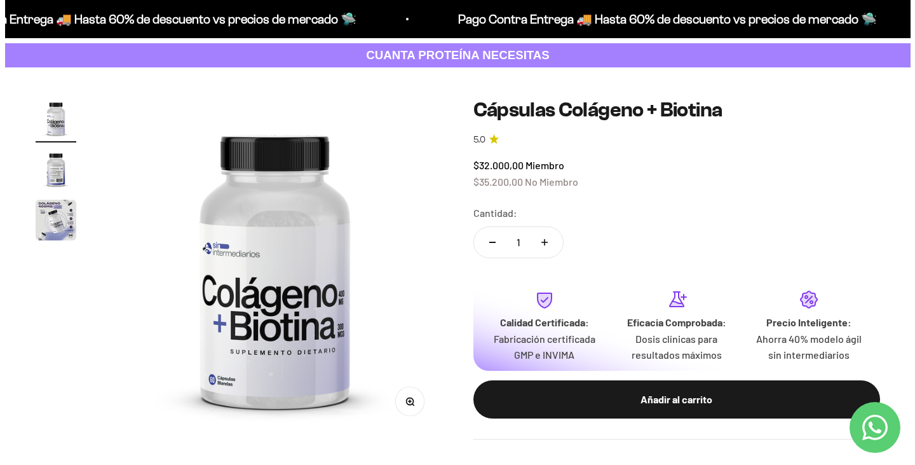
scroll to position [127, 0]
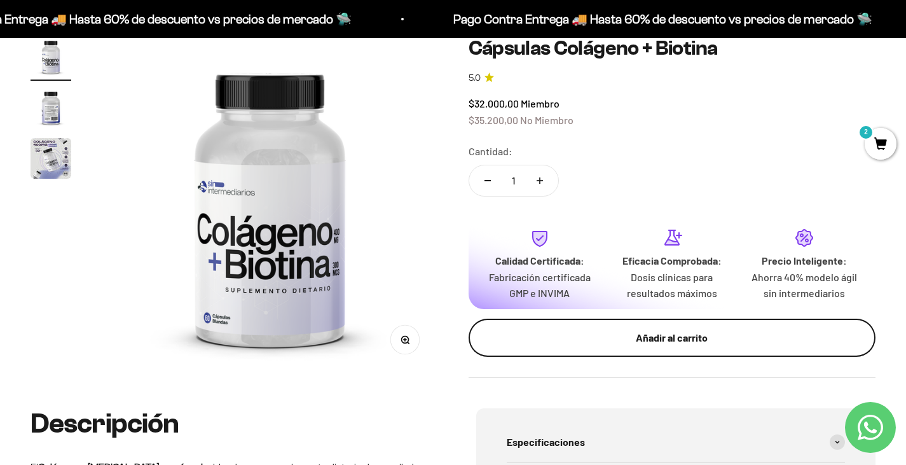
click at [594, 346] on button "Añadir al carrito" at bounding box center [673, 338] width 408 height 38
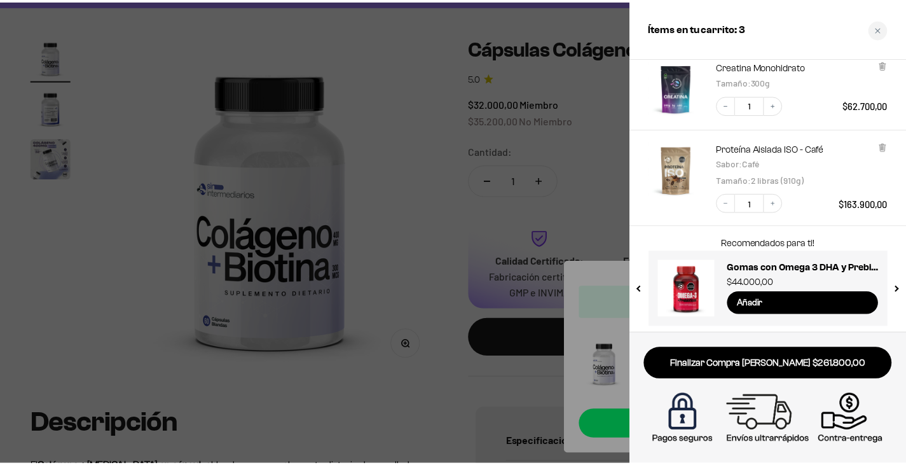
scroll to position [142, 0]
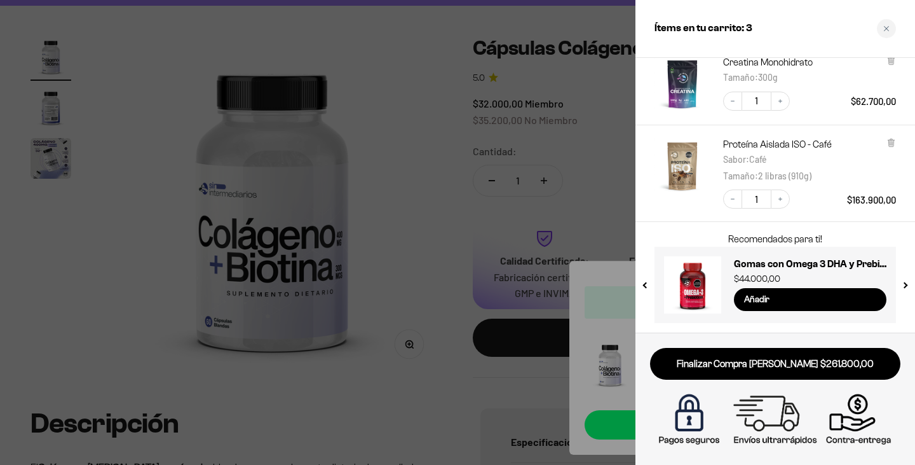
click at [338, 109] on div at bounding box center [457, 232] width 915 height 465
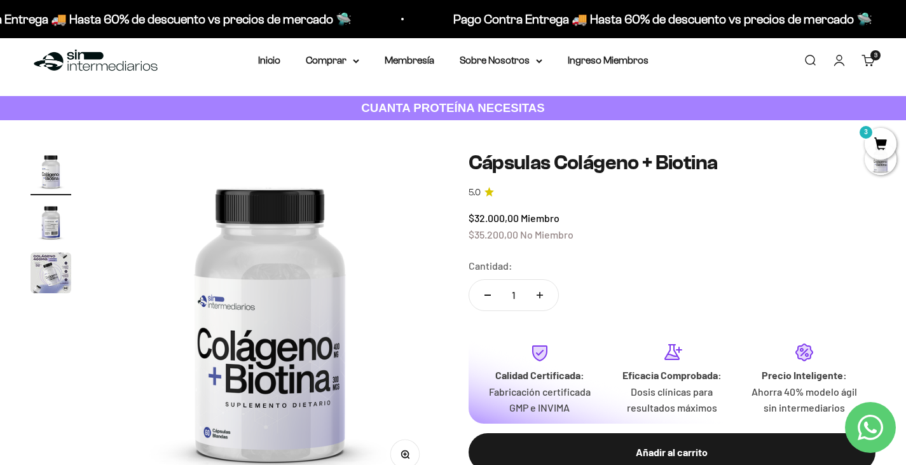
scroll to position [0, 0]
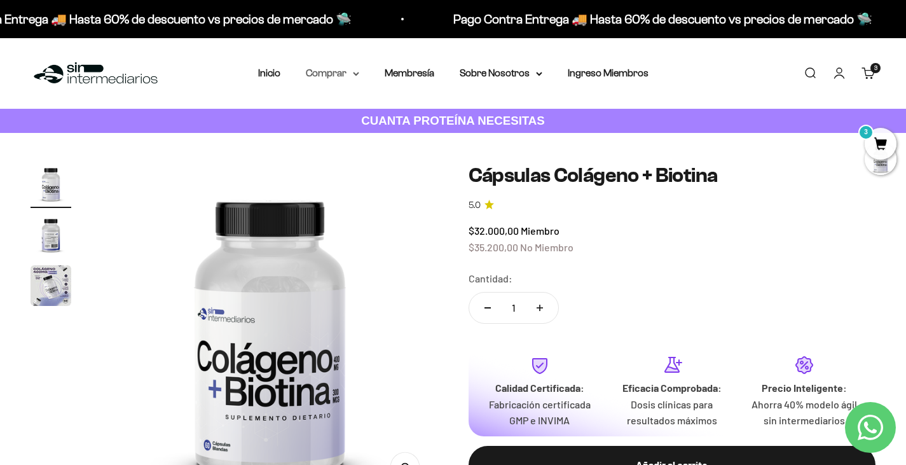
click at [337, 78] on summary "Comprar" at bounding box center [332, 73] width 53 height 17
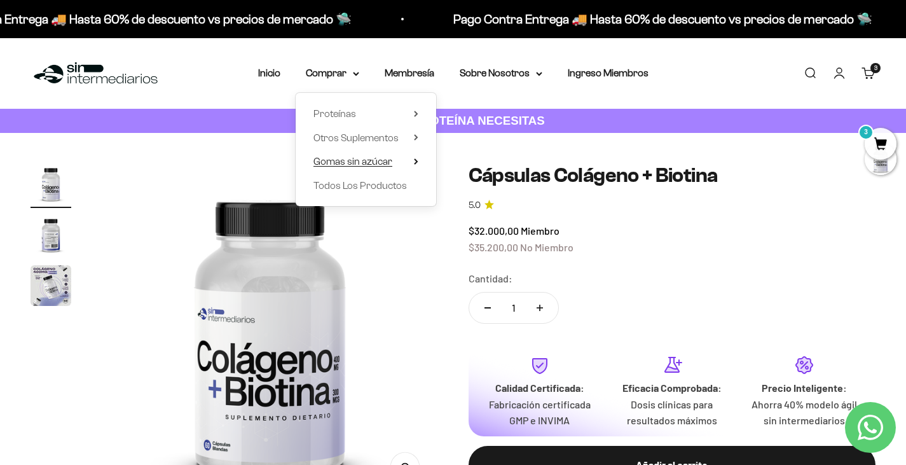
click at [361, 167] on span "Gomas sin azúcar" at bounding box center [352, 161] width 79 height 17
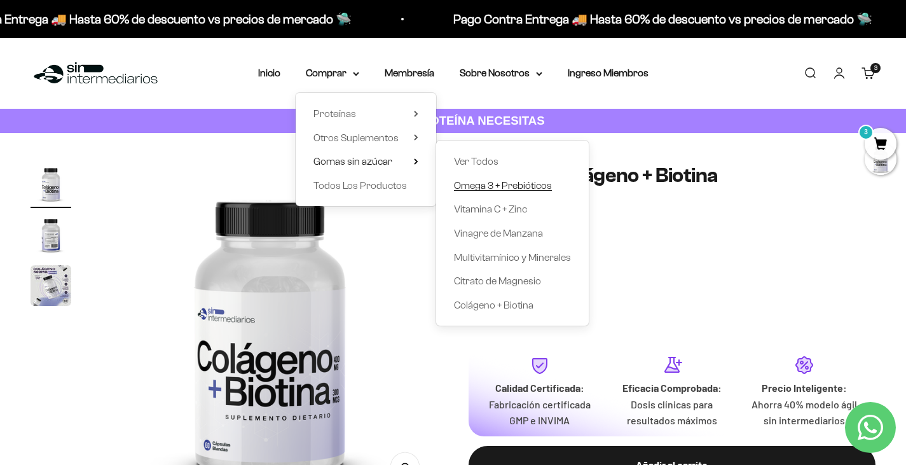
click at [518, 188] on span "Omega 3 + Prebióticos" at bounding box center [503, 185] width 98 height 11
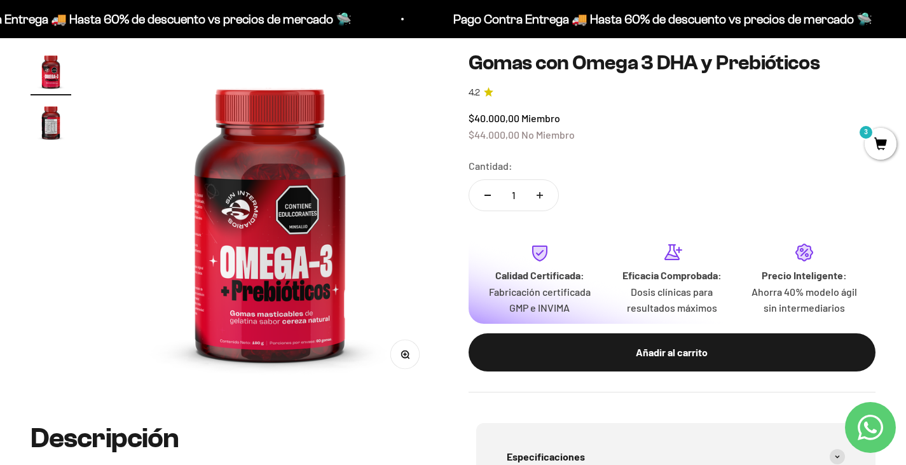
scroll to position [127, 0]
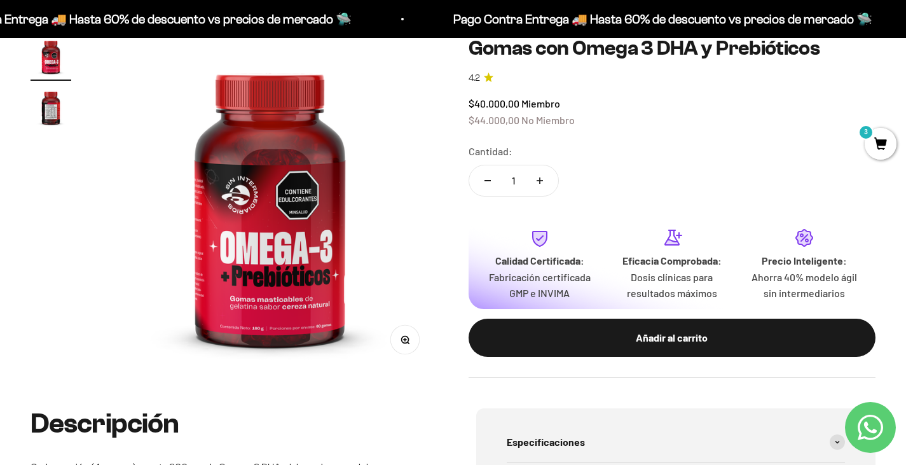
click at [66, 109] on img "Ir al artículo 2" at bounding box center [51, 107] width 41 height 41
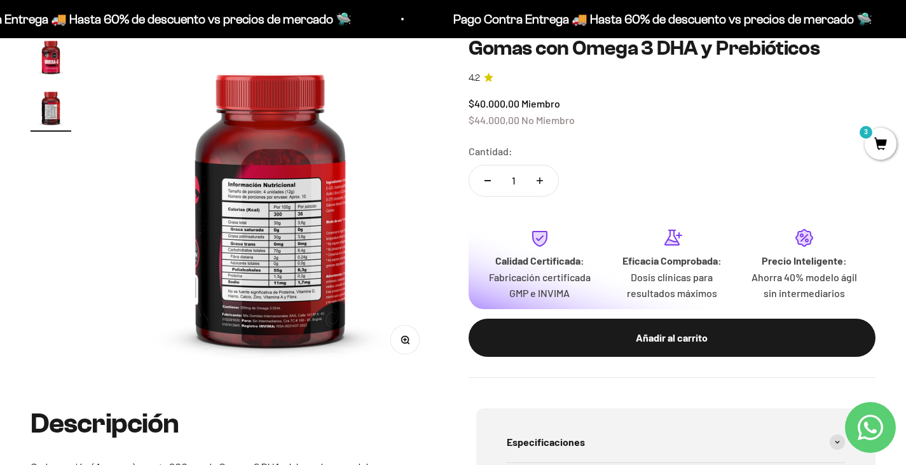
click at [67, 53] on img "Ir al artículo 1" at bounding box center [51, 56] width 41 height 41
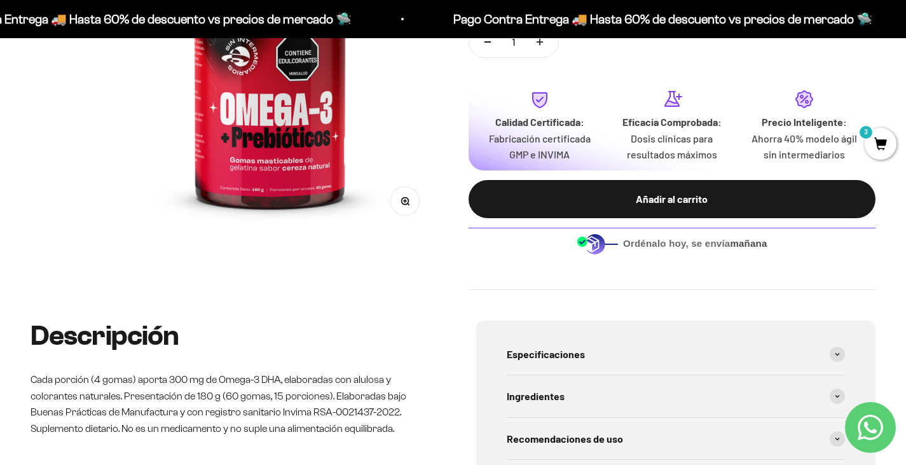
scroll to position [445, 0]
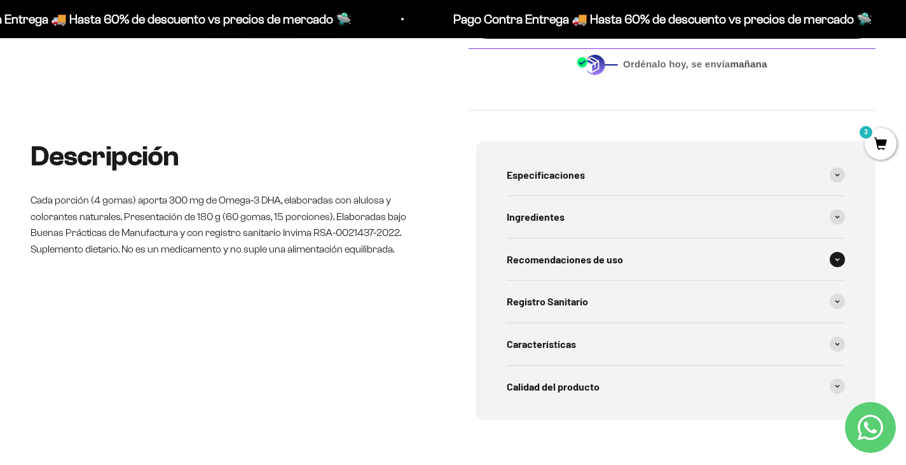
click at [546, 259] on span "Recomendaciones de uso" at bounding box center [565, 259] width 116 height 17
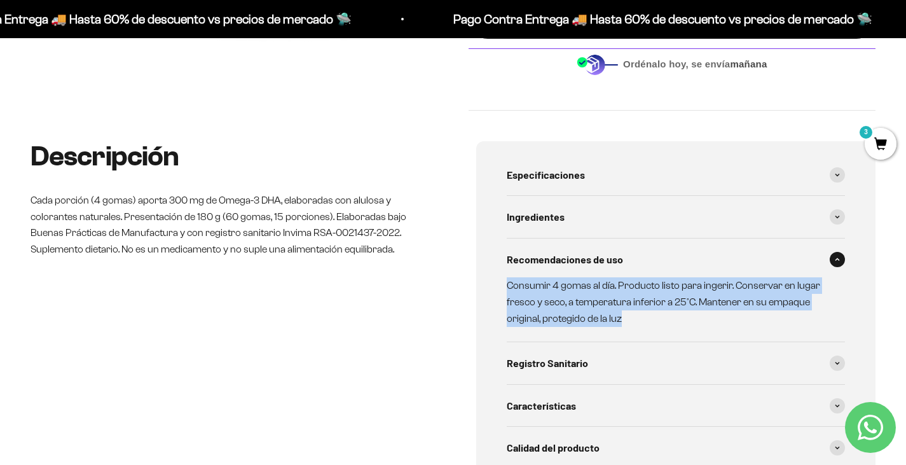
drag, startPoint x: 493, startPoint y: 287, endPoint x: 823, endPoint y: 313, distance: 330.3
click at [823, 313] on div "Especificaciones Tipo de producto: Gomas masticables de gelatina sabor cereza n…" at bounding box center [676, 311] width 400 height 340
click at [597, 221] on div "Ingredientes" at bounding box center [676, 217] width 339 height 42
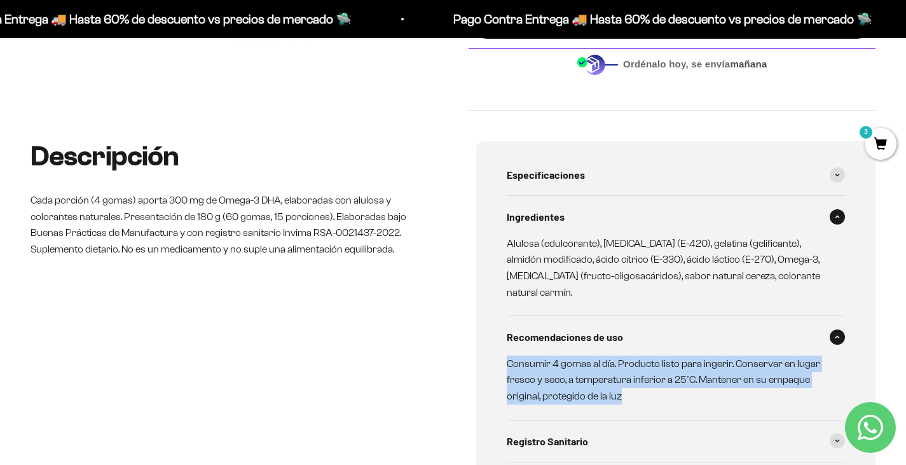
click at [593, 216] on div "Ingredientes" at bounding box center [676, 217] width 339 height 42
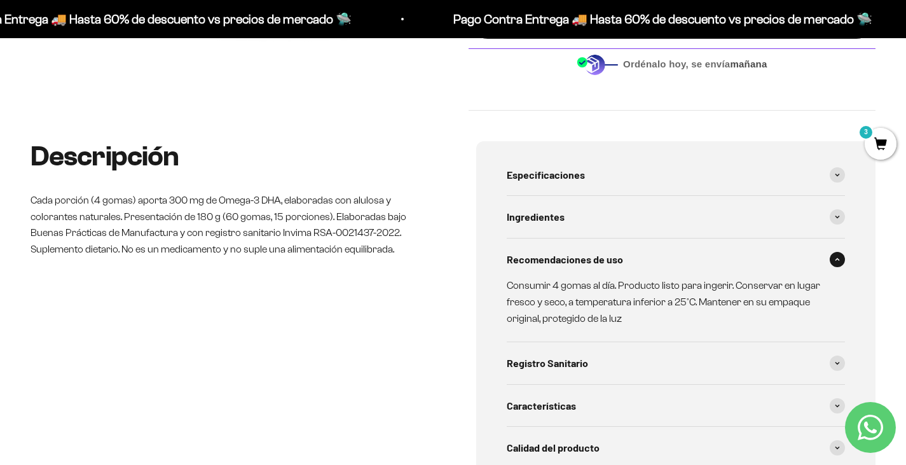
click at [153, 232] on p "Cada porción (4 gomas) aporta 300 mg de Omega-3 DHA, elaboradas con alulosa y c…" at bounding box center [231, 224] width 400 height 65
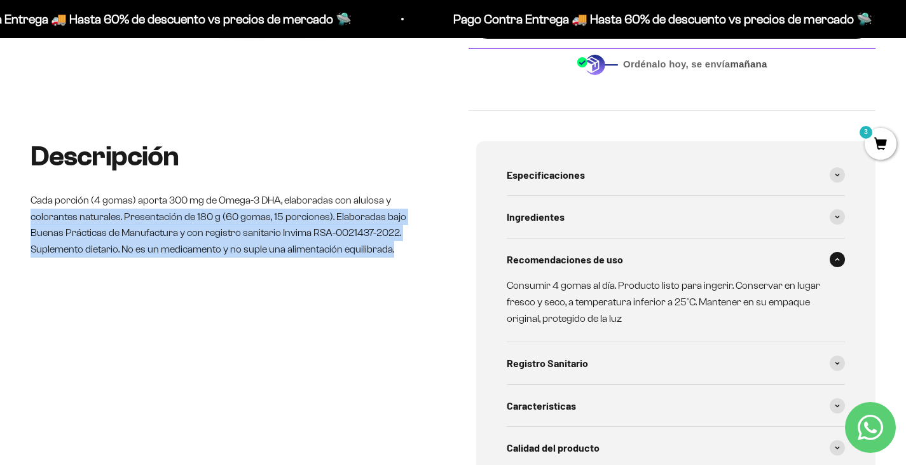
drag, startPoint x: 22, startPoint y: 223, endPoint x: 411, endPoint y: 247, distance: 390.5
click at [411, 247] on div "Descripción Cada porción (4 gomas) aporta 300 mg de Omega-3 DHA, elaboradas con…" at bounding box center [453, 341] width 906 height 401
click at [308, 236] on p "Cada porción (4 gomas) aporta 300 mg de Omega-3 DHA, elaboradas con alulosa y c…" at bounding box center [231, 224] width 400 height 65
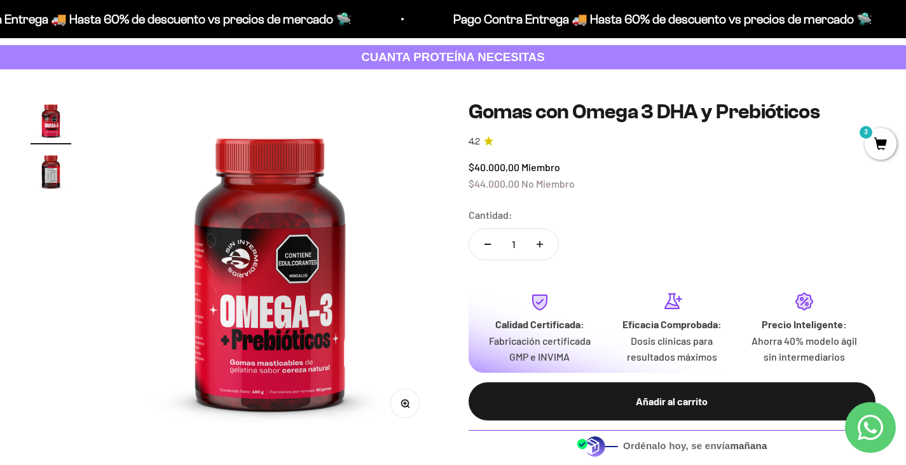
scroll to position [0, 0]
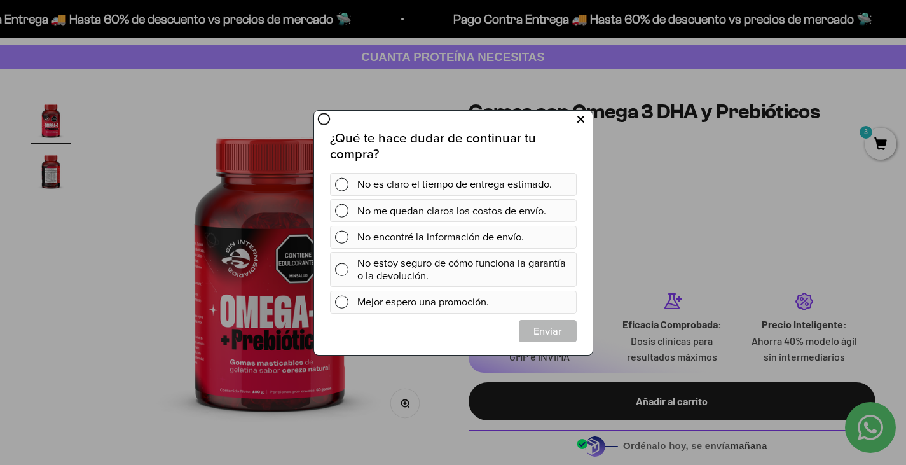
click at [578, 125] on icon at bounding box center [580, 119] width 7 height 17
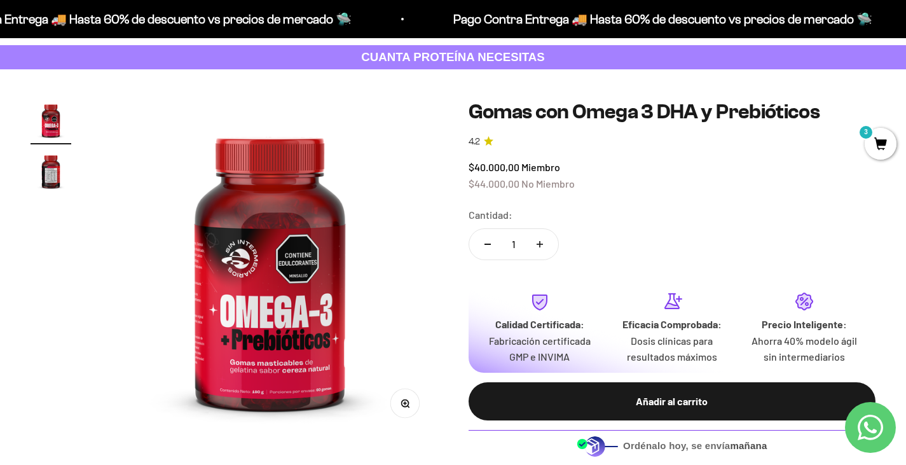
click at [50, 169] on img "Ir al artículo 2" at bounding box center [51, 171] width 41 height 41
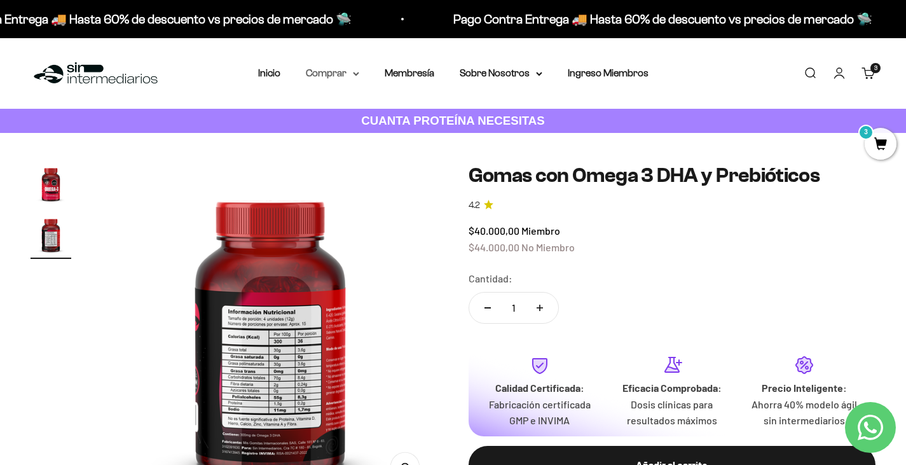
click at [324, 67] on summary "Comprar" at bounding box center [332, 73] width 53 height 17
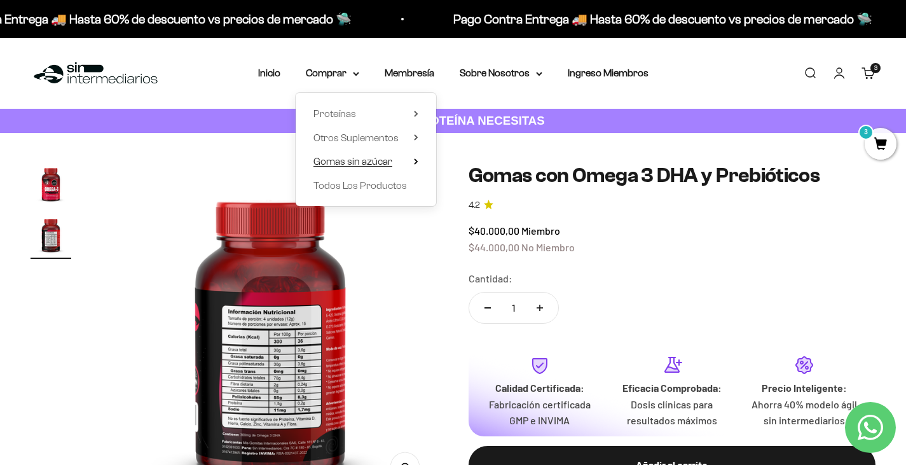
click at [386, 163] on span "Gomas sin azúcar" at bounding box center [352, 161] width 79 height 11
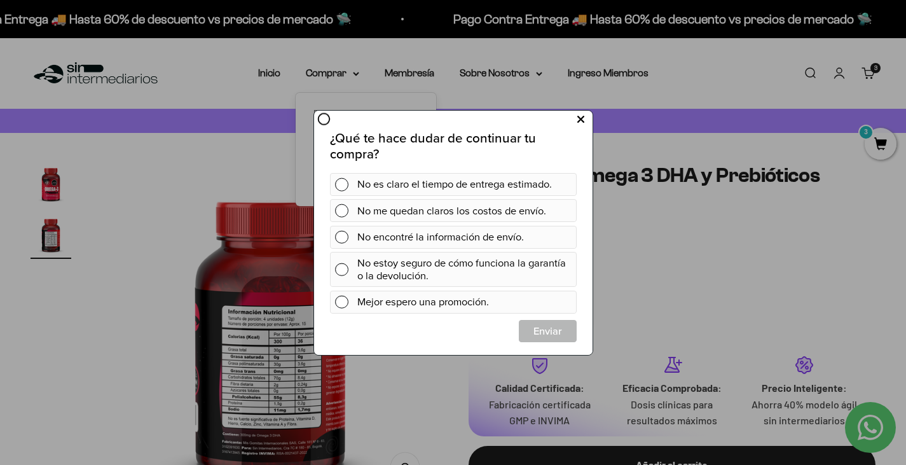
click at [577, 121] on icon at bounding box center [580, 119] width 7 height 17
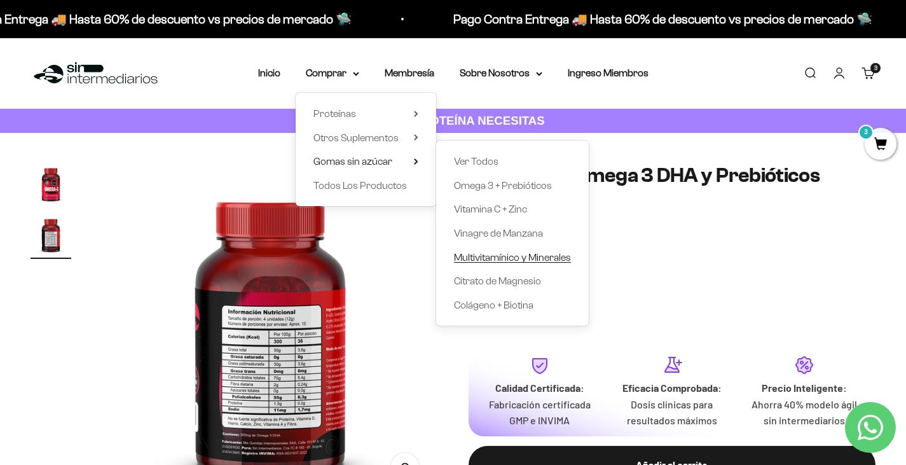
click at [505, 259] on span "Multivitamínico y Minerales" at bounding box center [512, 257] width 117 height 11
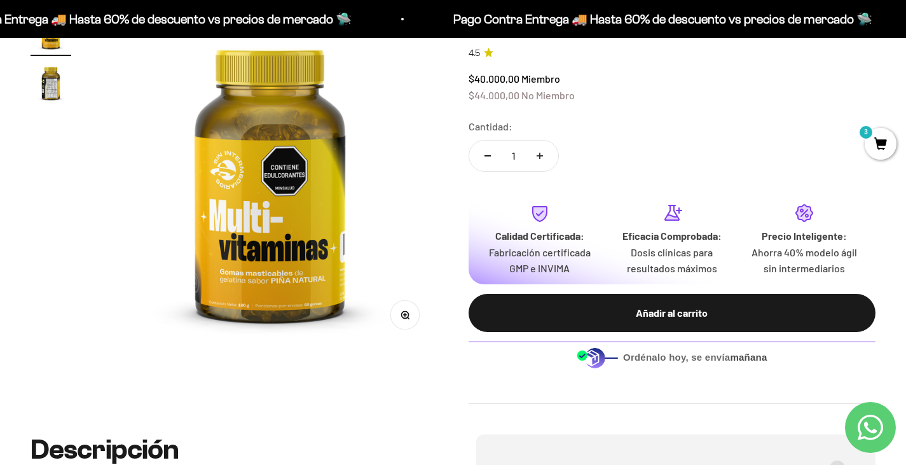
scroll to position [318, 0]
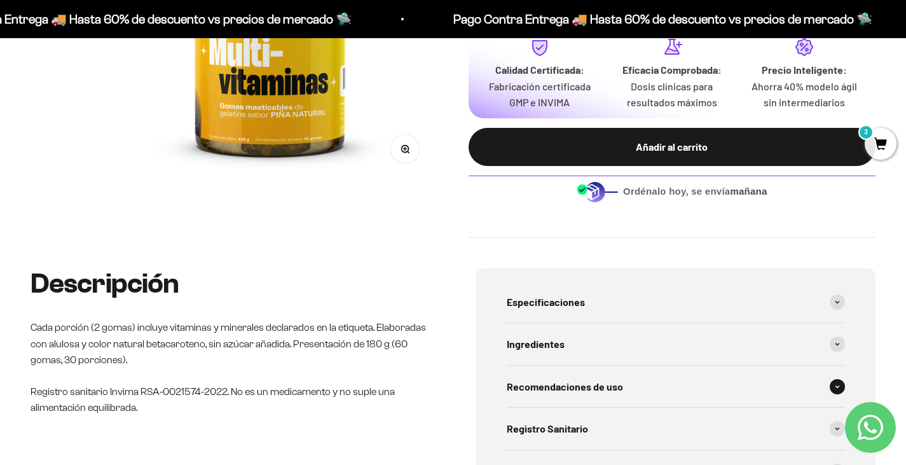
click at [548, 388] on span "Recomendaciones de uso" at bounding box center [565, 386] width 116 height 17
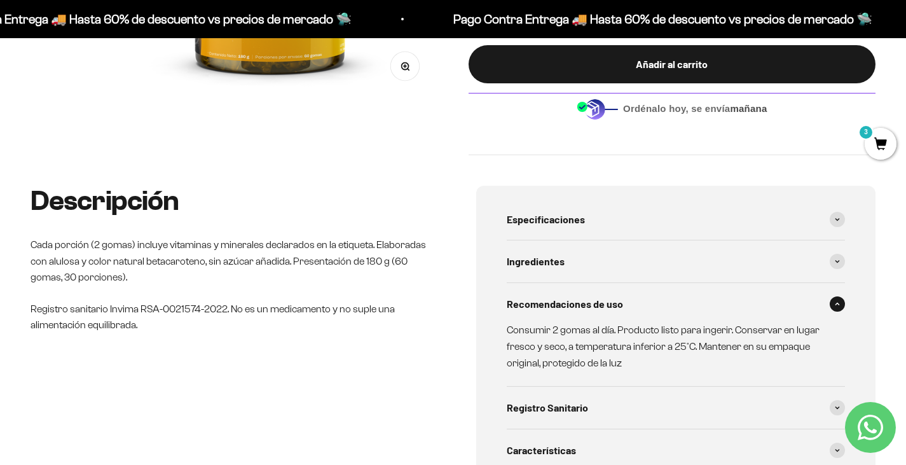
scroll to position [509, 0]
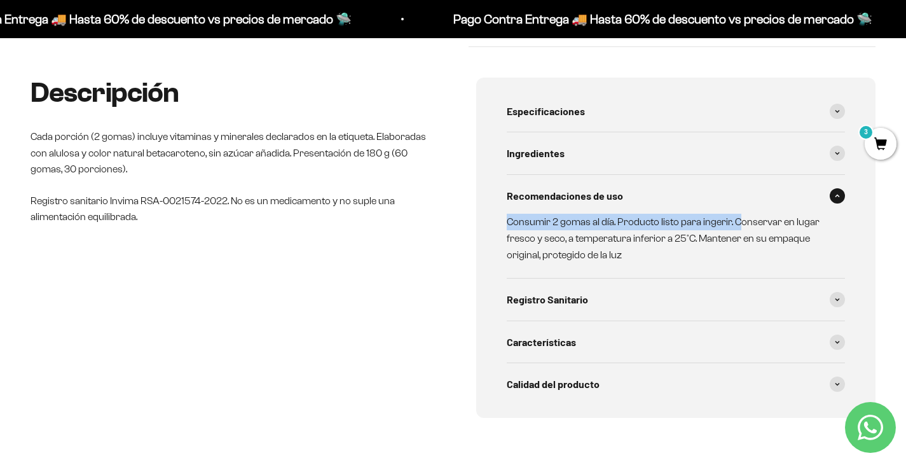
drag, startPoint x: 511, startPoint y: 224, endPoint x: 740, endPoint y: 229, distance: 228.9
click at [740, 229] on div "Especificaciones Tipo de producto: Gomas masticables de gelatina sabor piña nat…" at bounding box center [676, 248] width 400 height 340
click at [601, 351] on div "Características" at bounding box center [676, 342] width 339 height 42
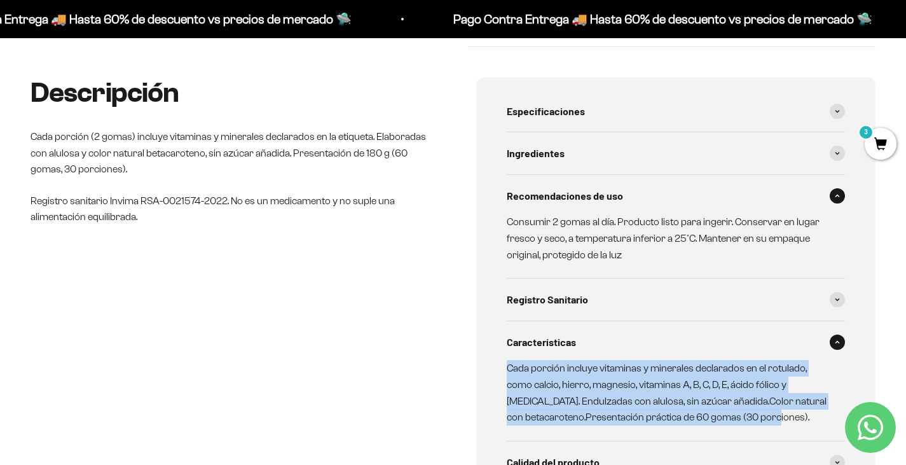
drag, startPoint x: 507, startPoint y: 367, endPoint x: 804, endPoint y: 411, distance: 300.1
click at [804, 411] on p "Cada porción incluye vitaminas y minerales declarados en el rotulado, como calc…" at bounding box center [669, 392] width 324 height 65
click at [637, 406] on p "Cada porción incluye vitaminas y minerales declarados en el rotulado, como calc…" at bounding box center [669, 392] width 324 height 65
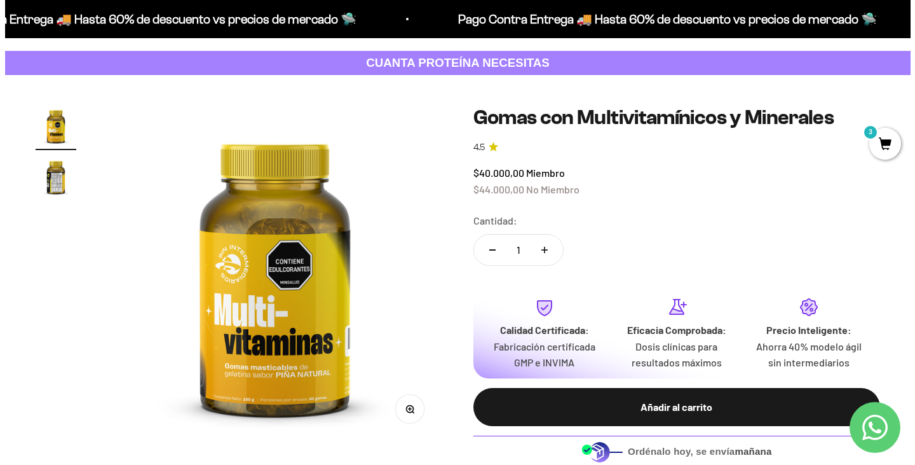
scroll to position [127, 0]
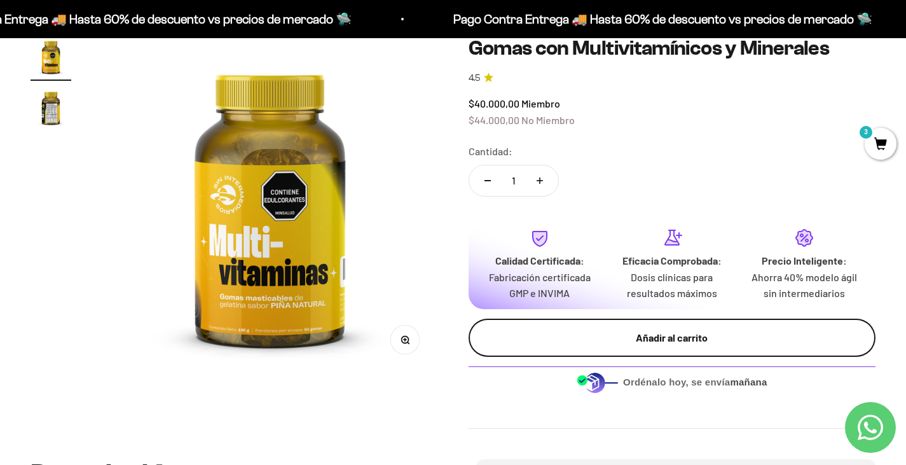
click at [573, 356] on button "Añadir al carrito" at bounding box center [673, 338] width 408 height 38
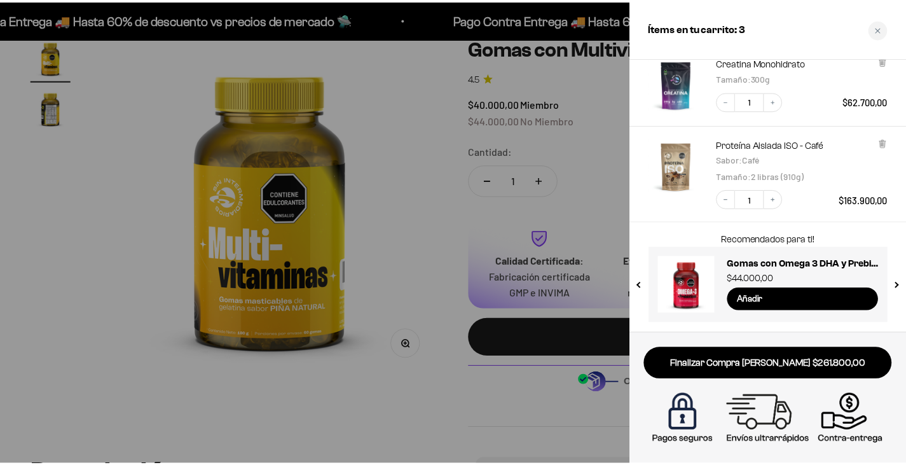
scroll to position [224, 0]
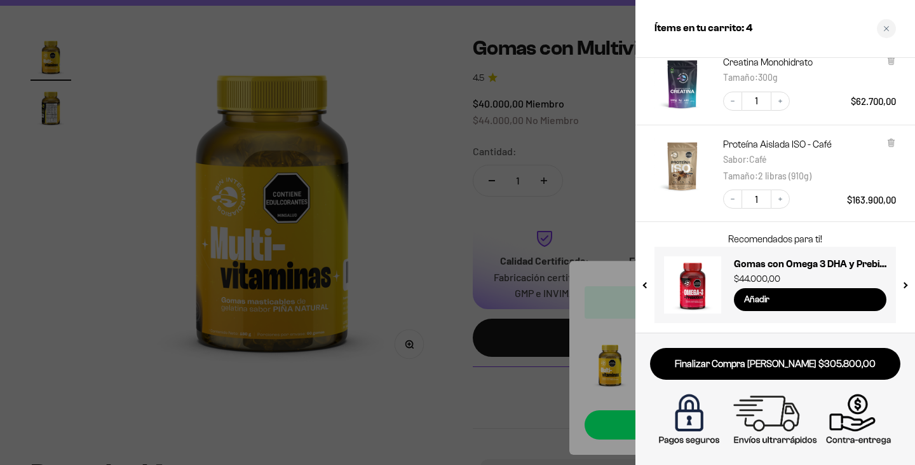
click at [369, 367] on div at bounding box center [457, 232] width 915 height 465
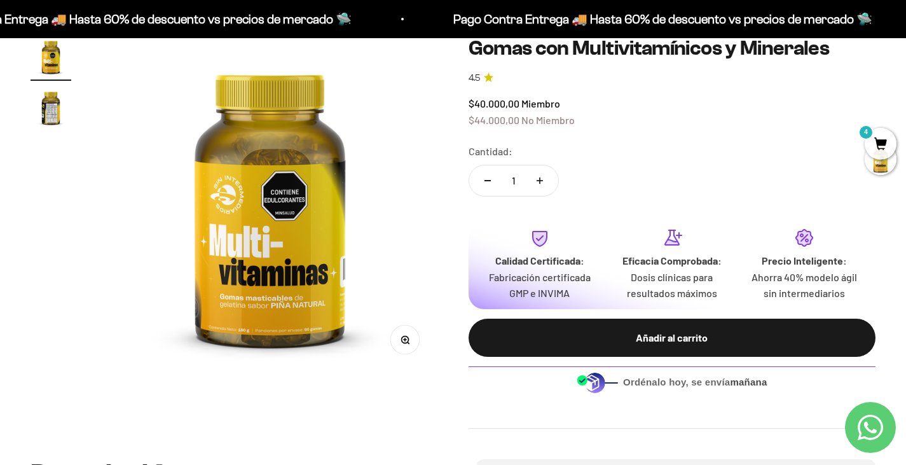
scroll to position [0, 0]
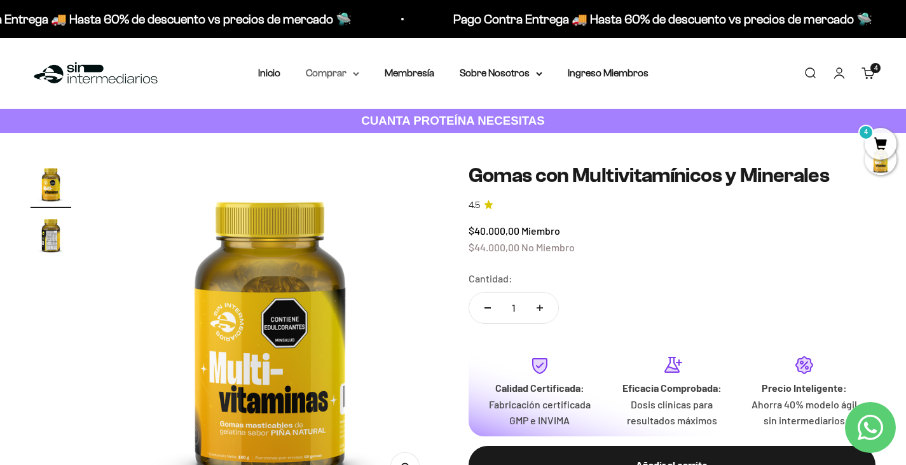
click at [330, 81] on summary "Comprar" at bounding box center [332, 73] width 53 height 17
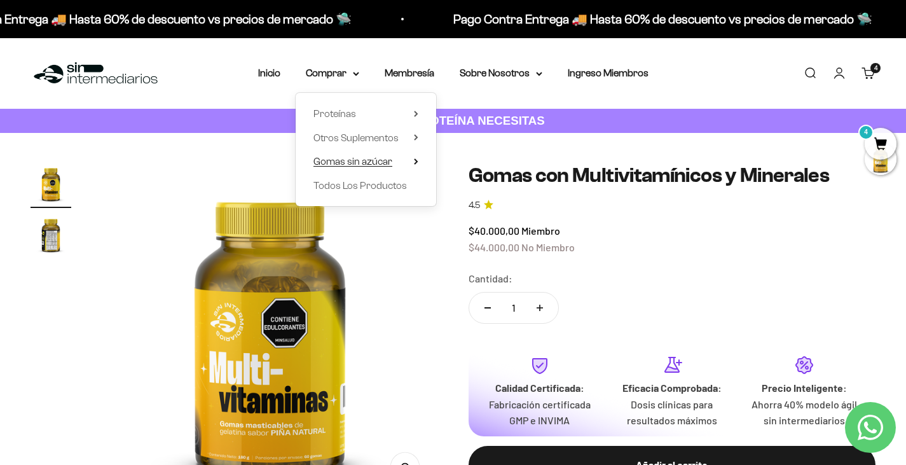
click at [369, 166] on span "Gomas sin azúcar" at bounding box center [352, 161] width 79 height 11
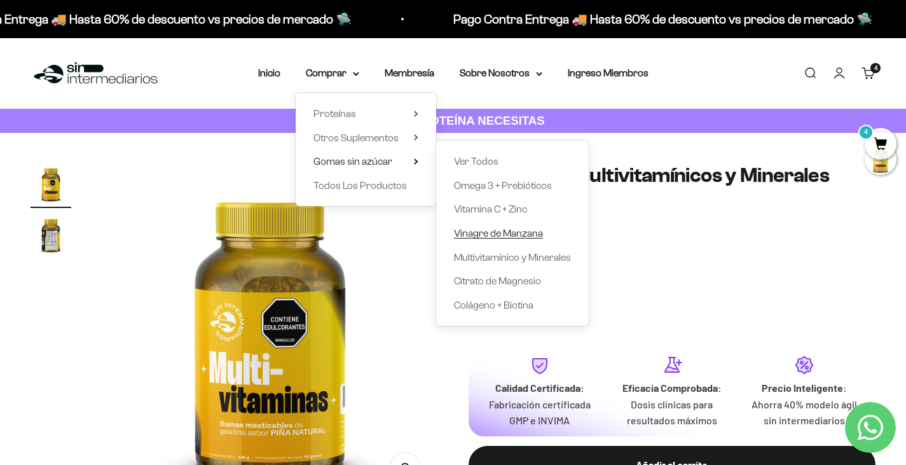
click at [500, 233] on span "Vinagre de Manzana" at bounding box center [498, 233] width 89 height 11
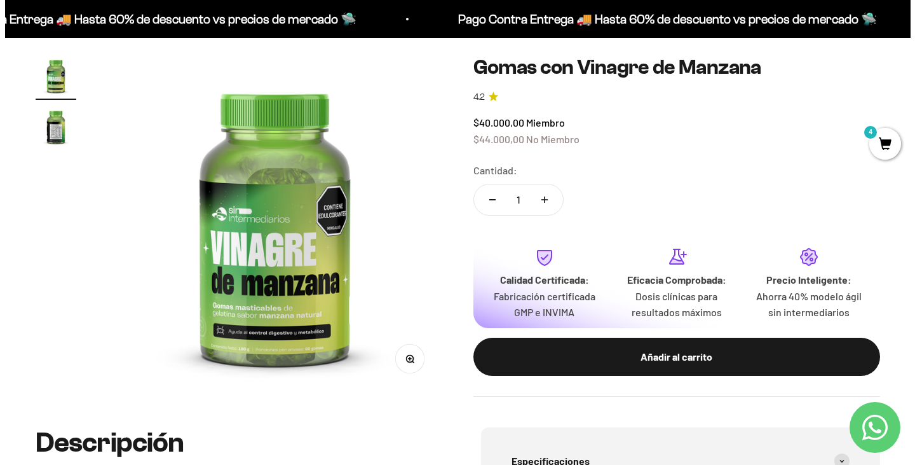
scroll to position [127, 0]
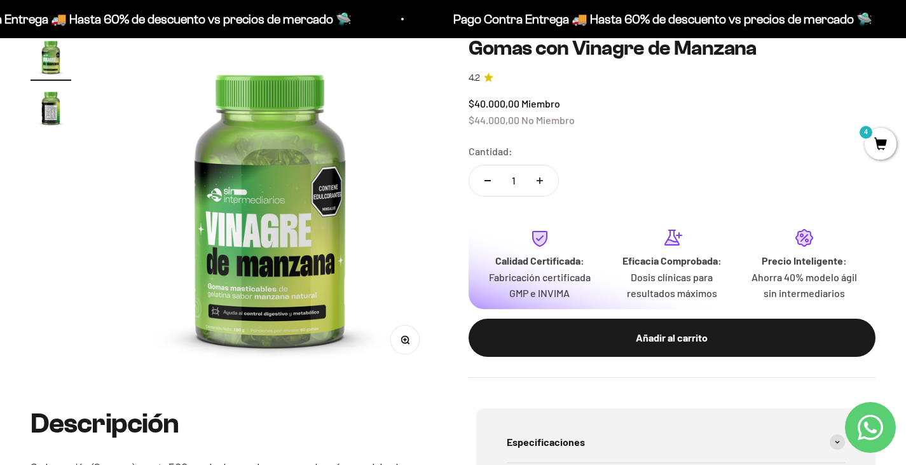
click at [876, 147] on span "4" at bounding box center [881, 144] width 32 height 32
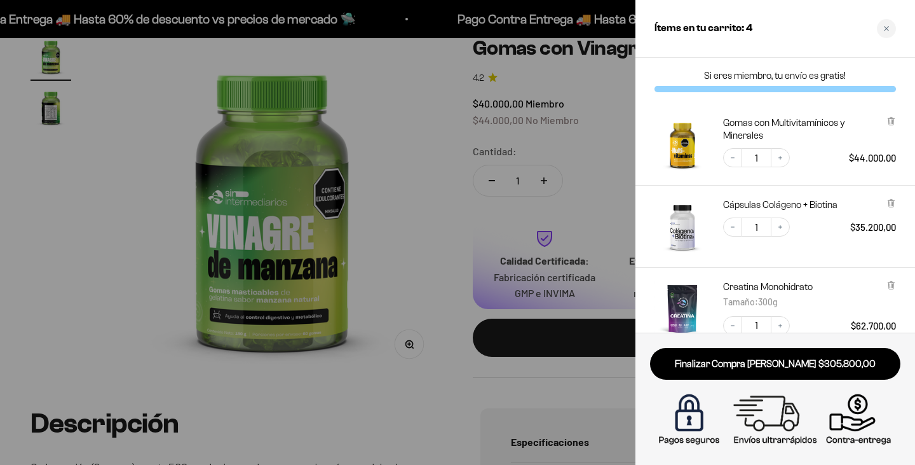
scroll to position [224, 0]
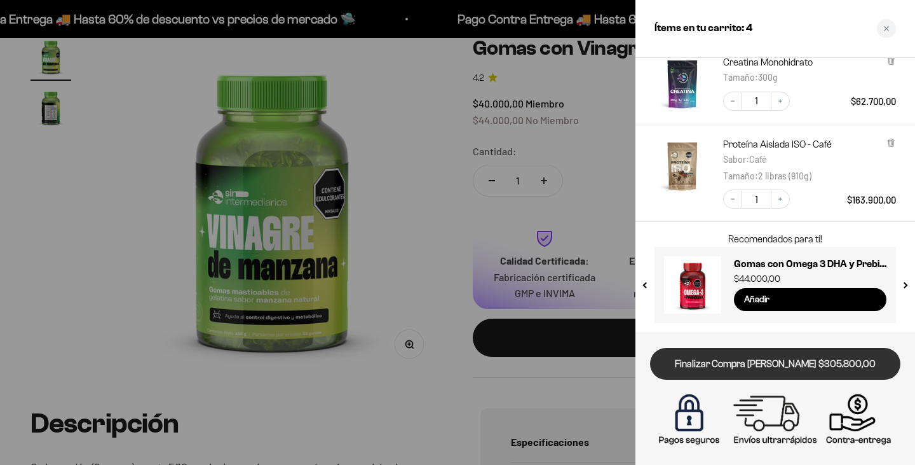
click at [775, 360] on link "Finalizar Compra [PERSON_NAME] $305.800,00" at bounding box center [775, 364] width 250 height 32
